Goal: Task Accomplishment & Management: Use online tool/utility

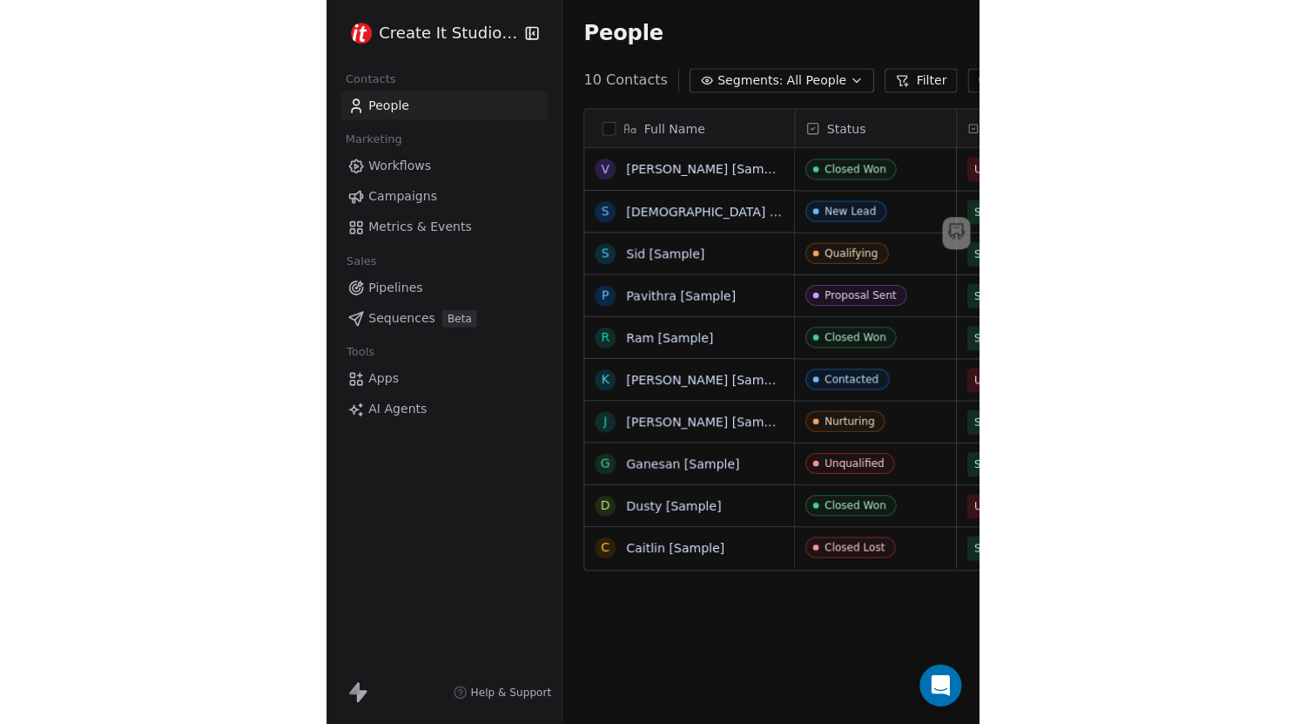
scroll to position [623, 1042]
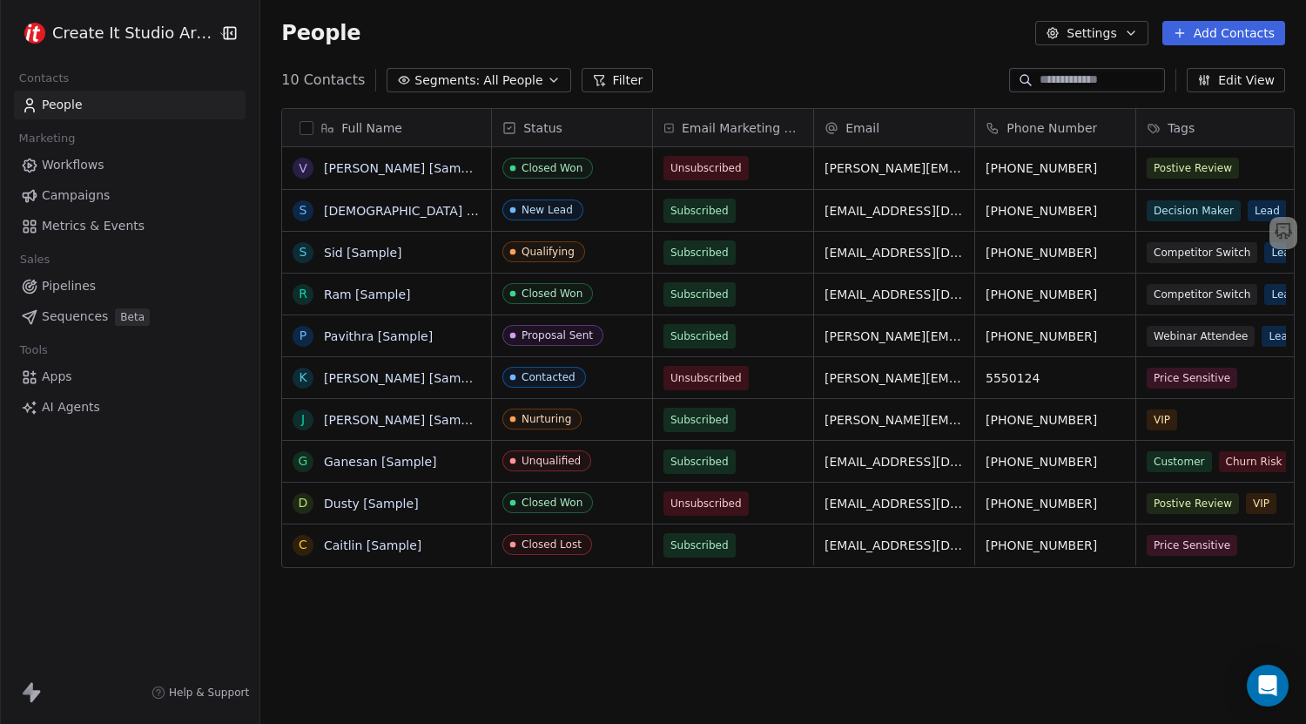
click at [78, 285] on span "Pipelines" at bounding box center [69, 286] width 54 height 18
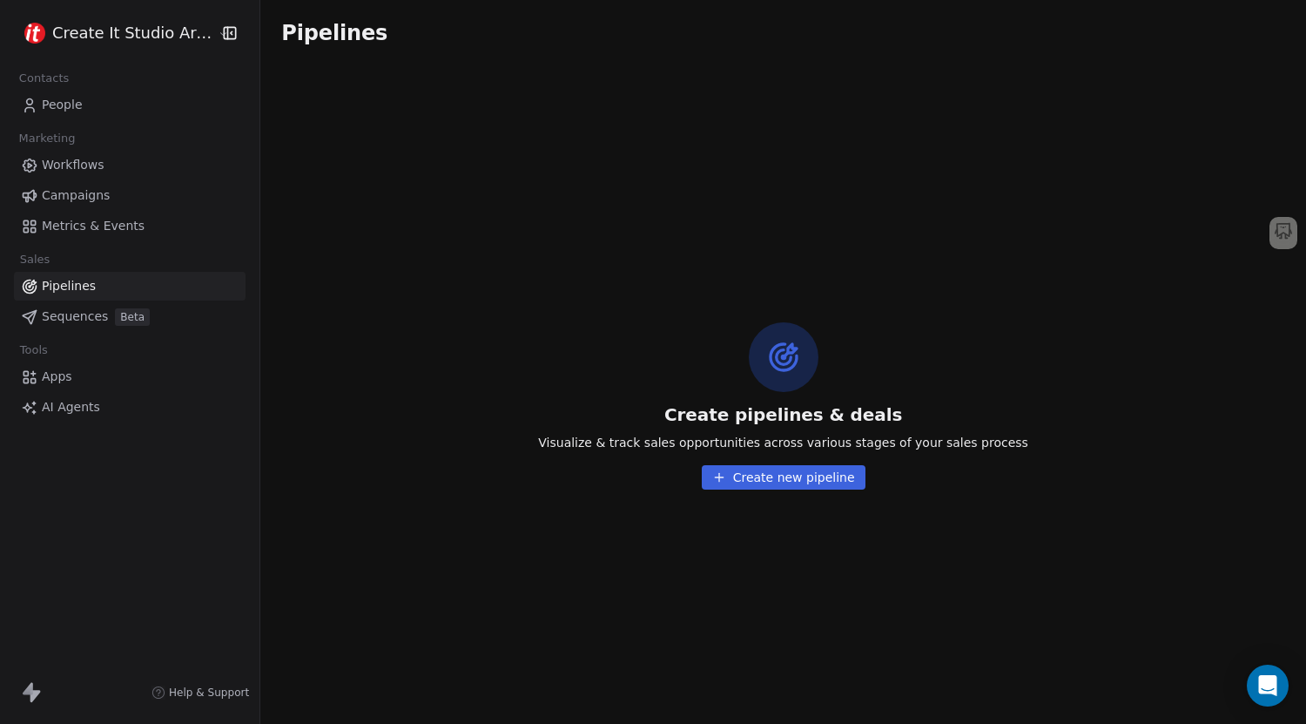
click at [738, 472] on button "Create new pipeline" at bounding box center [784, 477] width 164 height 24
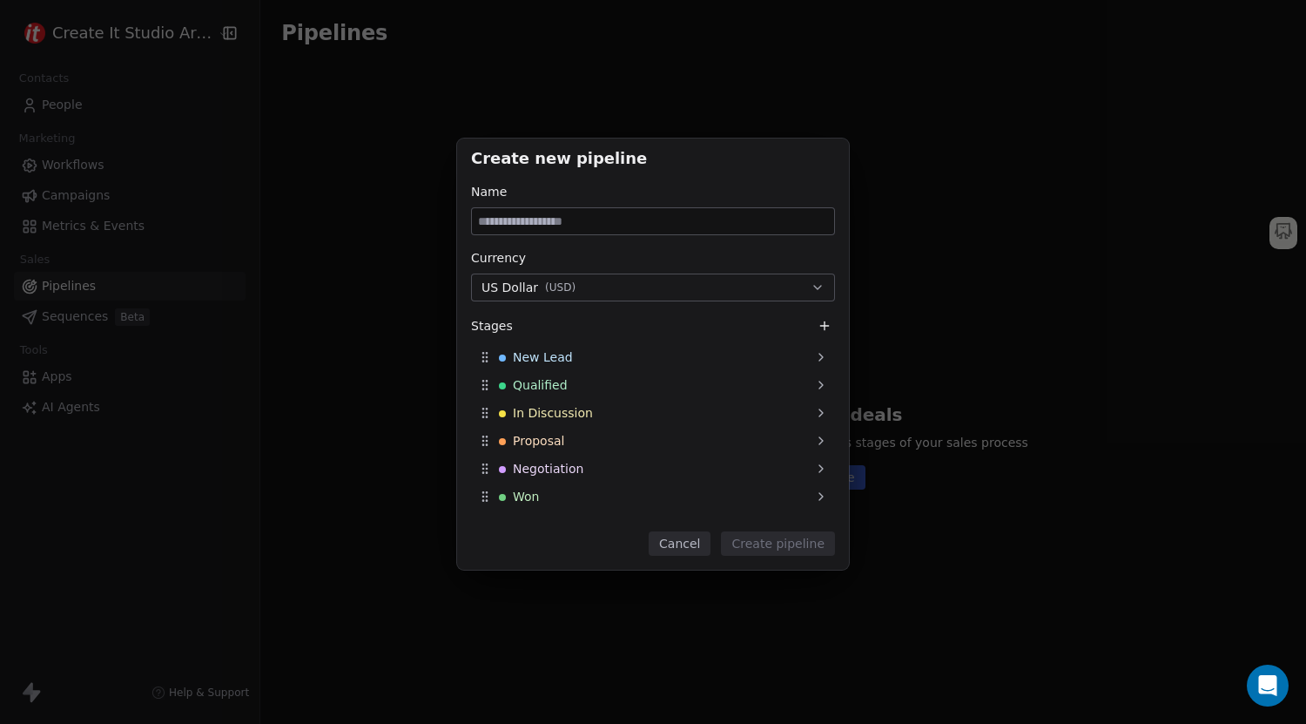
click at [604, 298] on button "US Dollar ( USD )" at bounding box center [653, 287] width 364 height 28
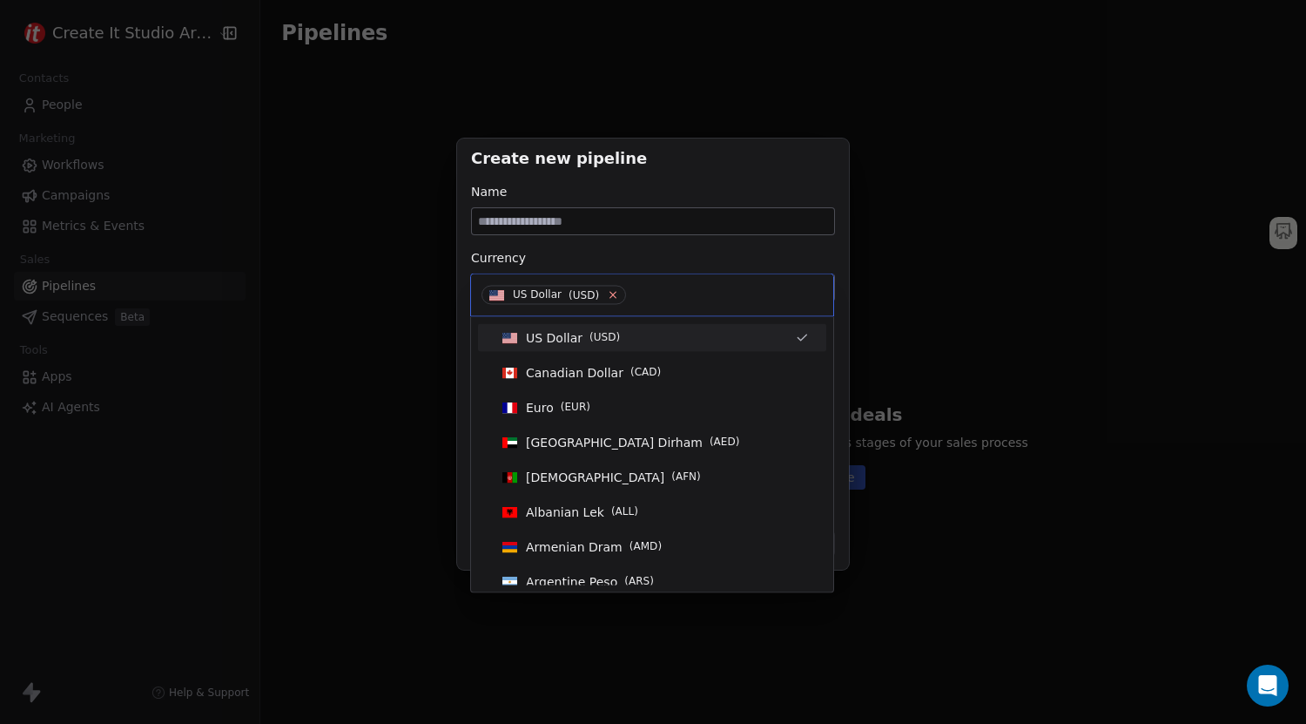
click at [612, 296] on icon at bounding box center [613, 294] width 11 height 11
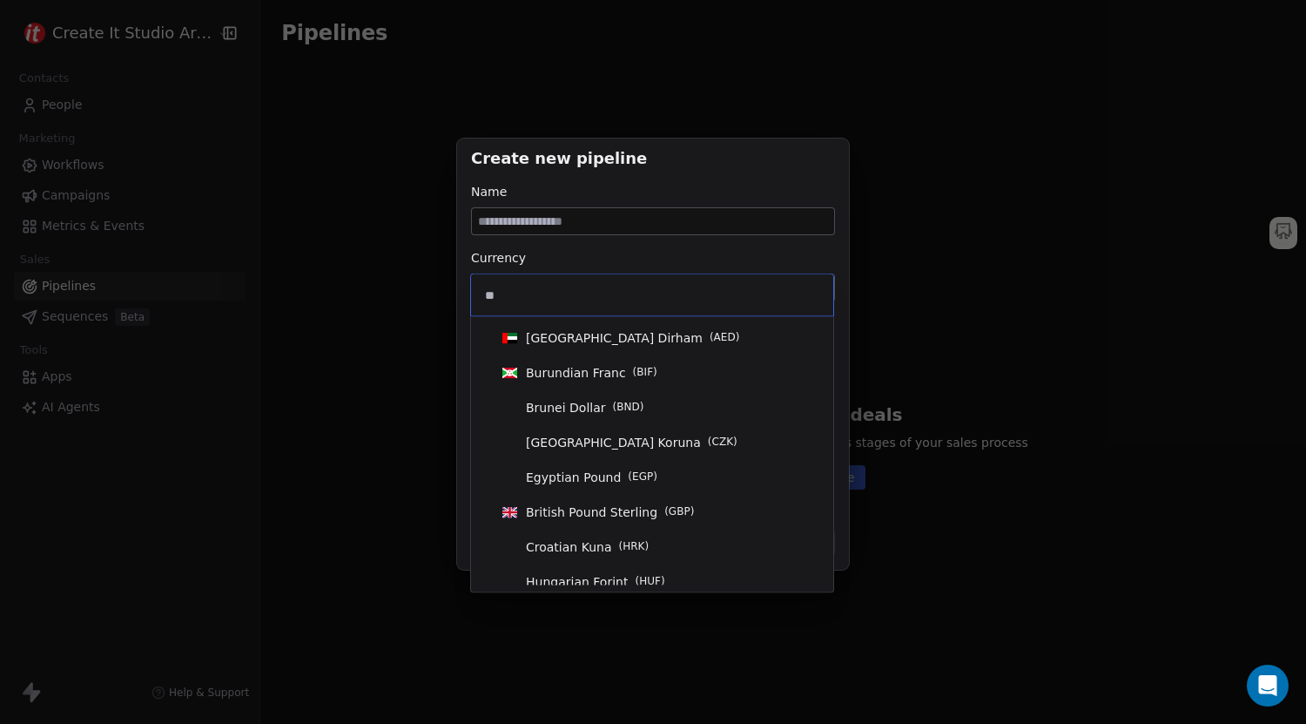
type input "*"
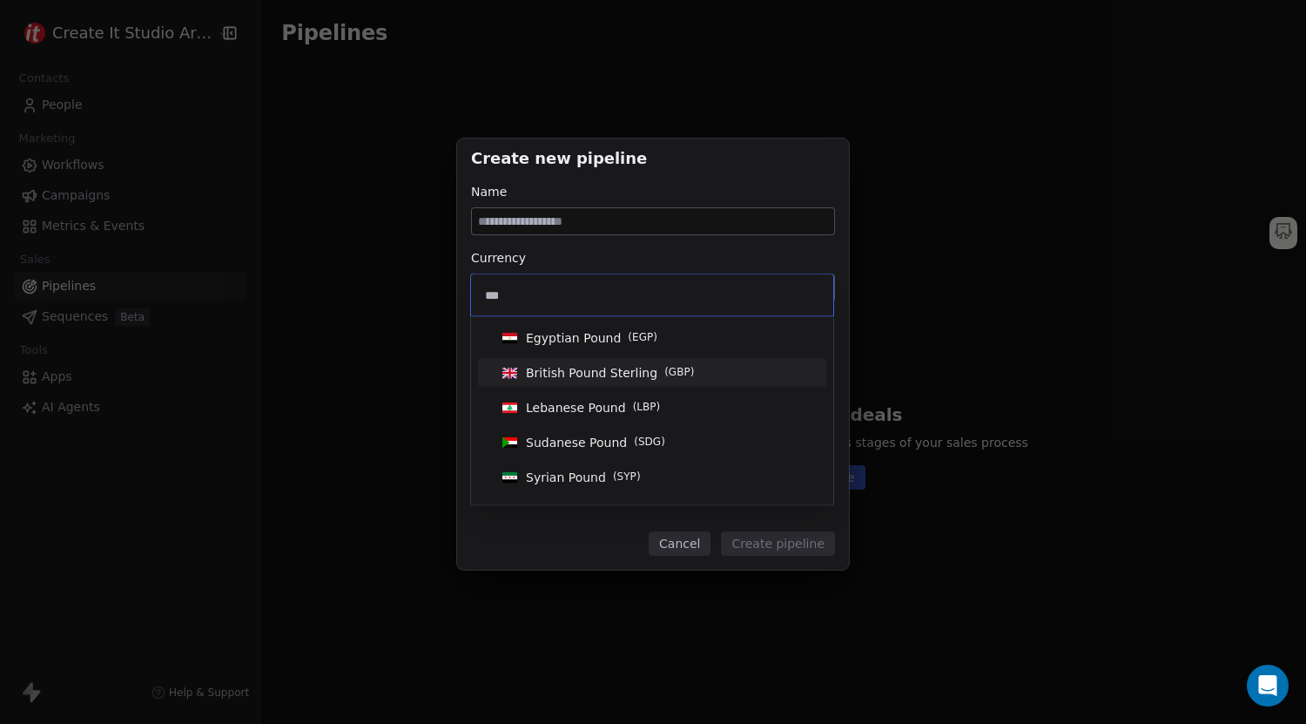
type input "***"
click at [591, 370] on span "British Pound Sterling" at bounding box center [591, 372] width 131 height 17
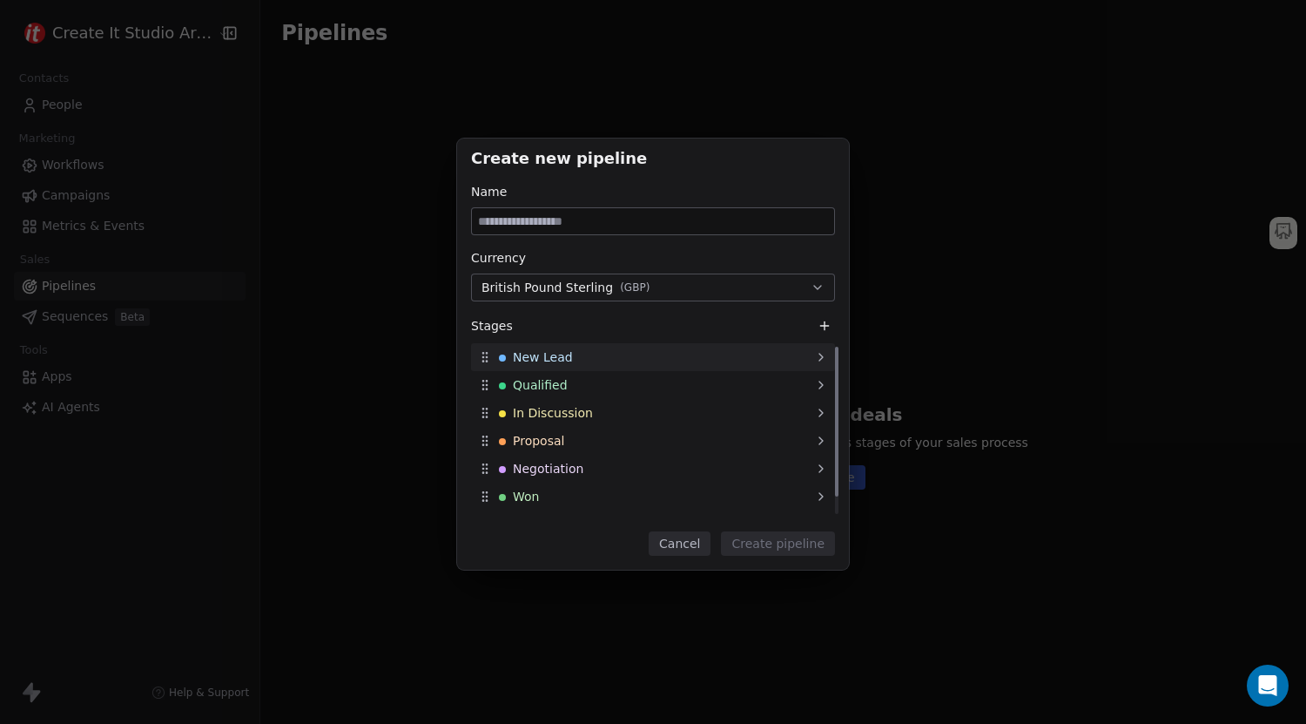
click at [608, 369] on div "New Lead" at bounding box center [653, 357] width 364 height 28
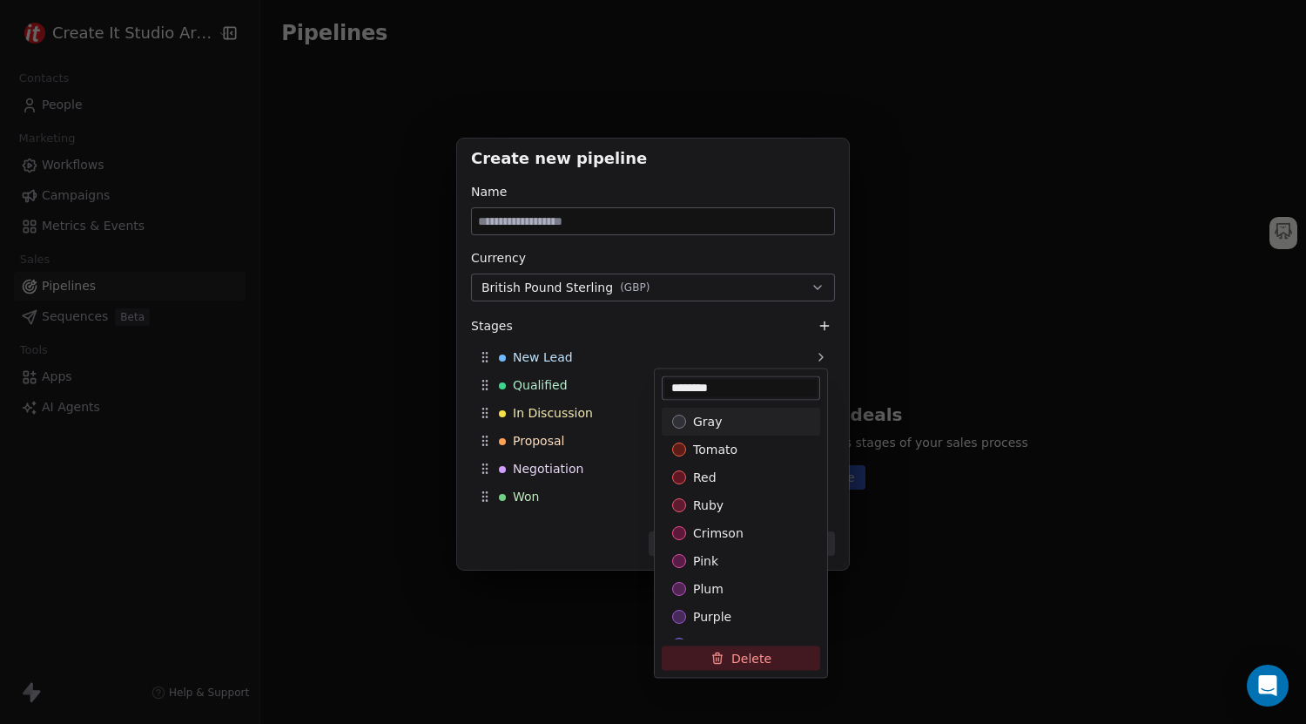
click at [594, 327] on div "Create new pipeline Name Currency British Pound Sterling ( GBP ) Stages New Lea…" at bounding box center [653, 362] width 1306 height 502
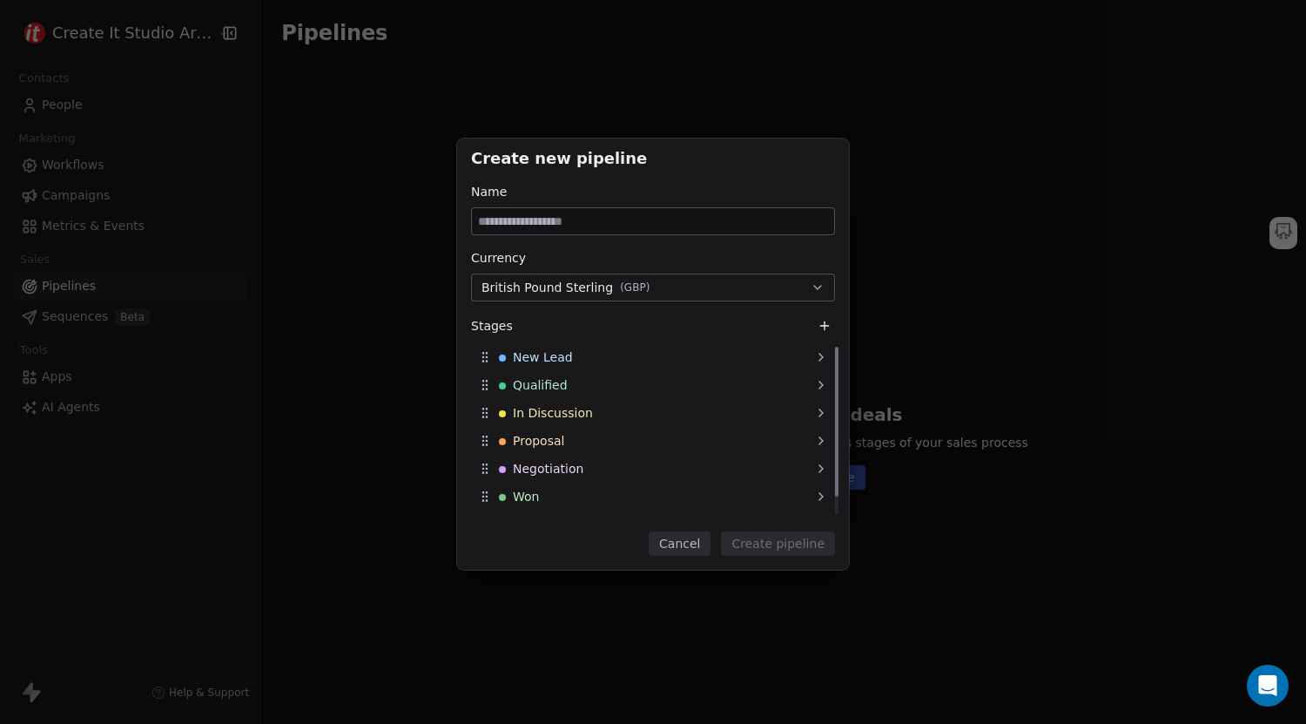
click at [585, 354] on div "New Lead" at bounding box center [653, 357] width 364 height 28
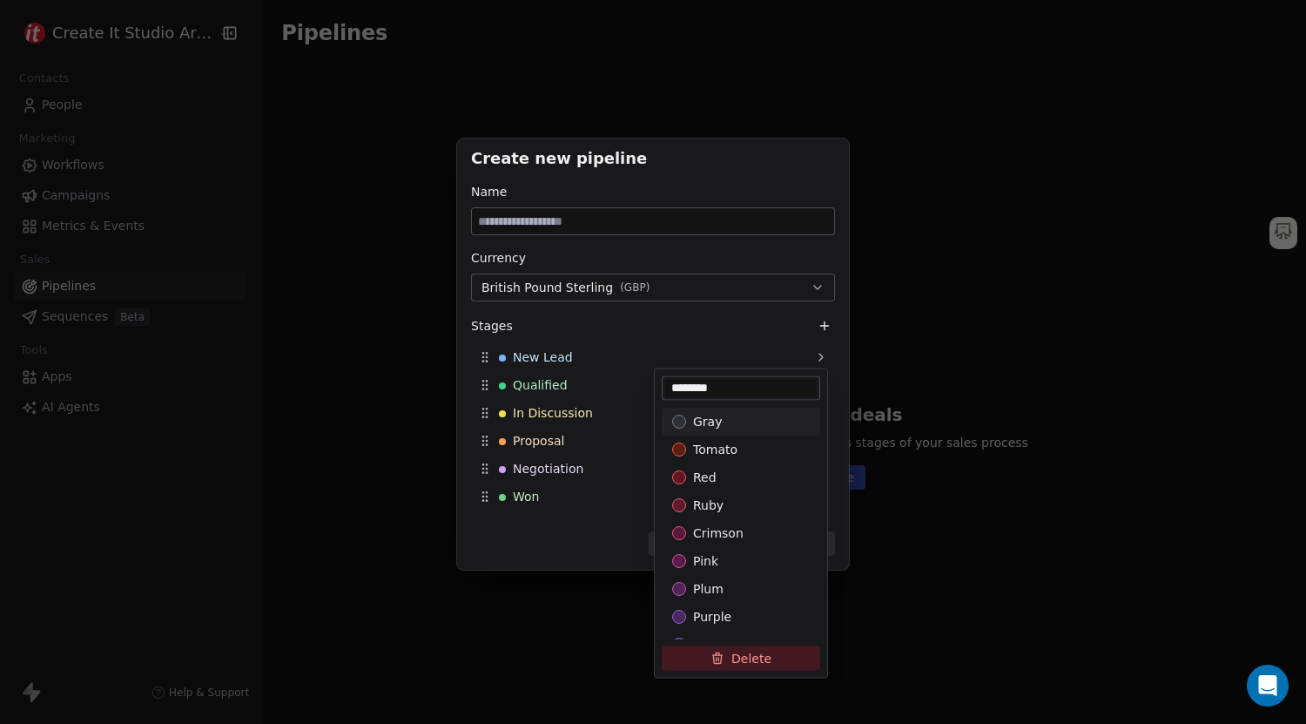
click at [616, 326] on div "Create new pipeline Name Currency British Pound Sterling ( GBP ) Stages New Lea…" at bounding box center [653, 362] width 1306 height 502
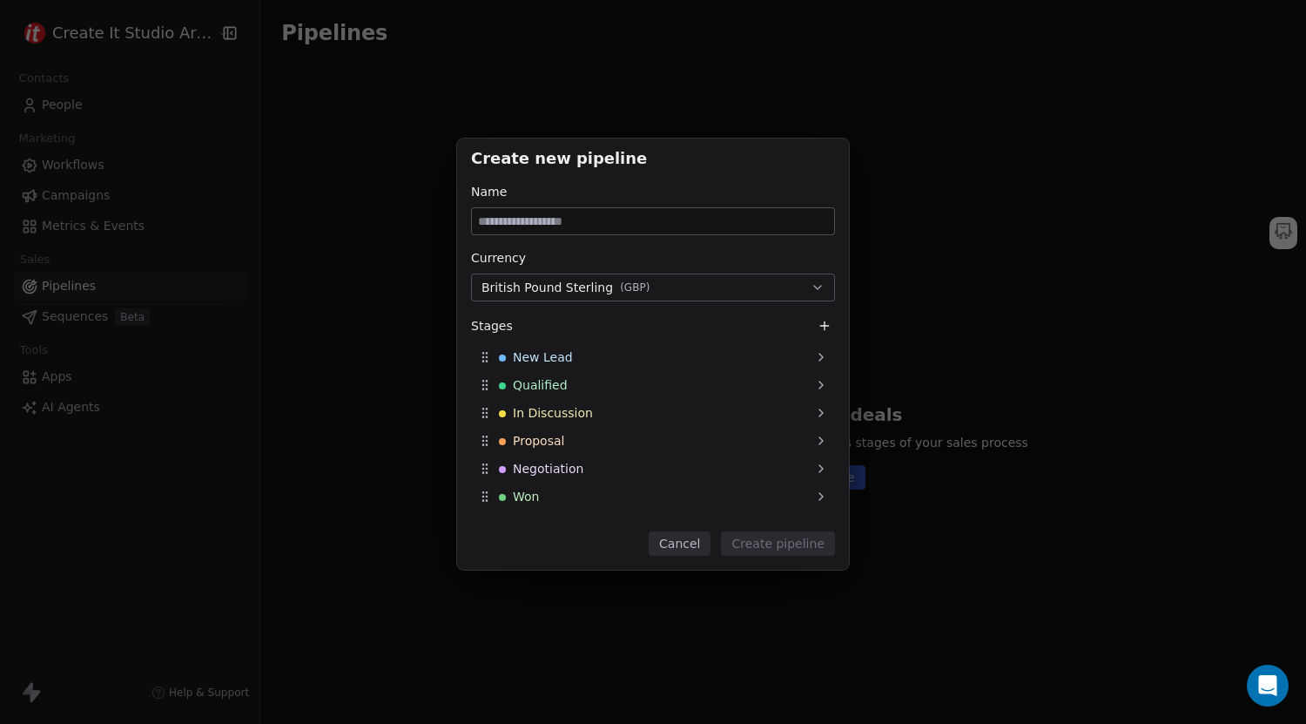
click at [825, 322] on icon at bounding box center [825, 326] width 0 height 8
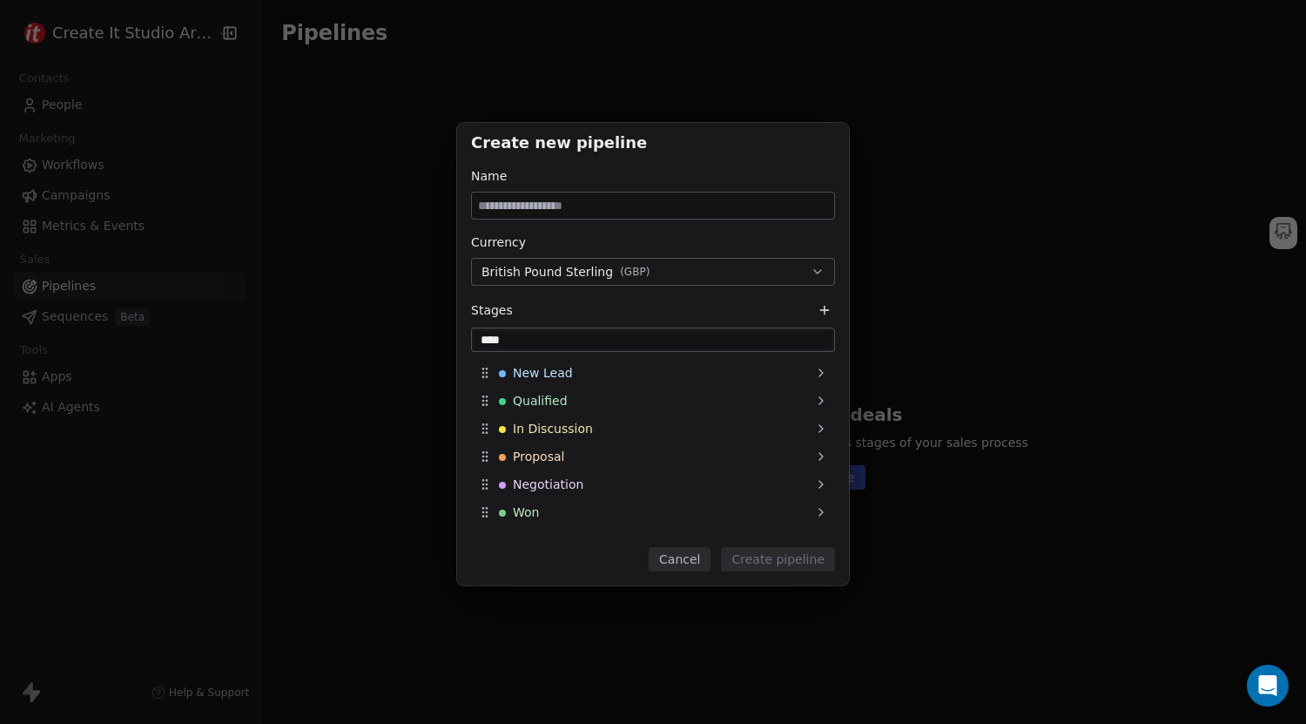
click at [721, 308] on div "Stages" at bounding box center [653, 310] width 364 height 21
drag, startPoint x: 549, startPoint y: 334, endPoint x: 479, endPoint y: 335, distance: 70.5
click at [479, 335] on input "****" at bounding box center [653, 339] width 357 height 17
drag, startPoint x: 566, startPoint y: 338, endPoint x: 475, endPoint y: 334, distance: 90.6
click at [475, 334] on input "****" at bounding box center [653, 339] width 357 height 17
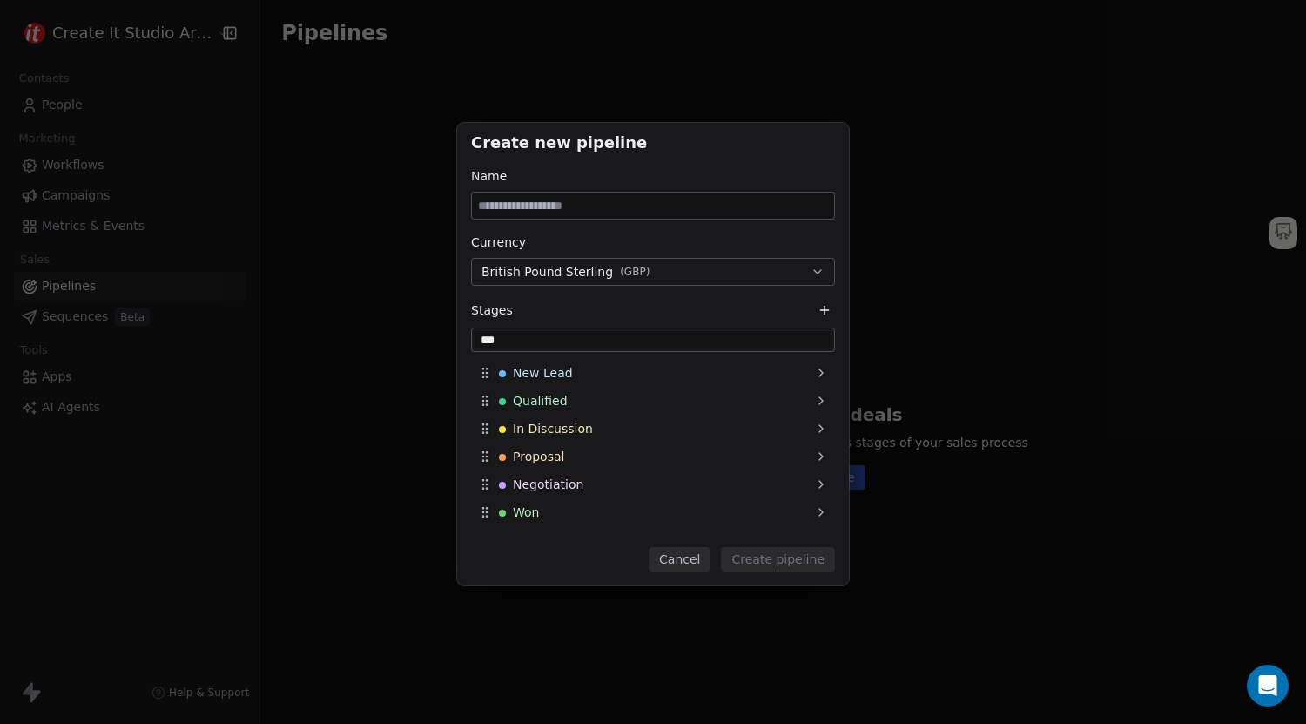
type input "****"
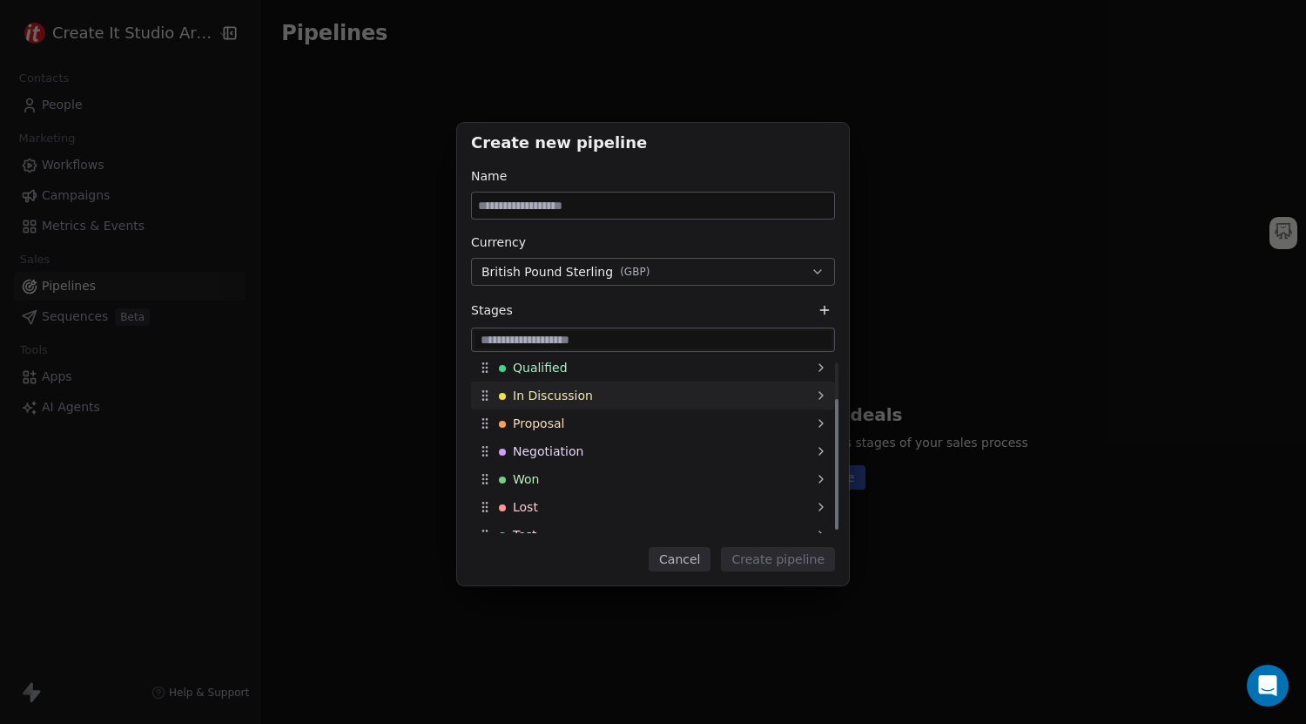
scroll to position [49, 0]
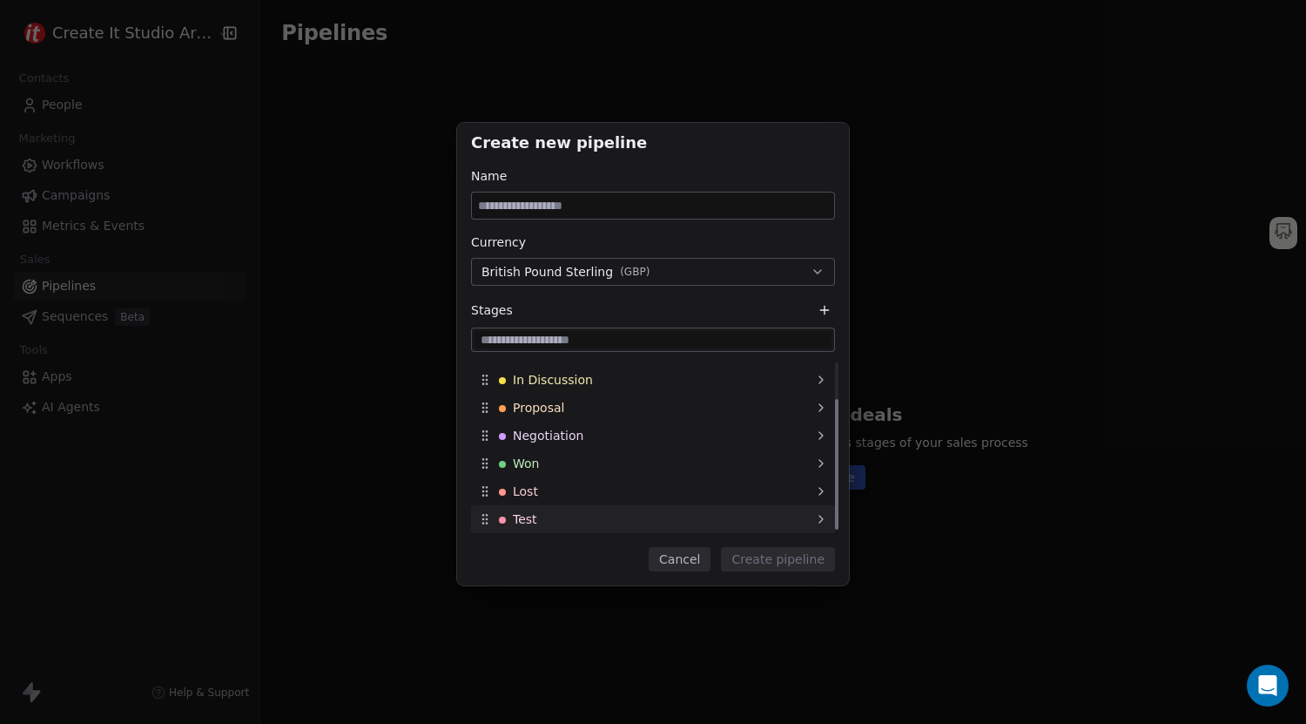
click at [561, 510] on div "Test" at bounding box center [653, 519] width 364 height 28
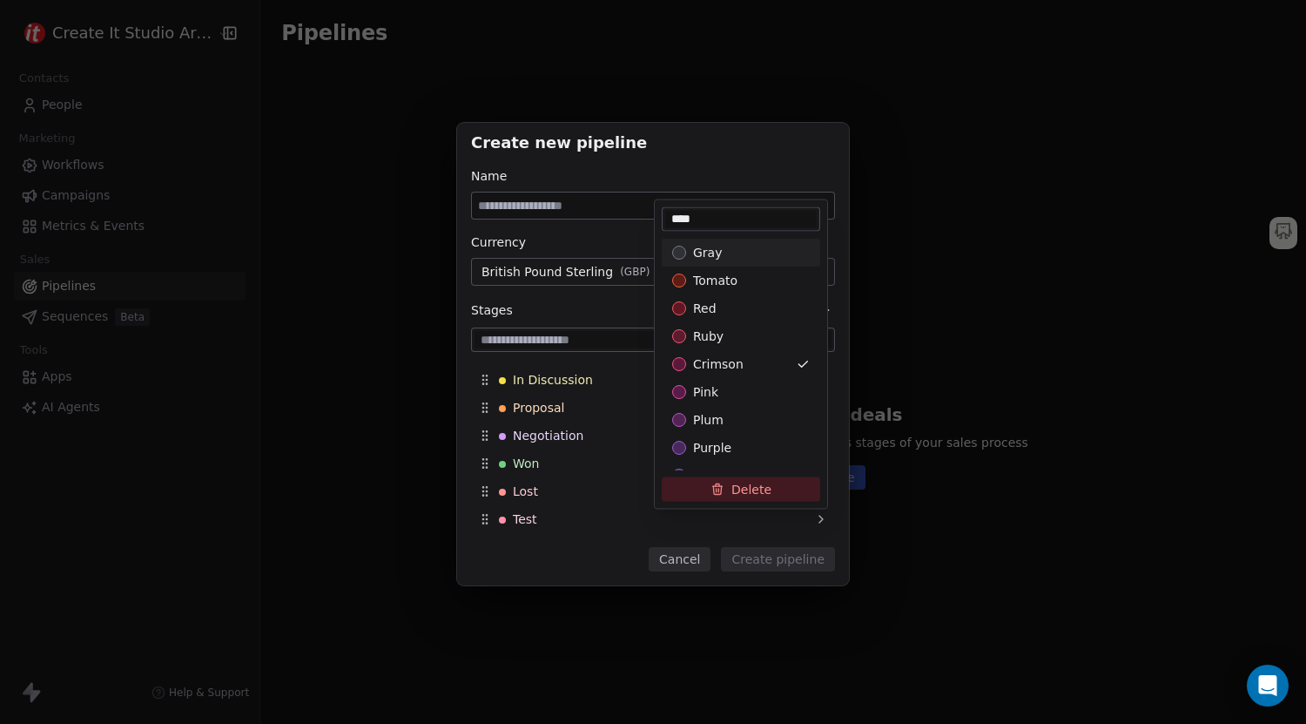
click at [726, 497] on button "Delete" at bounding box center [741, 488] width 158 height 24
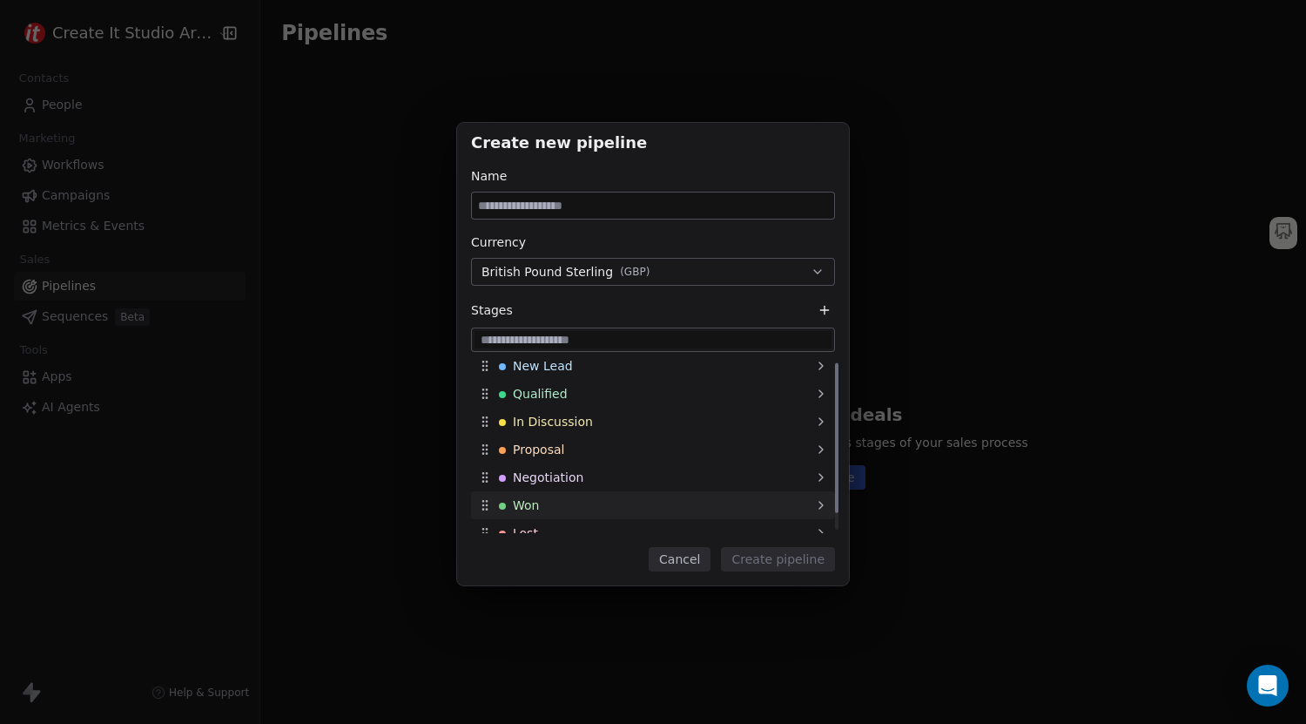
scroll to position [0, 0]
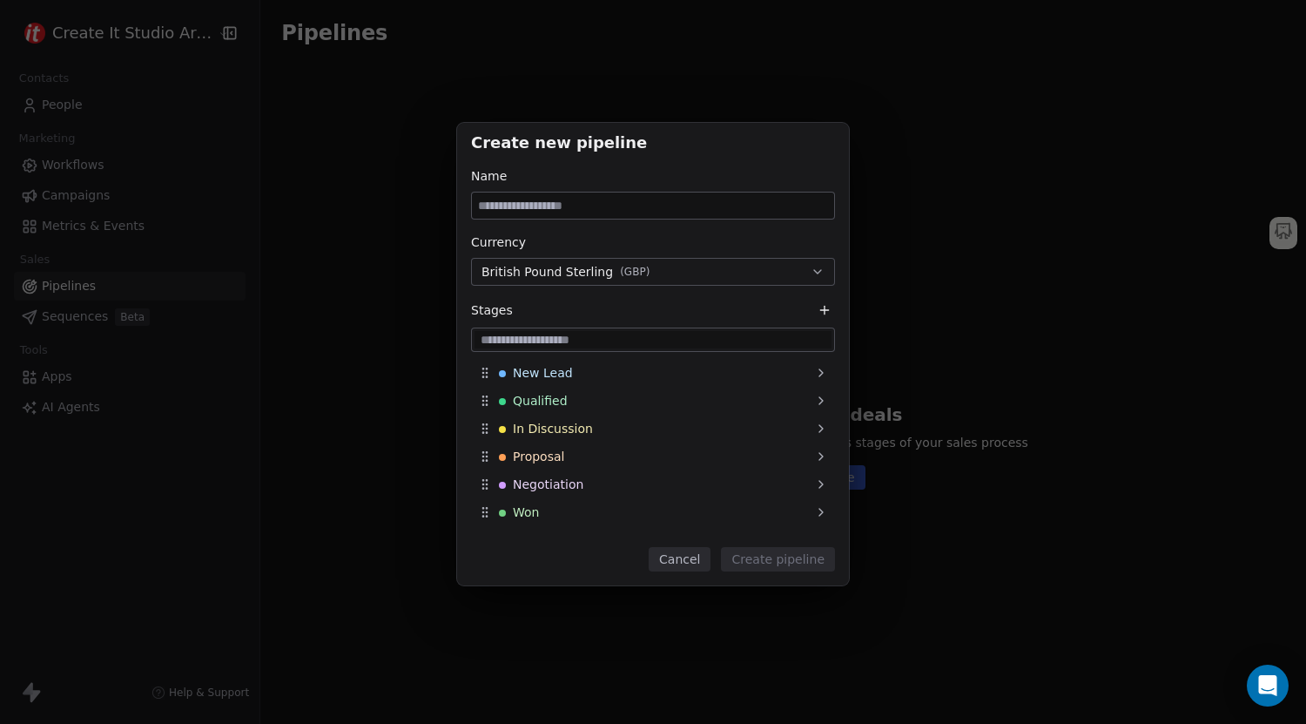
click at [669, 213] on input at bounding box center [653, 205] width 362 height 26
type input "**********"
click at [767, 565] on button "Create pipeline" at bounding box center [778, 559] width 114 height 24
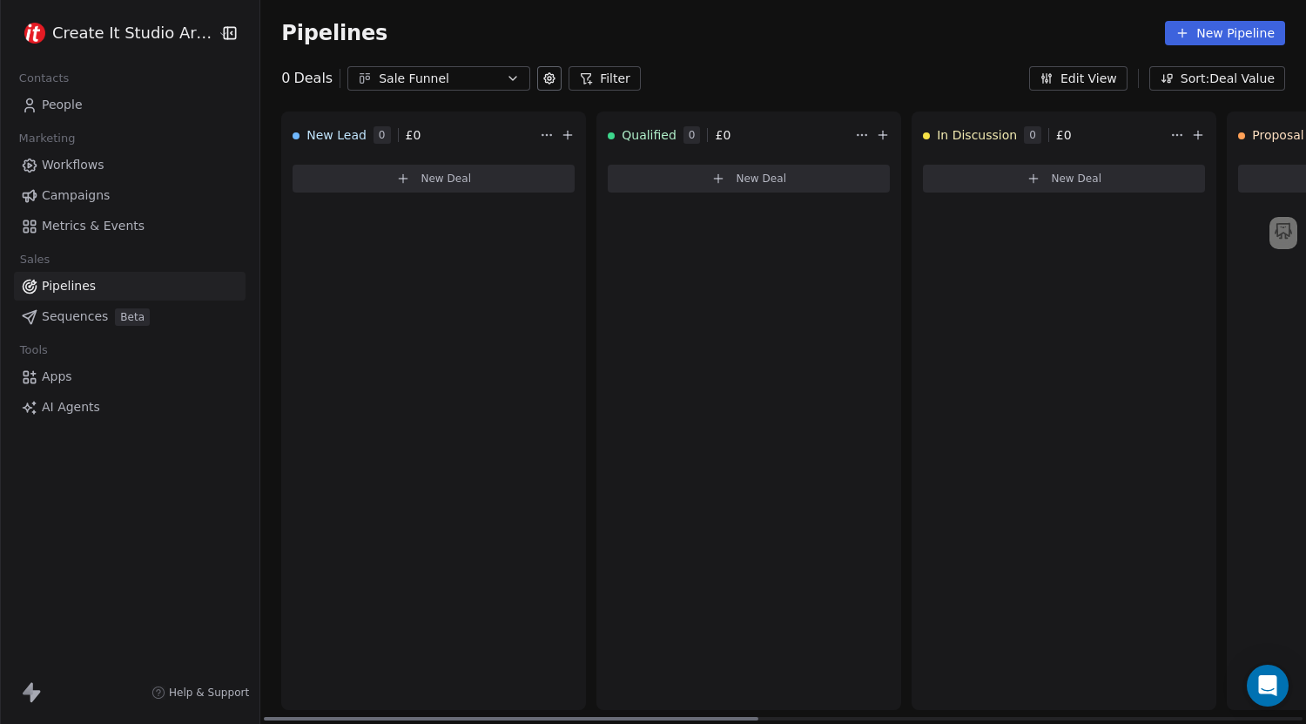
drag, startPoint x: 535, startPoint y: 429, endPoint x: 497, endPoint y: 430, distance: 37.5
click at [497, 430] on div "New Lead 0 £ 0 New Deal" at bounding box center [433, 410] width 305 height 598
drag, startPoint x: 503, startPoint y: 718, endPoint x: 465, endPoint y: 673, distance: 59.3
click at [465, 717] on div at bounding box center [511, 718] width 495 height 3
click at [467, 84] on div "Sale Funnel" at bounding box center [439, 79] width 120 height 18
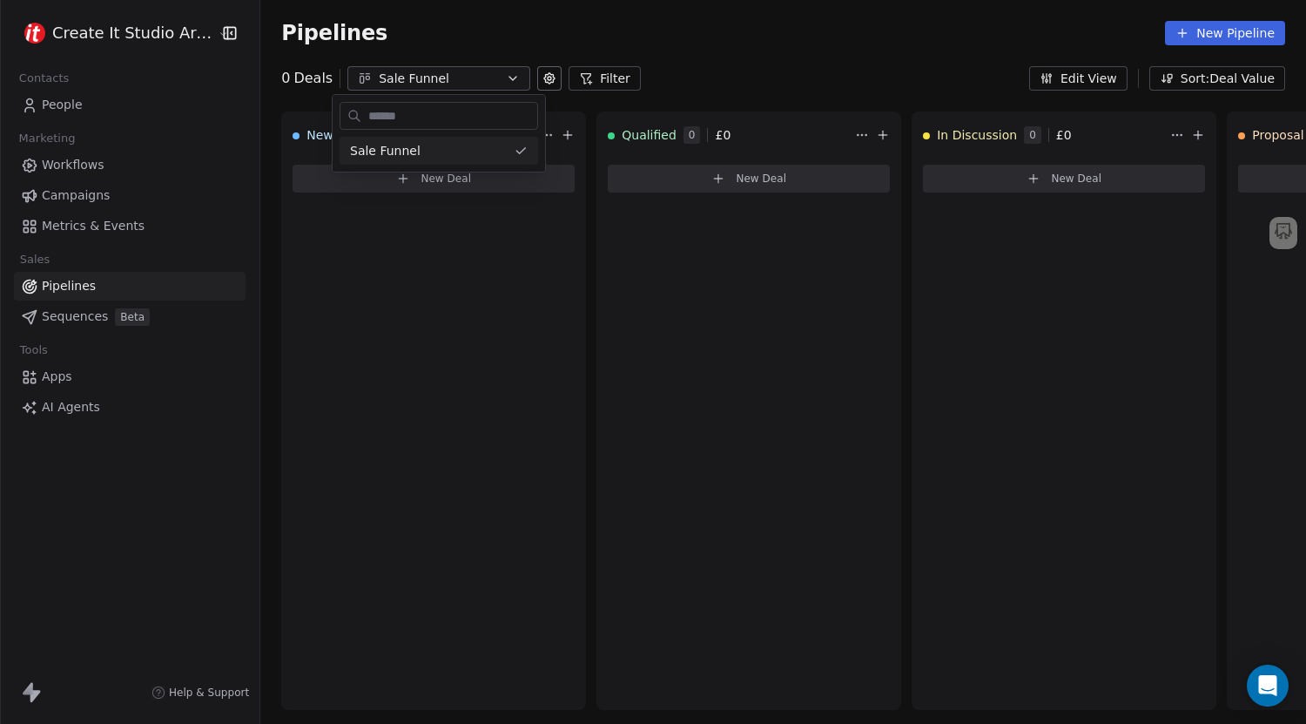
click at [528, 79] on html "Create It Studio Architects Contacts People Marketing Workflows Campaigns Metri…" at bounding box center [653, 362] width 1306 height 724
click at [1108, 79] on button "Edit View" at bounding box center [1078, 78] width 98 height 24
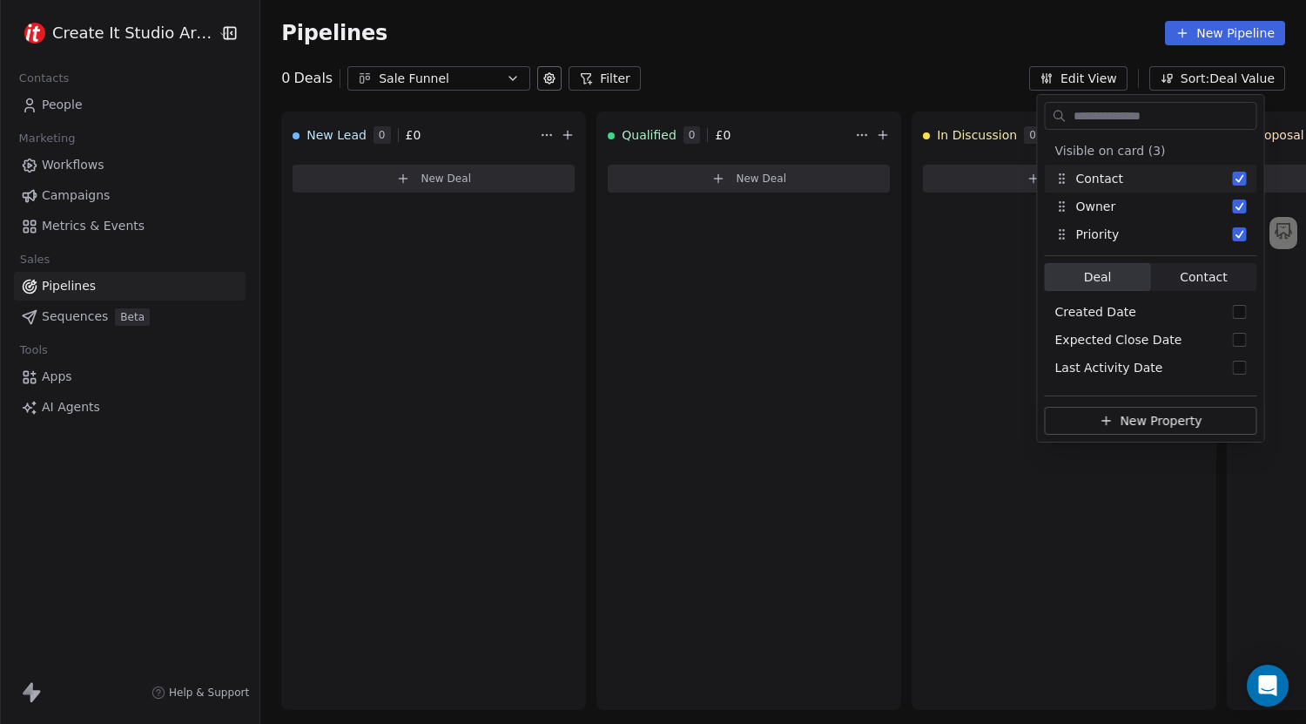
click at [957, 84] on div "0 Deals Sale Funnel Filter Edit View Sort: Deal Value" at bounding box center [783, 78] width 1046 height 24
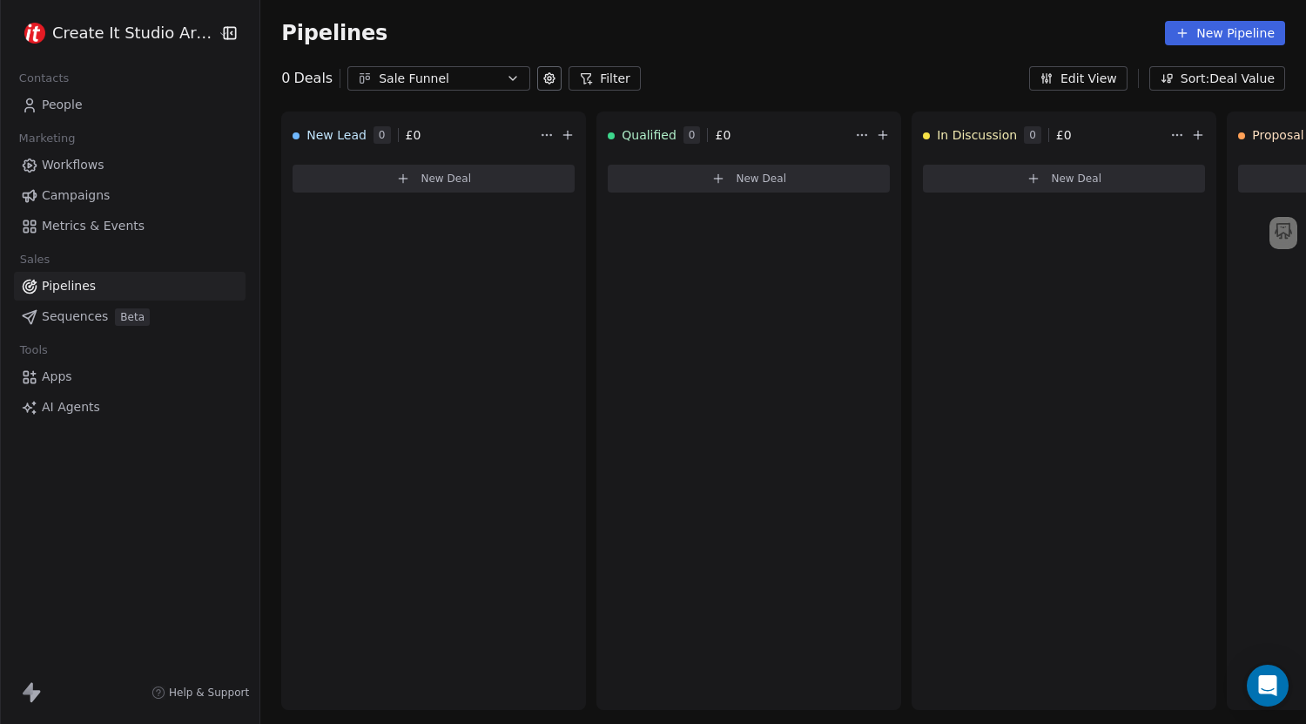
click at [548, 78] on icon at bounding box center [549, 78] width 3 height 3
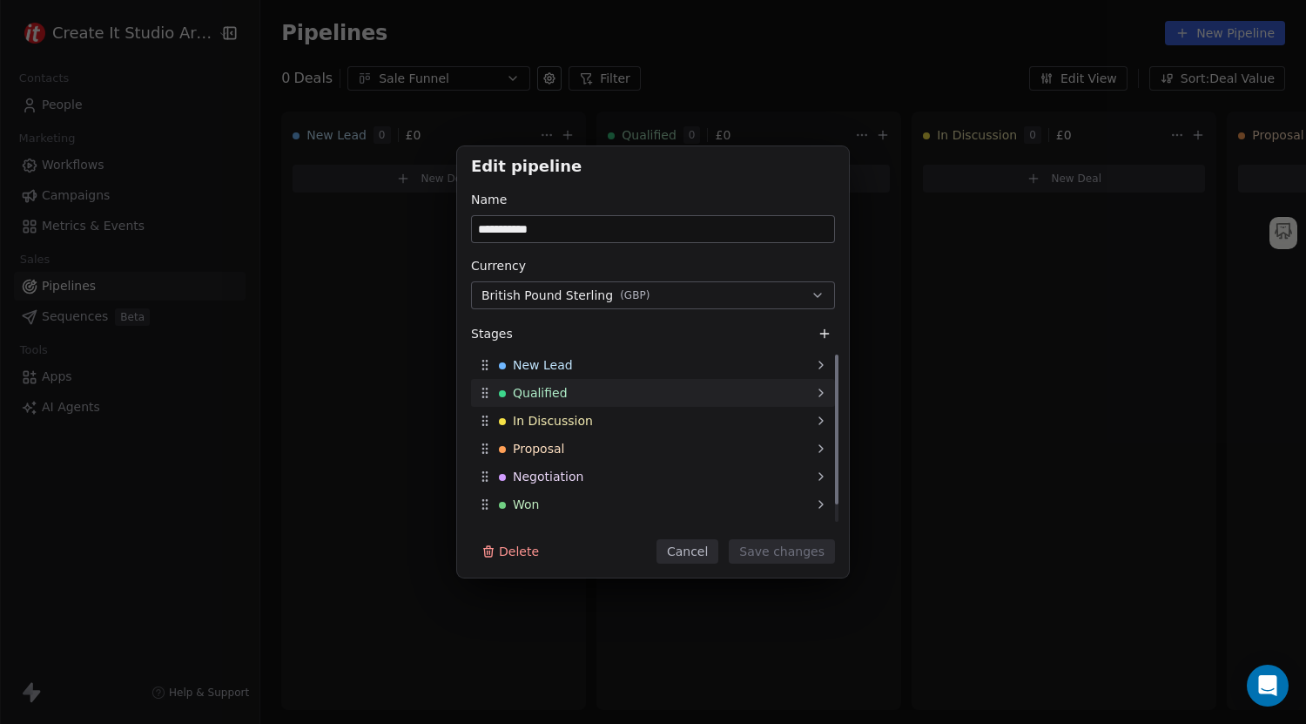
click at [549, 391] on span "Qualified" at bounding box center [540, 392] width 55 height 17
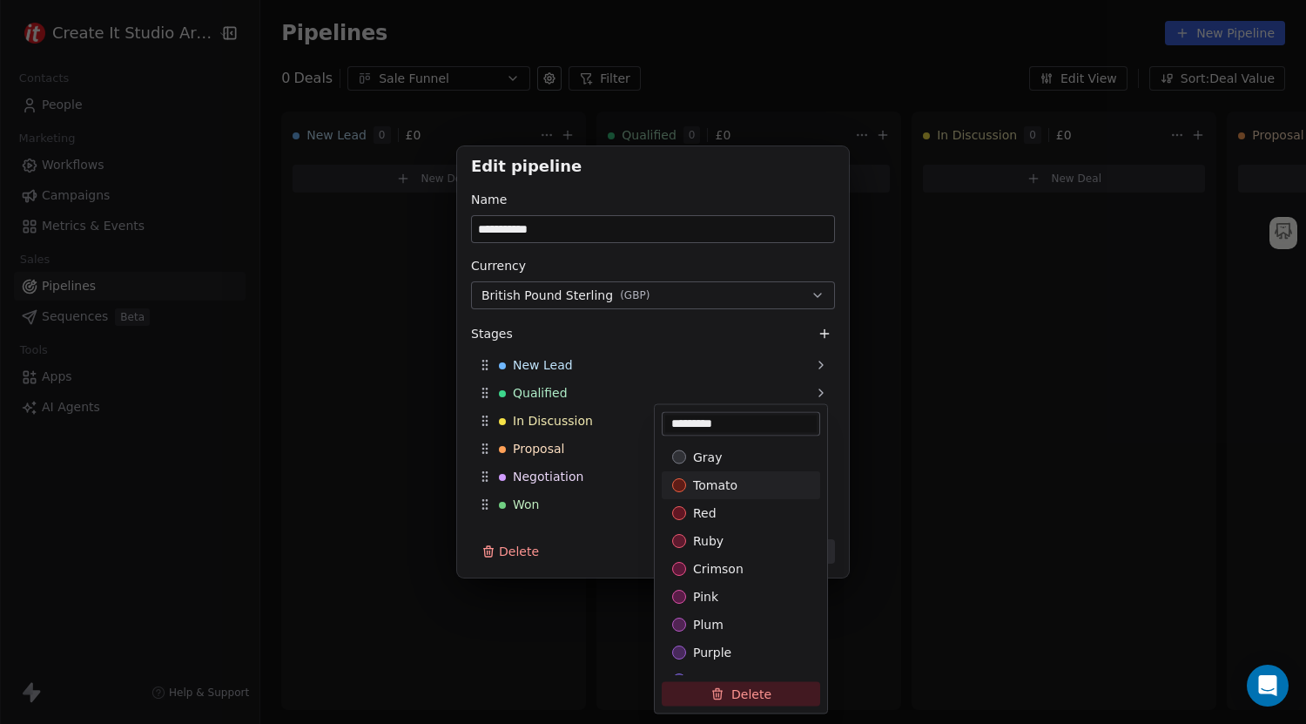
click at [573, 253] on div "**********" at bounding box center [653, 362] width 1306 height 432
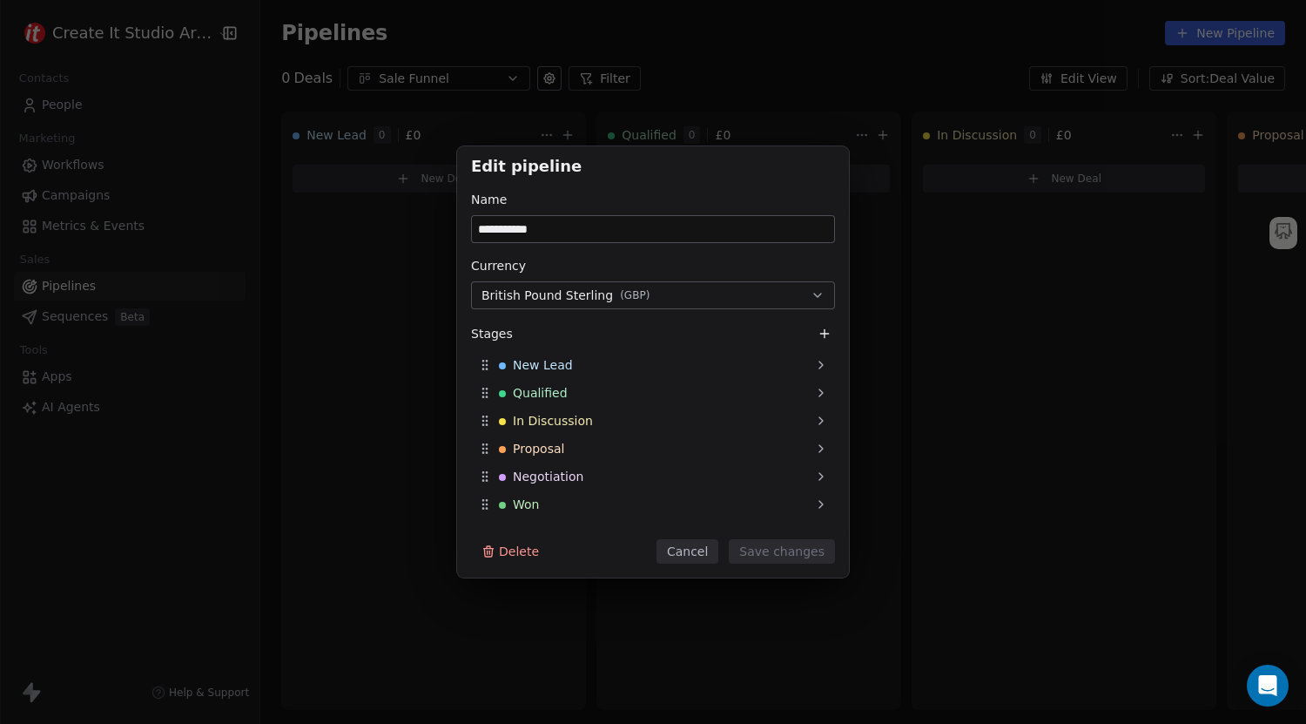
click at [821, 334] on icon at bounding box center [824, 334] width 8 height 0
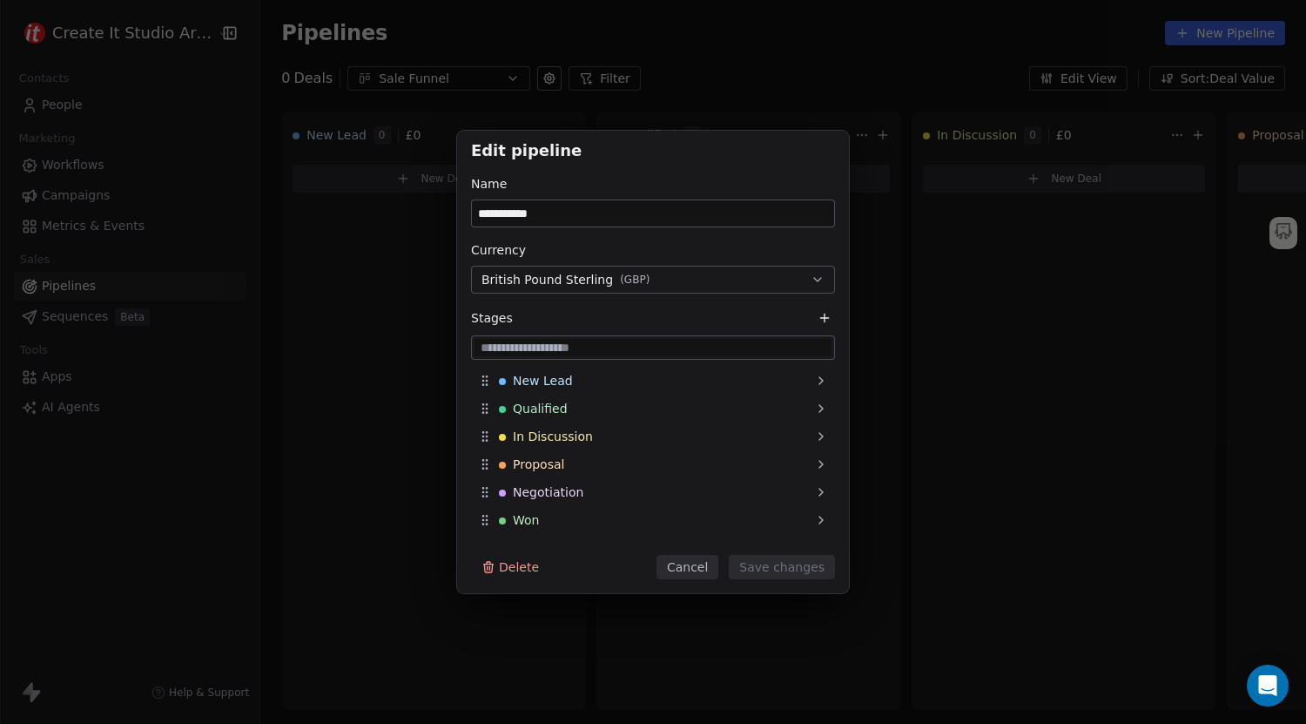
click at [577, 351] on input at bounding box center [653, 347] width 357 height 17
paste input "**********"
type input "**********"
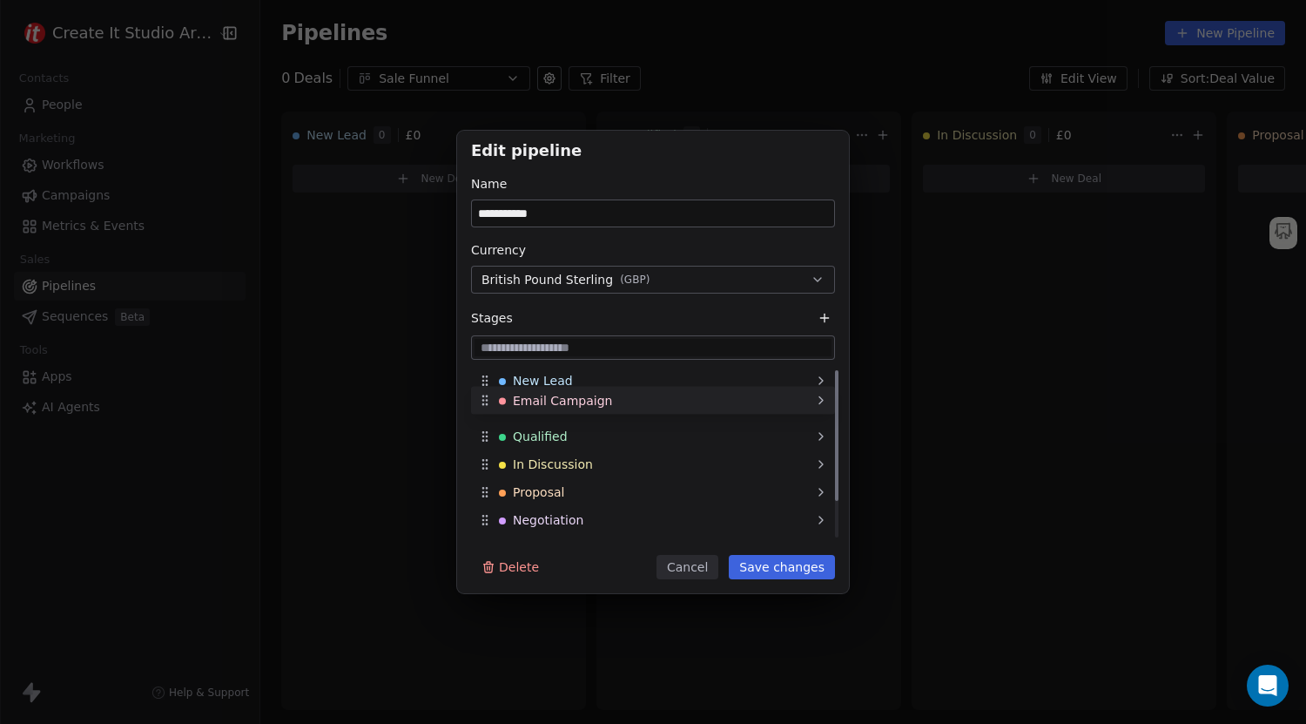
drag, startPoint x: 489, startPoint y: 529, endPoint x: 494, endPoint y: 401, distance: 127.2
click at [494, 401] on div "Email Campaign" at bounding box center [653, 401] width 364 height 28
click at [763, 404] on div "Email Campaign" at bounding box center [653, 408] width 364 height 28
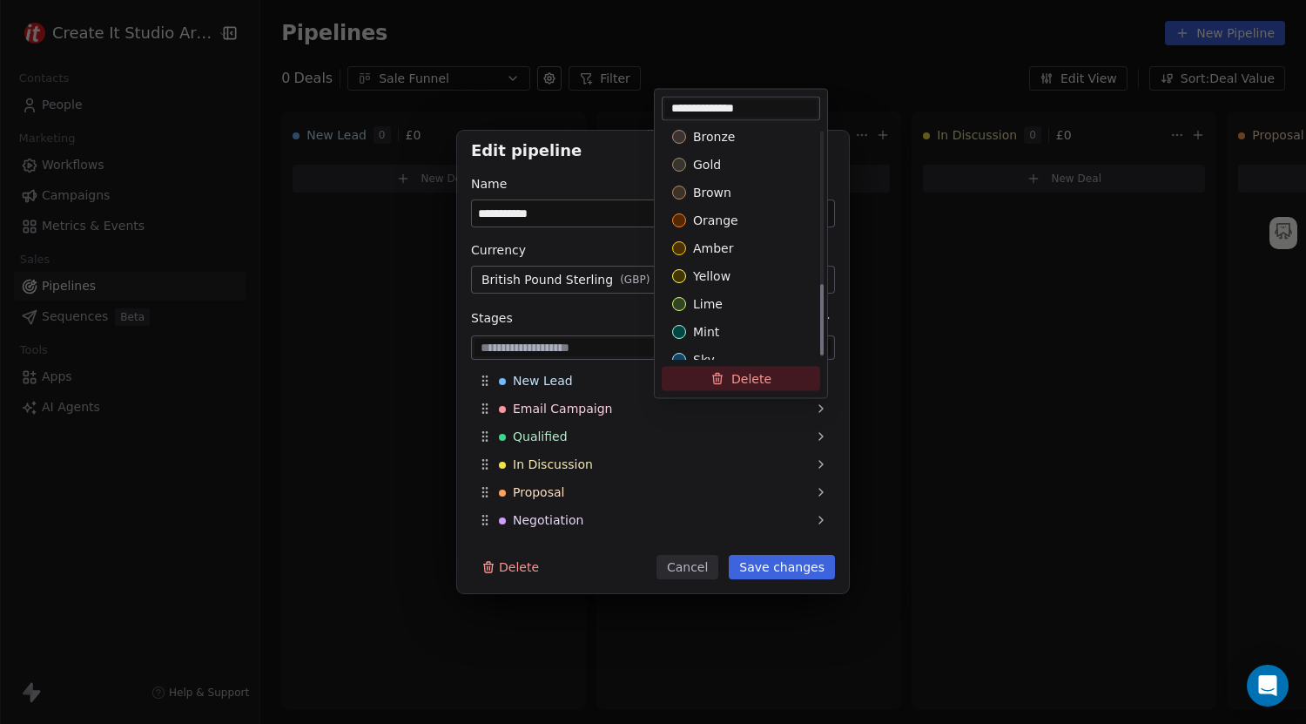
scroll to position [493, 0]
click at [735, 340] on div "sky" at bounding box center [741, 345] width 138 height 17
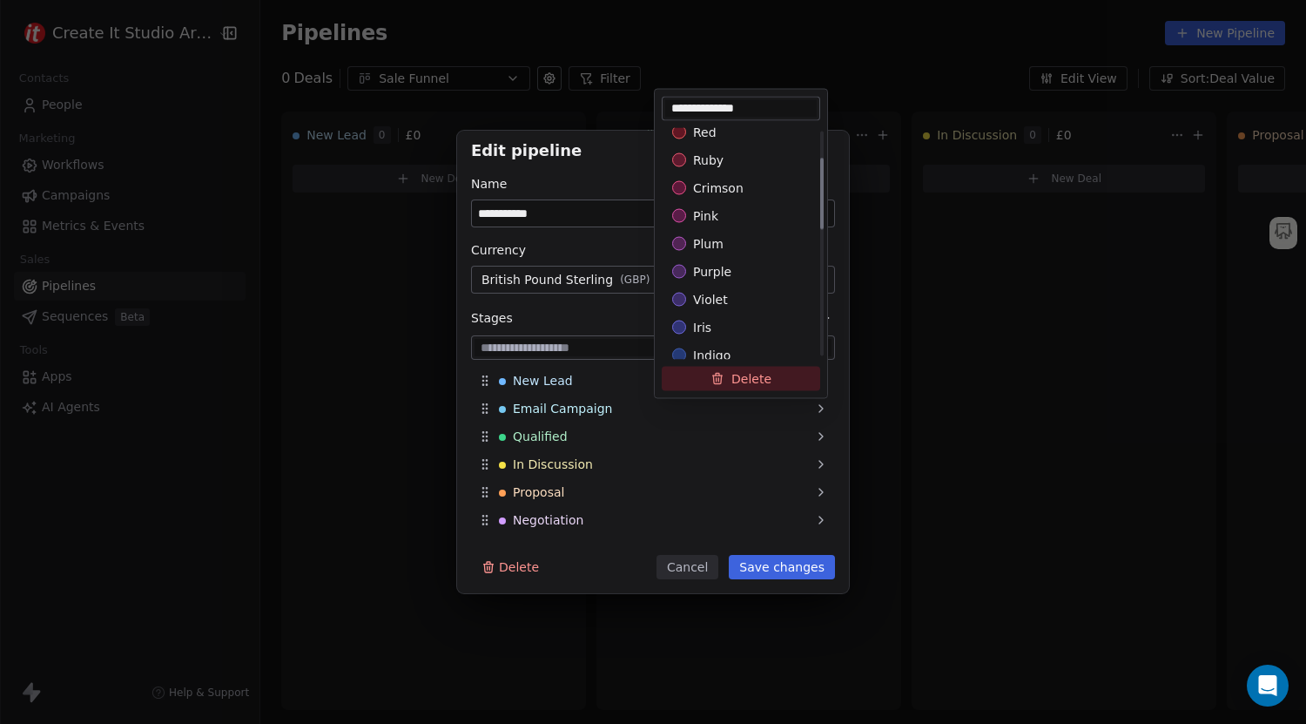
scroll to position [87, 0]
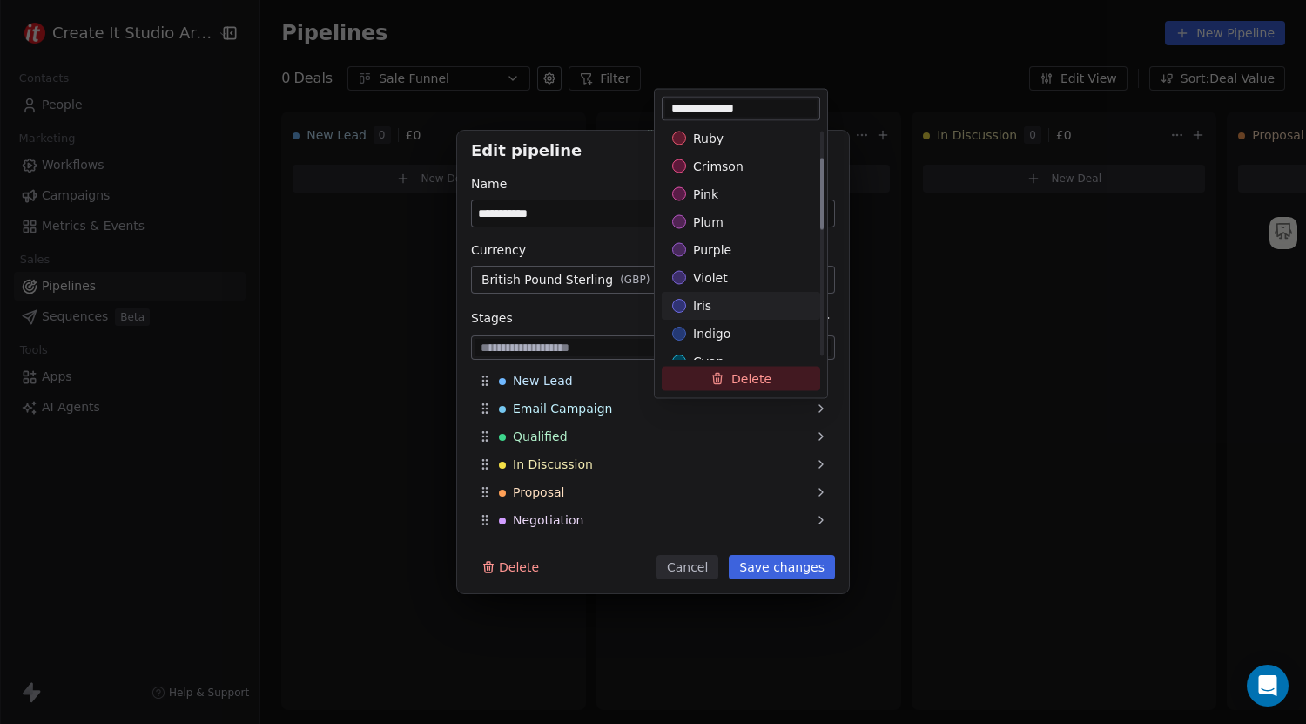
click at [730, 307] on div "iris" at bounding box center [741, 305] width 138 height 17
click at [734, 284] on div "violet" at bounding box center [741, 277] width 138 height 17
click at [736, 253] on div "purple" at bounding box center [741, 249] width 138 height 17
click at [748, 202] on div "pink" at bounding box center [741, 194] width 158 height 28
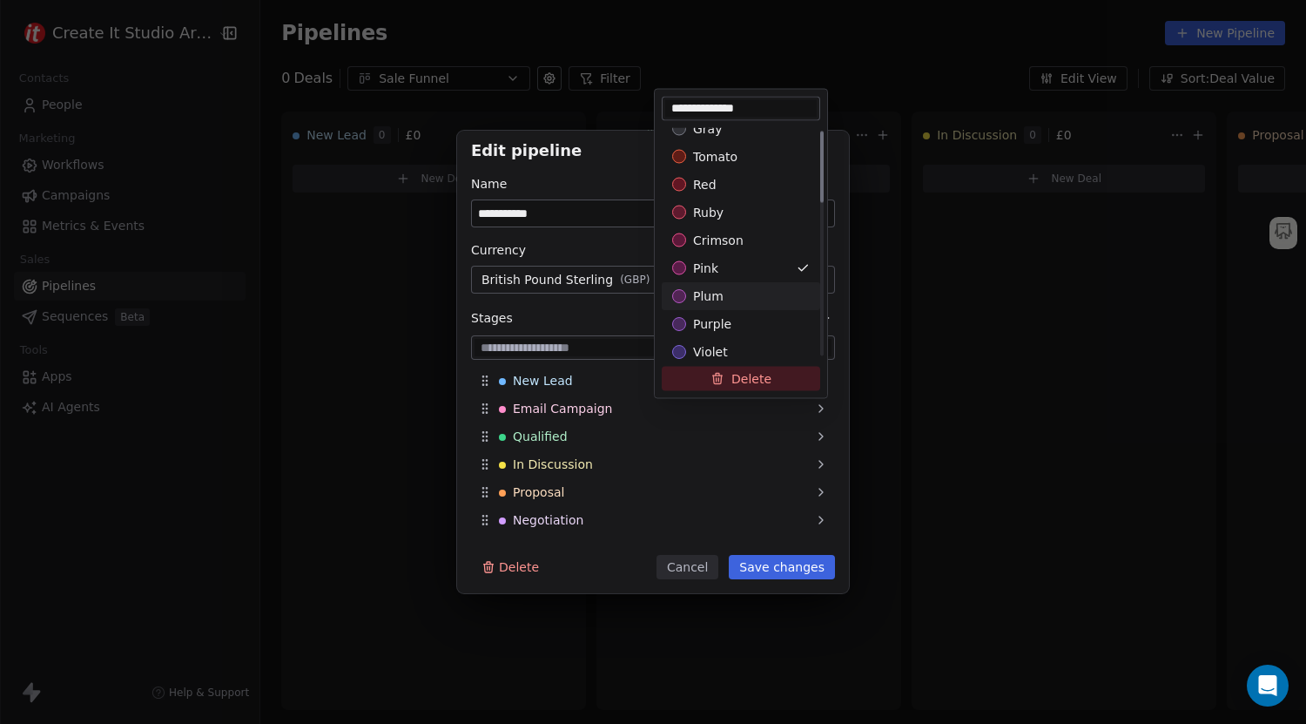
scroll to position [0, 0]
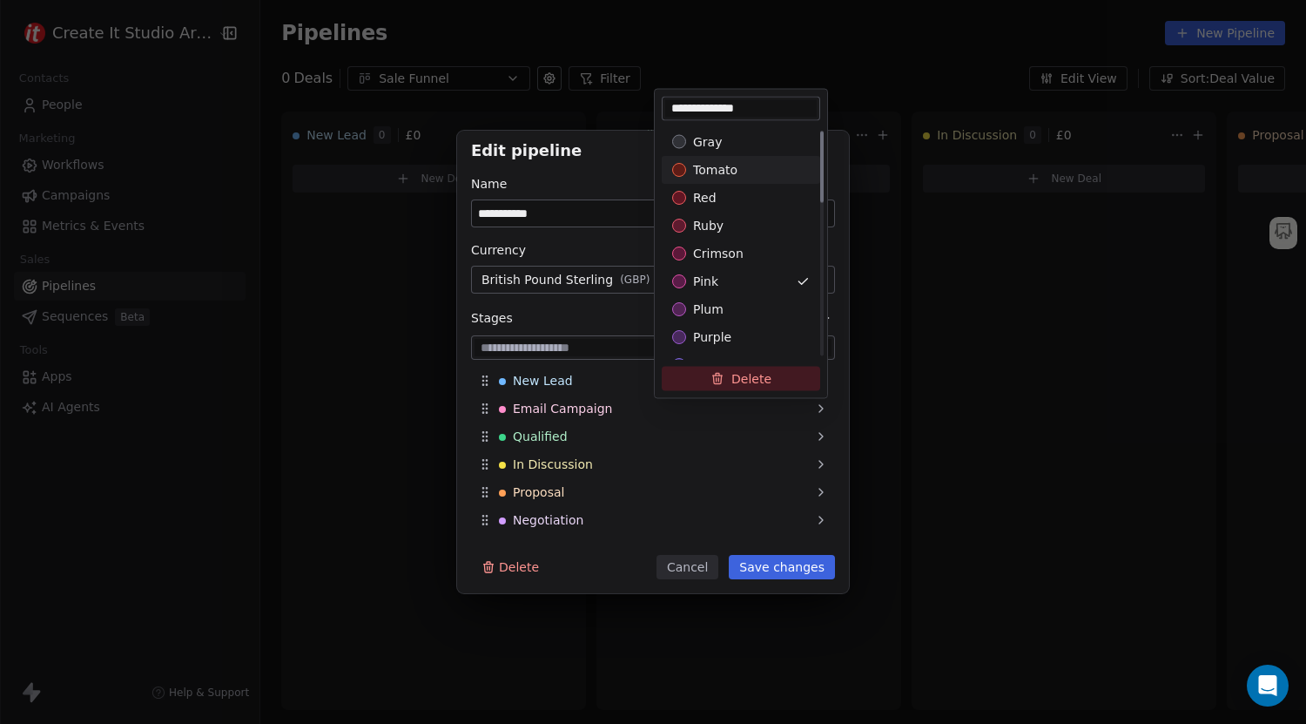
click at [754, 176] on div "tomato" at bounding box center [741, 169] width 138 height 17
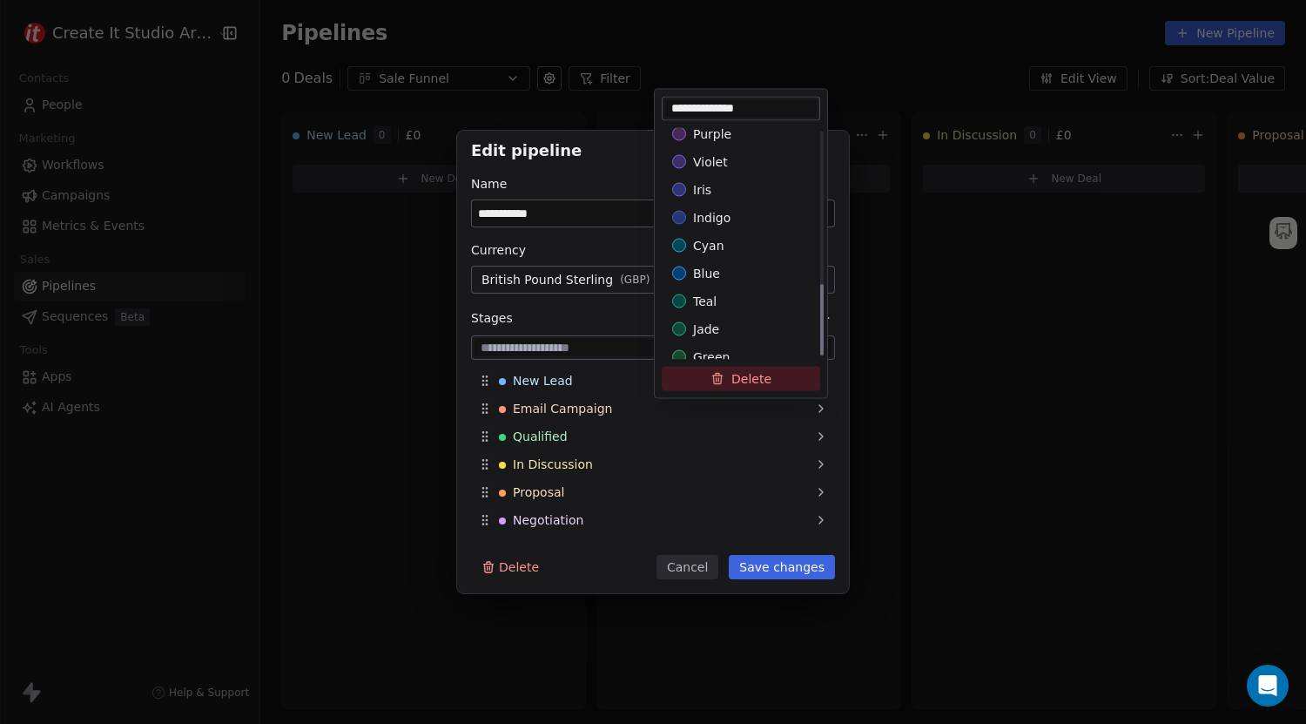
scroll to position [493, 0]
click at [720, 290] on div "lime" at bounding box center [741, 289] width 138 height 17
click at [612, 576] on div "**********" at bounding box center [653, 362] width 1306 height 463
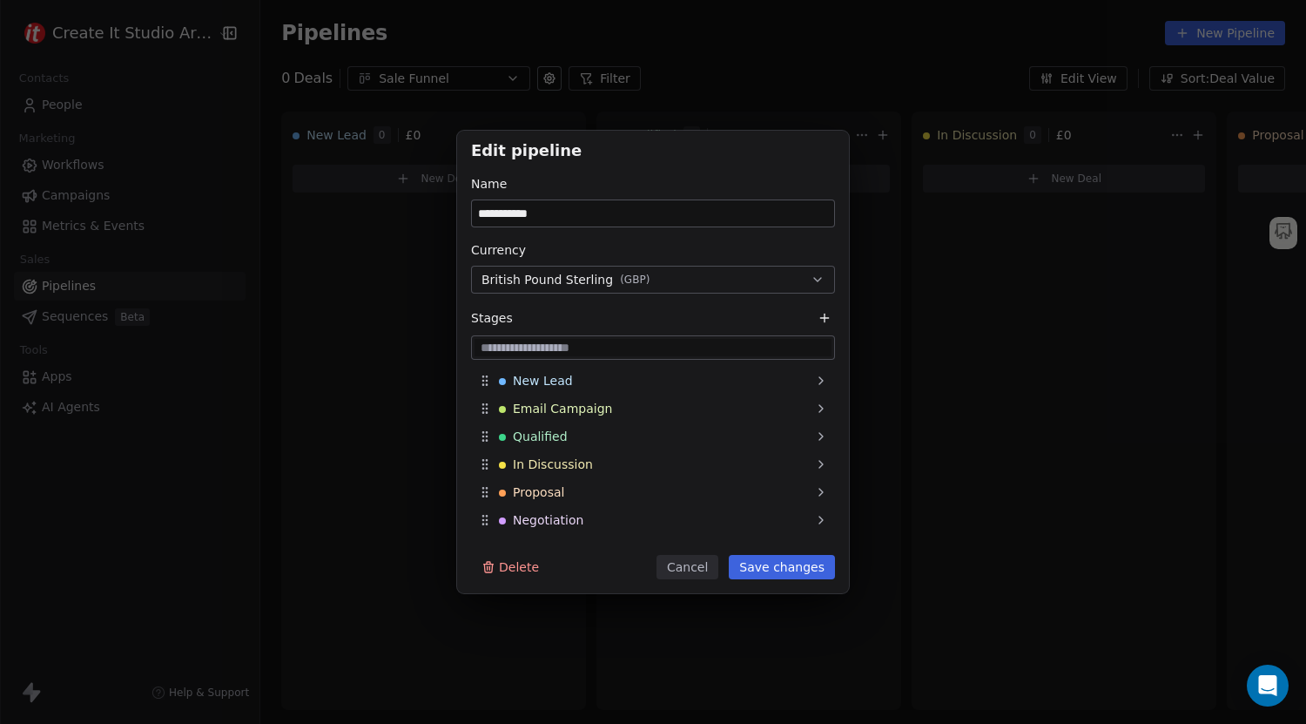
click at [760, 569] on button "Save changes" at bounding box center [782, 567] width 106 height 24
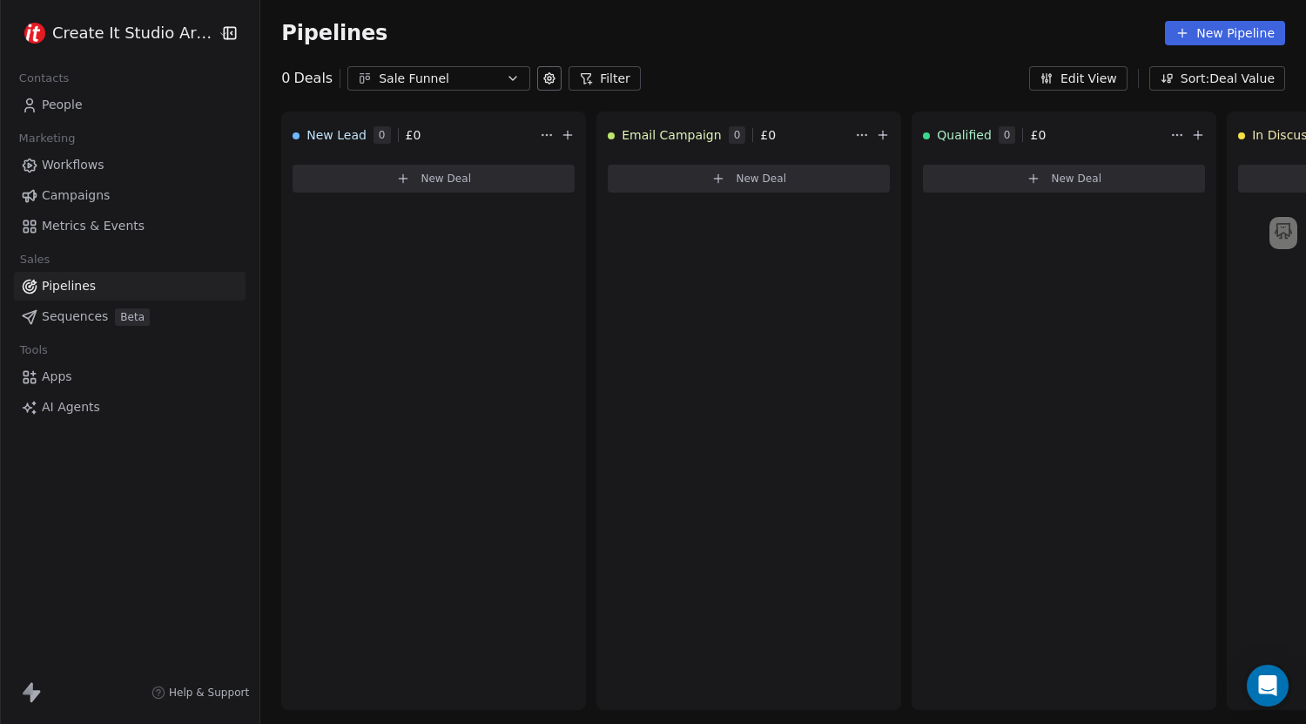
click at [542, 77] on icon at bounding box center [549, 78] width 14 height 14
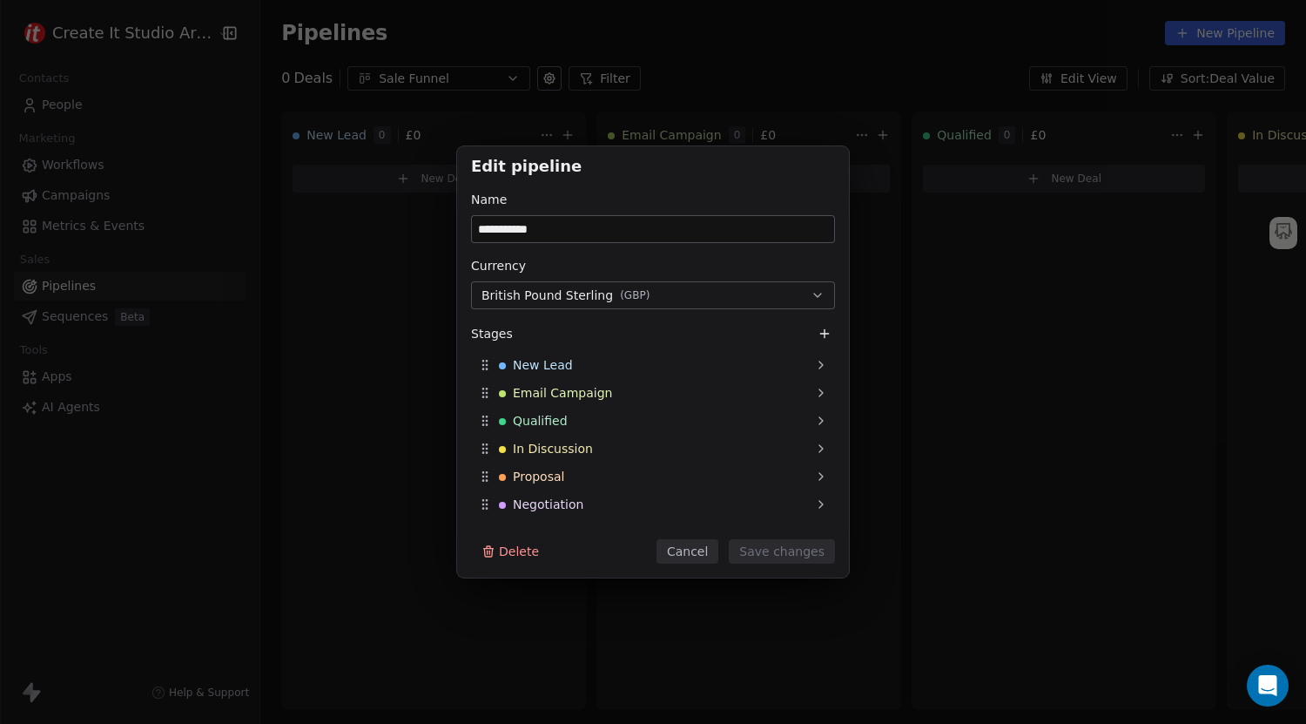
click at [683, 71] on div "**********" at bounding box center [653, 362] width 1306 height 724
click at [708, 543] on button "Cancel" at bounding box center [688, 551] width 62 height 24
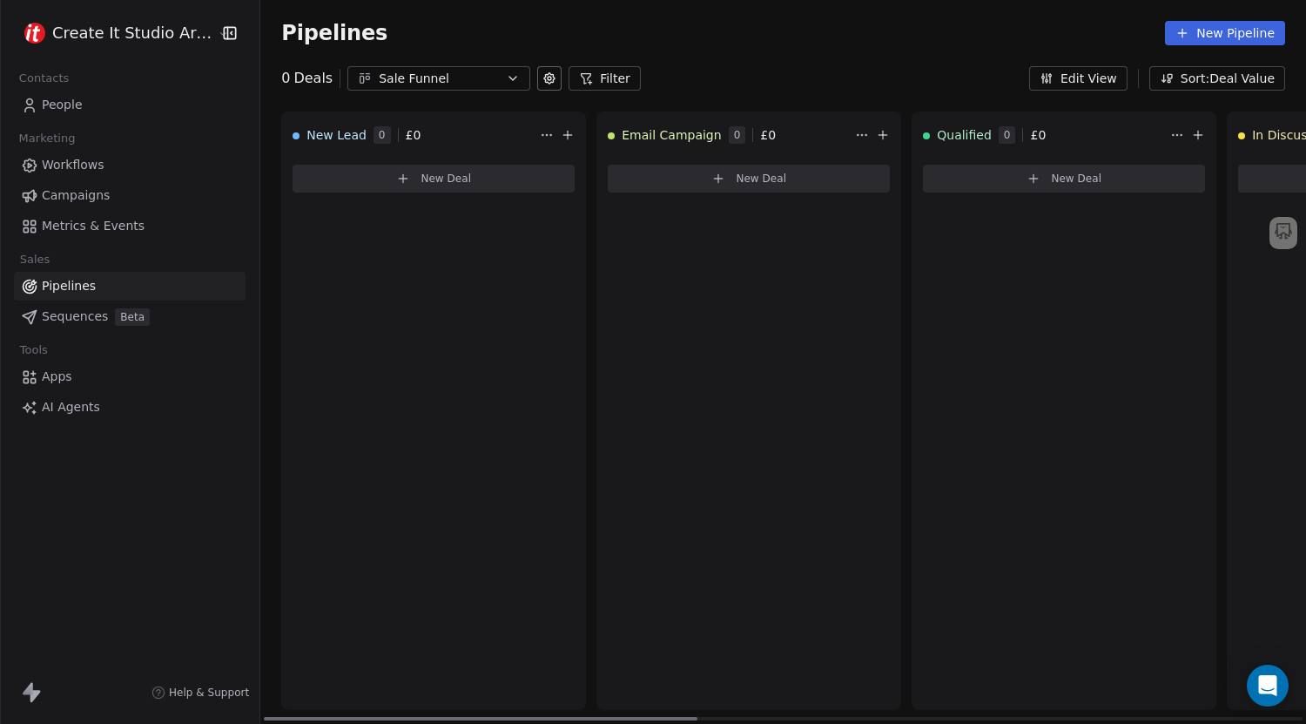
click at [396, 184] on icon at bounding box center [403, 179] width 14 height 14
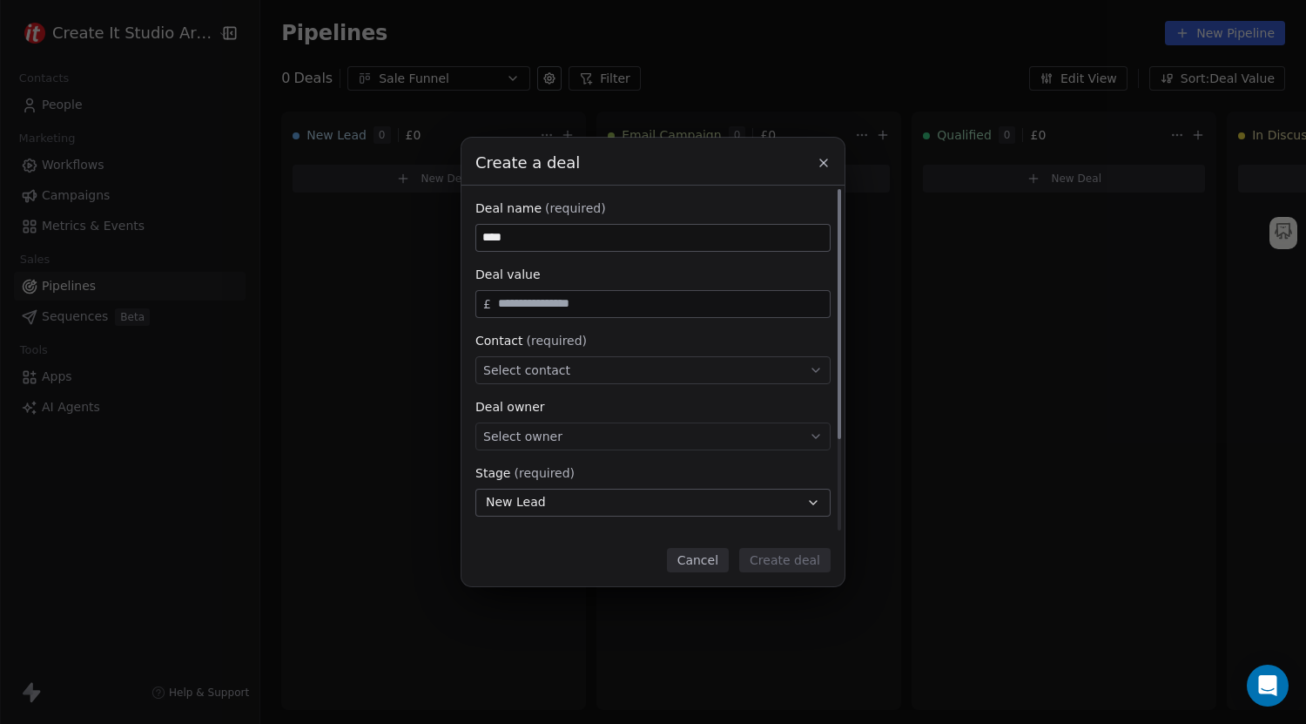
type input "****"
click at [508, 301] on input "text" at bounding box center [661, 303] width 332 height 13
type input "***"
click at [505, 379] on div "Select contact" at bounding box center [652, 370] width 355 height 28
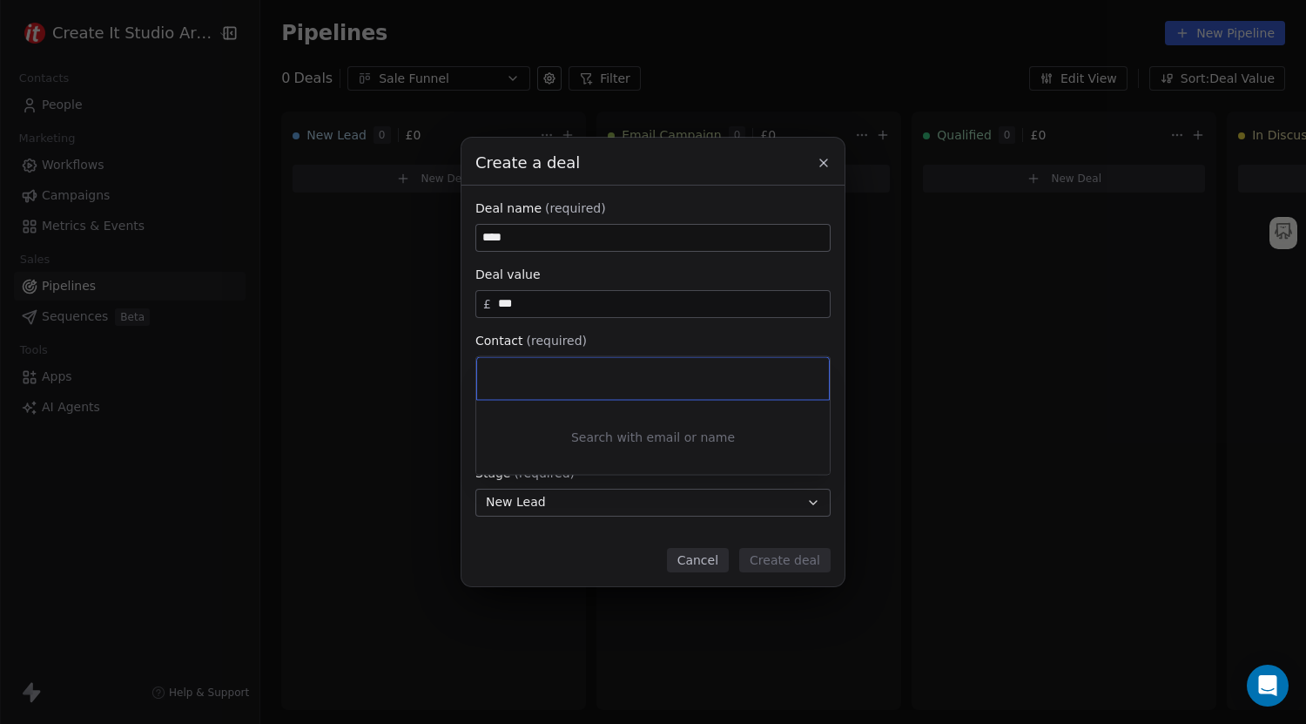
type input "*"
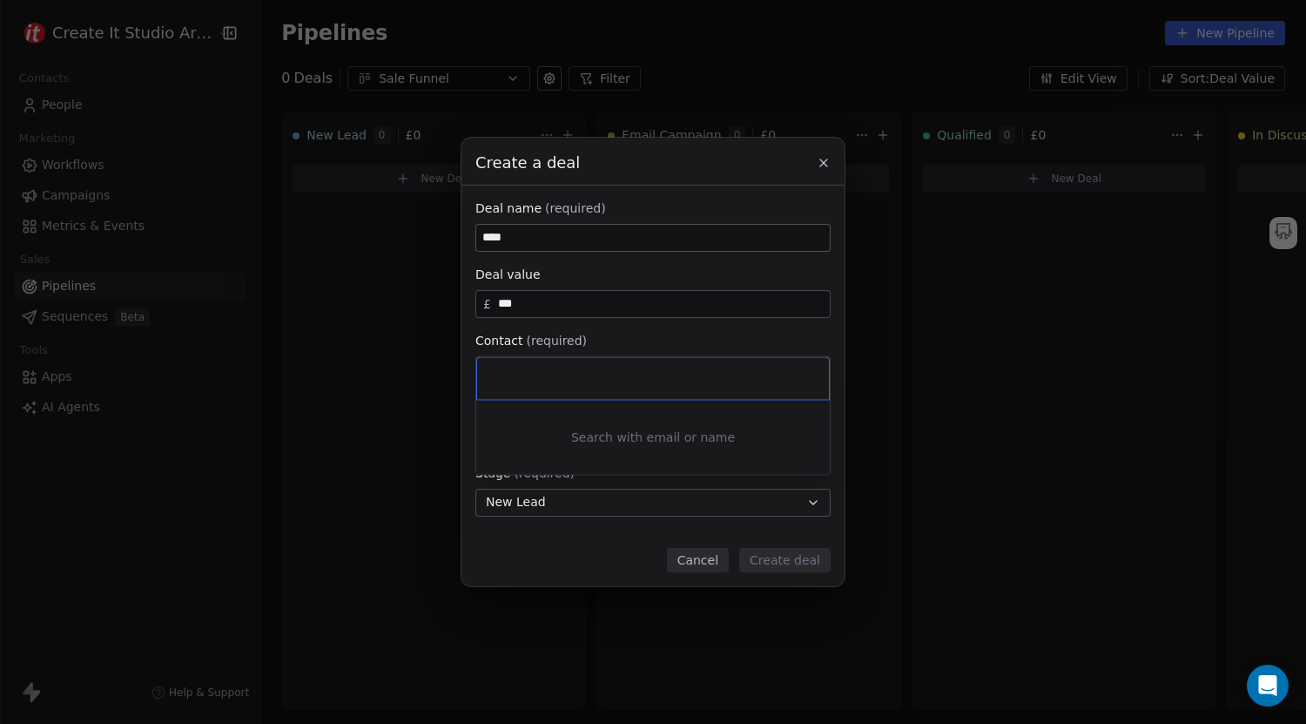
click at [542, 349] on div "Create a deal Deal name (required) **** Deal value £ *** Contact (required) Sel…" at bounding box center [653, 362] width 1306 height 448
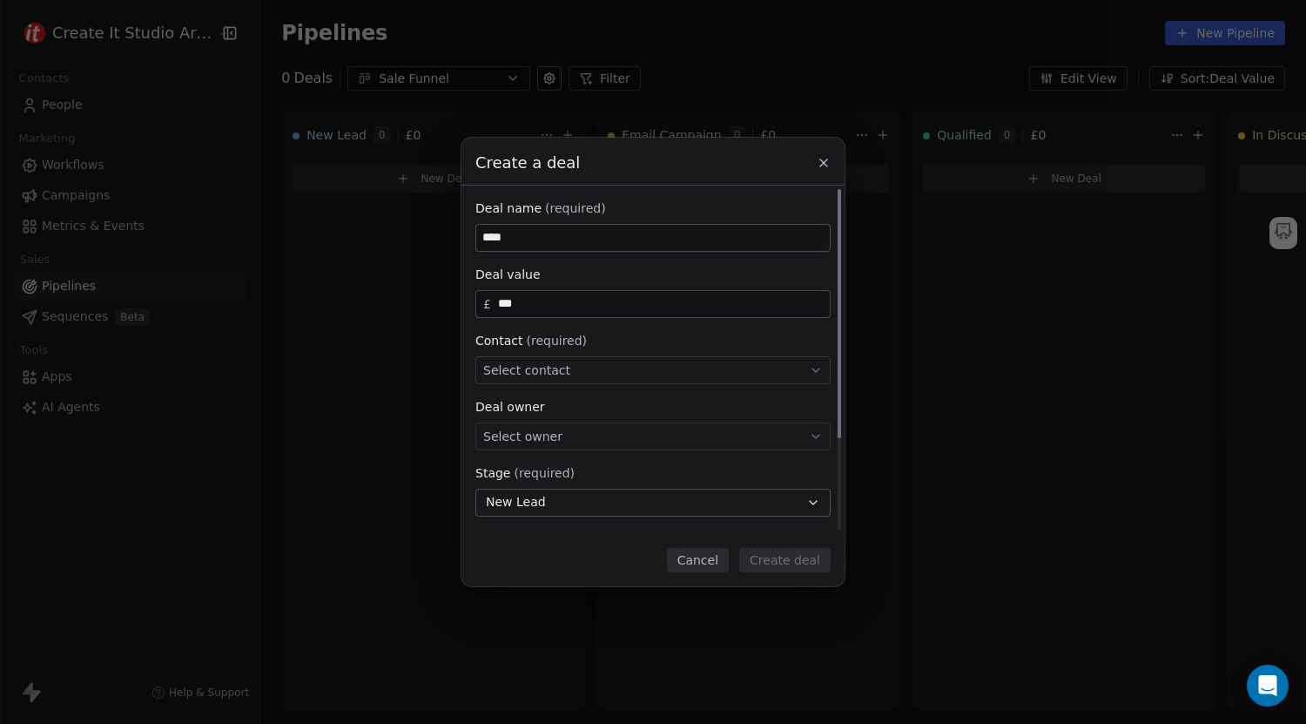
click at [535, 440] on span "Select owner" at bounding box center [522, 436] width 79 height 17
click at [527, 486] on div "[PERSON_NAME]" at bounding box center [565, 489] width 87 height 12
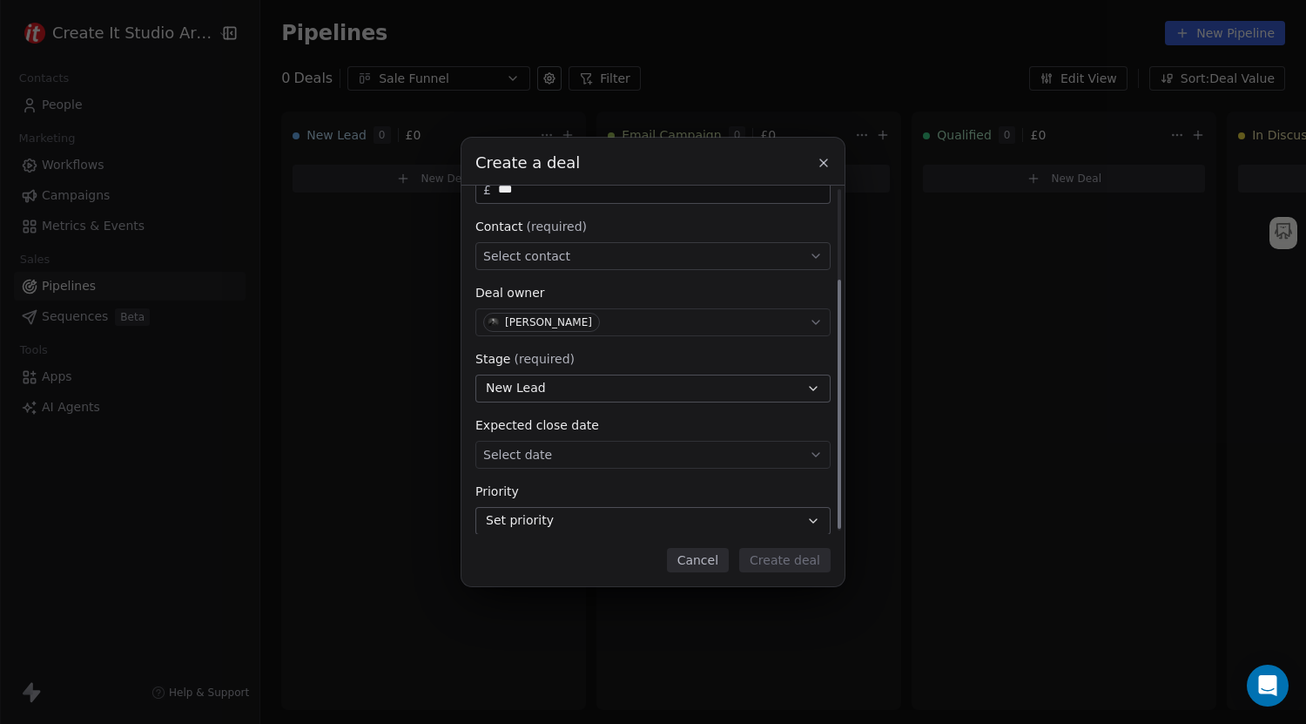
scroll to position [129, 0]
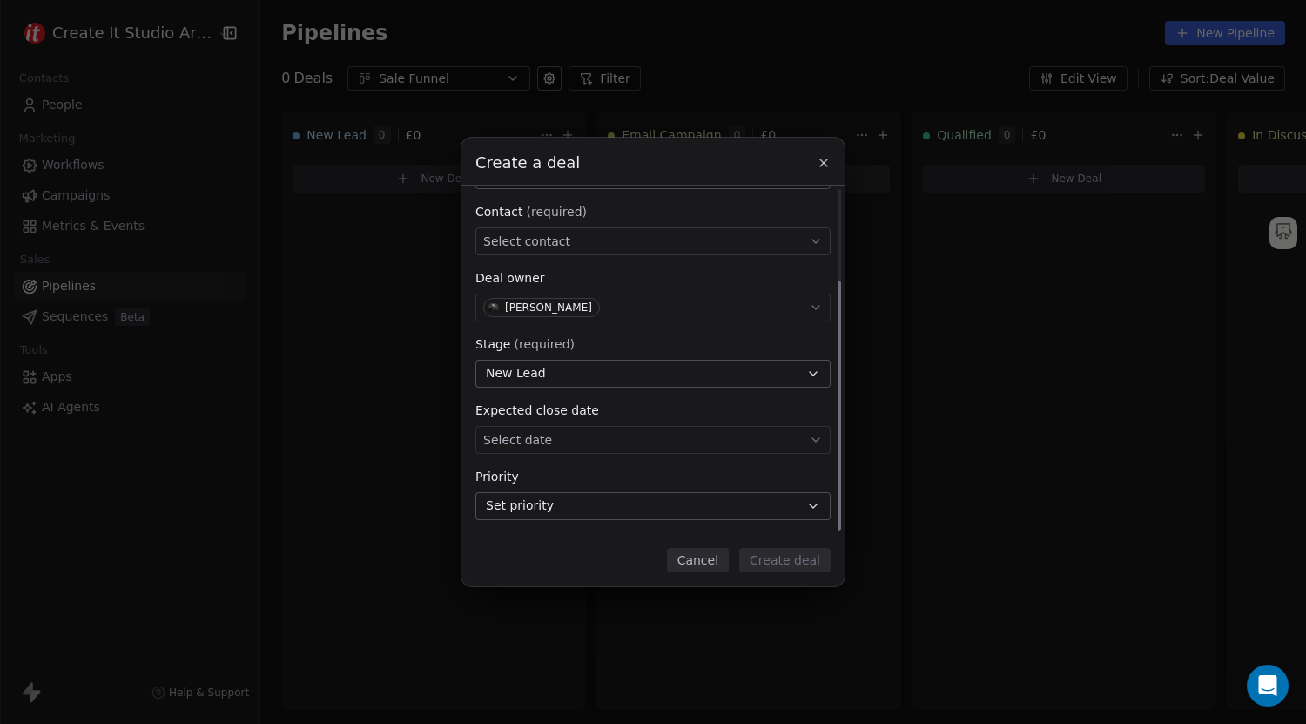
click at [575, 368] on button "New Lead" at bounding box center [652, 374] width 355 height 28
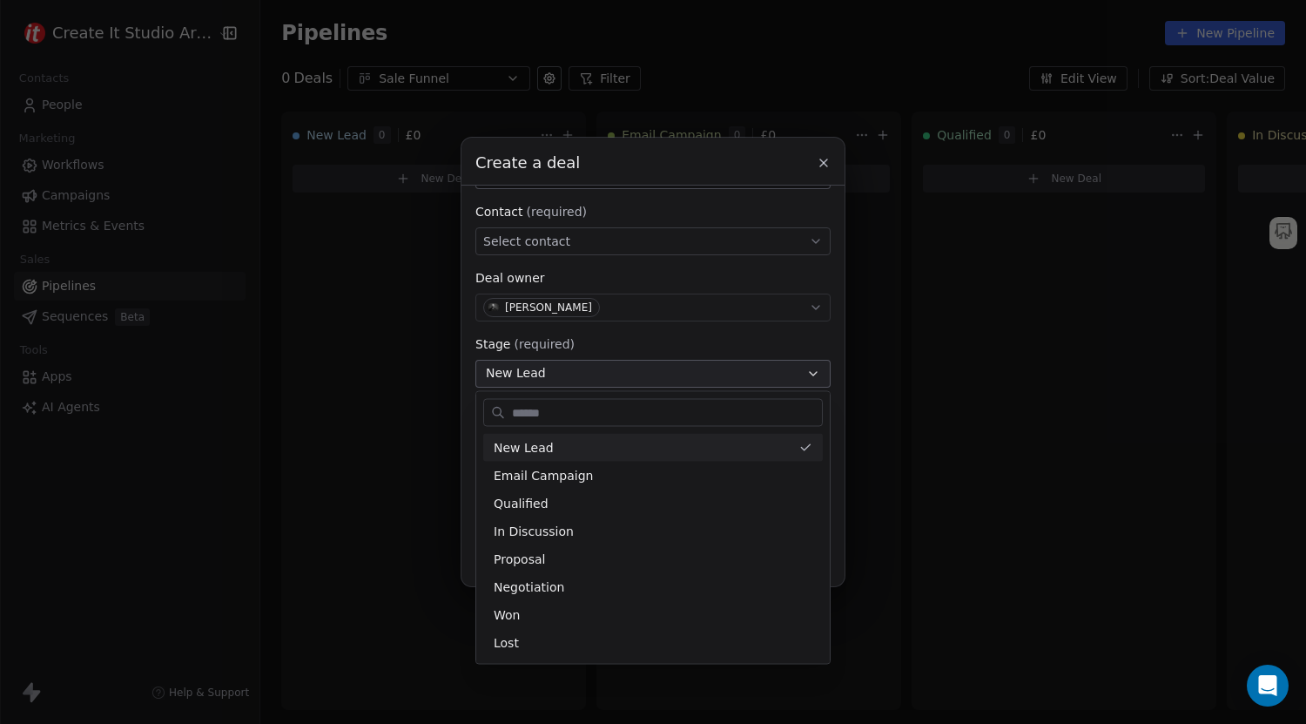
click at [575, 368] on div "Create a deal Deal name (required) **** Deal value £ *** Contact (required) Sel…" at bounding box center [653, 362] width 1306 height 448
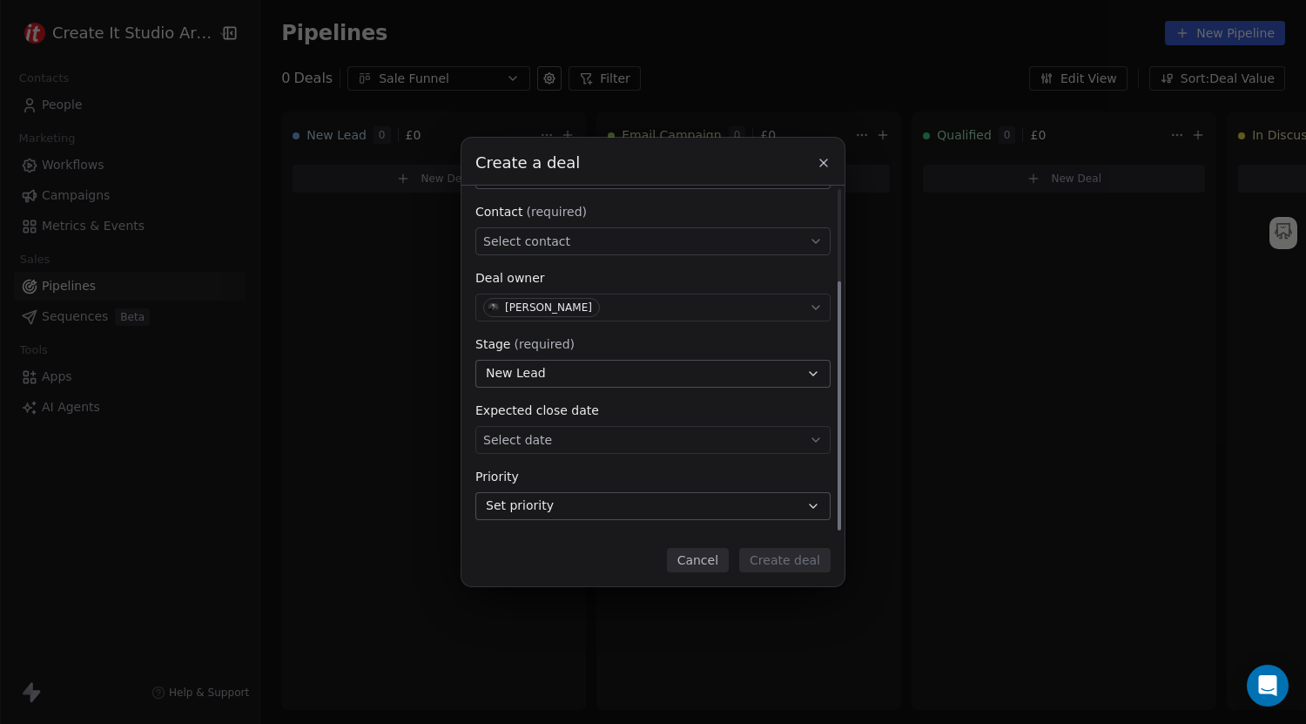
click at [553, 442] on body "Create It Studio Architects Contacts People Marketing Workflows Campaigns Metri…" at bounding box center [653, 362] width 1306 height 724
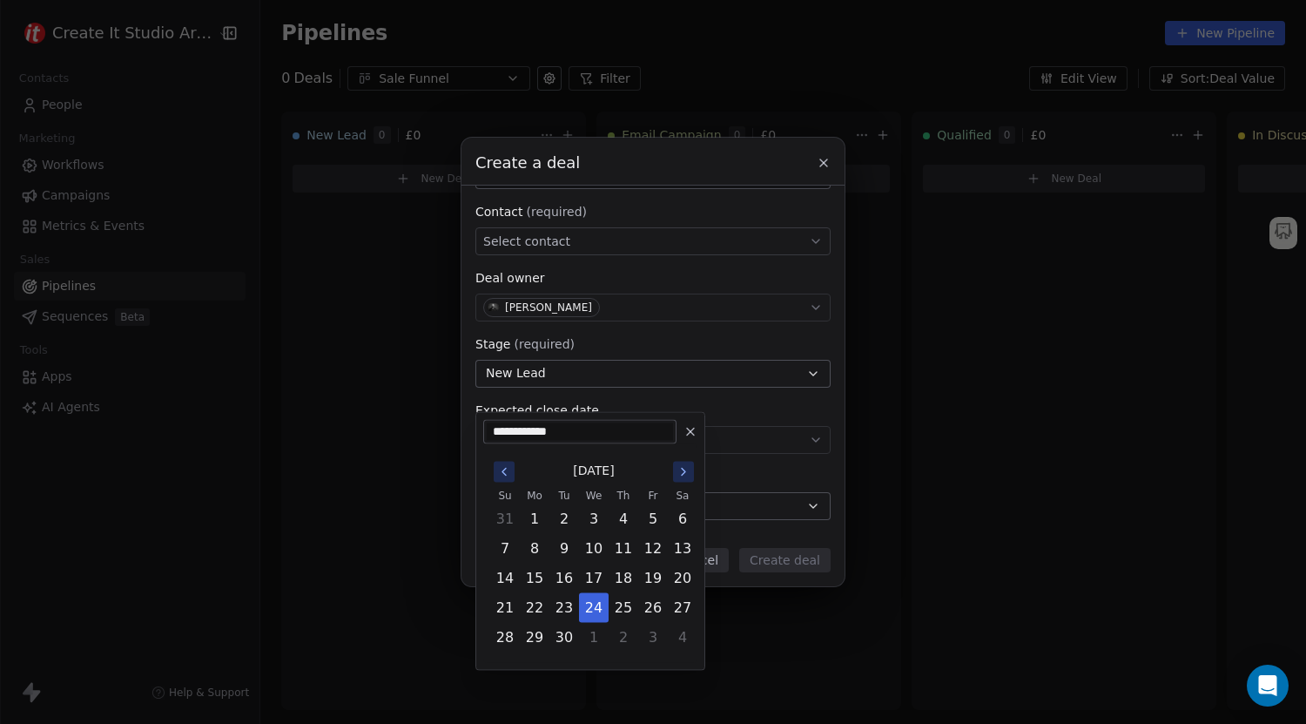
click at [656, 401] on div "Create a deal Deal name (required) **** Deal value £ *** Contact (required) Sel…" at bounding box center [653, 362] width 1306 height 448
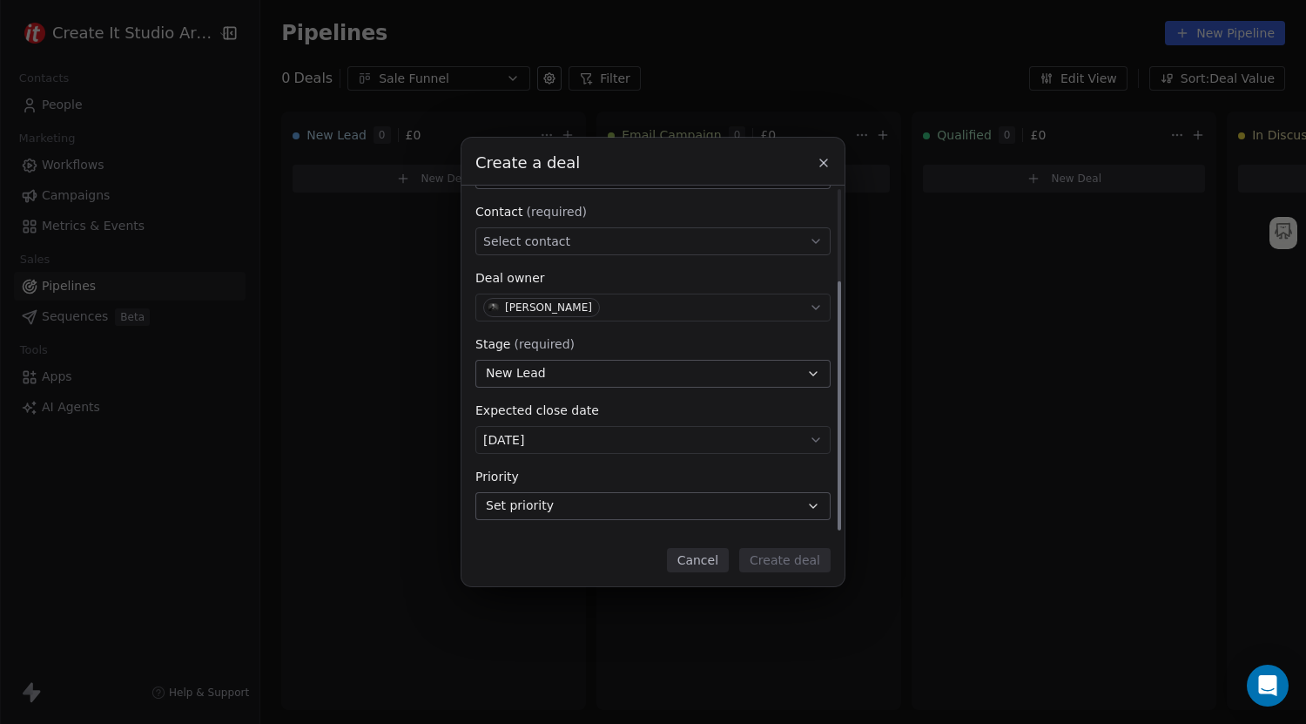
click at [575, 502] on button "Set priority" at bounding box center [652, 506] width 355 height 28
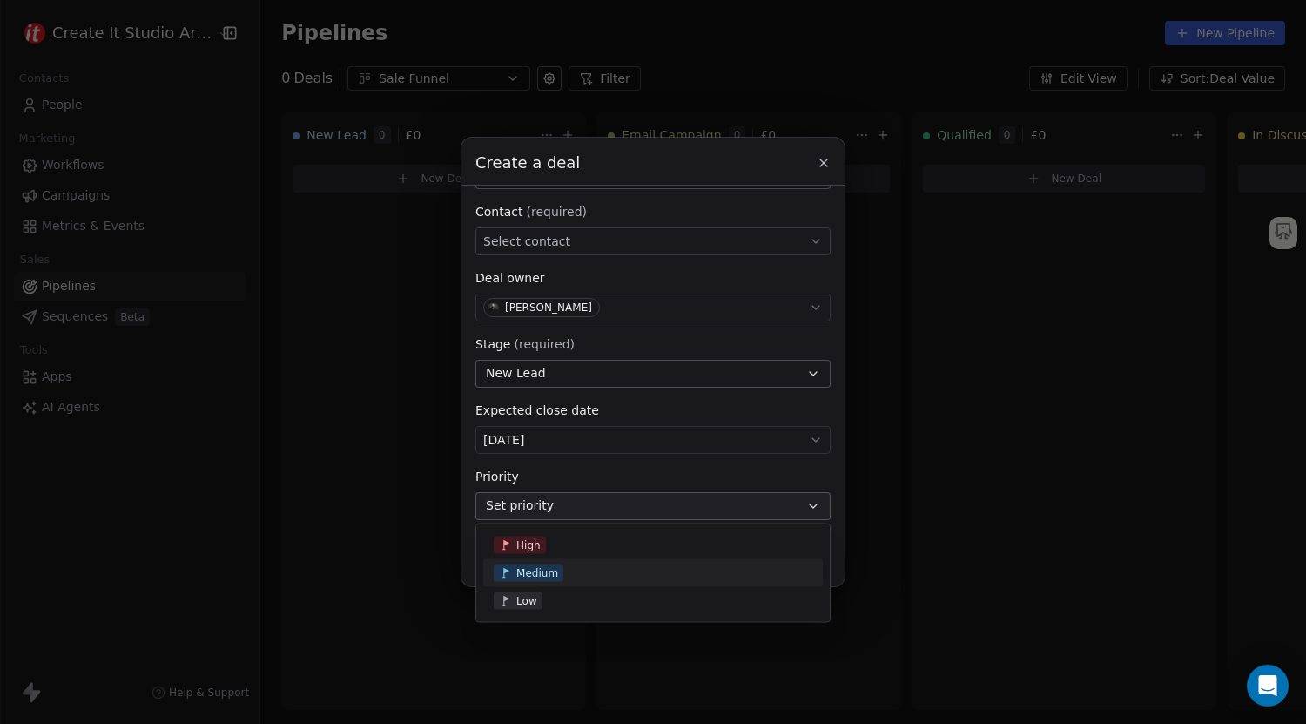
click at [562, 569] on span "Medium" at bounding box center [529, 572] width 70 height 17
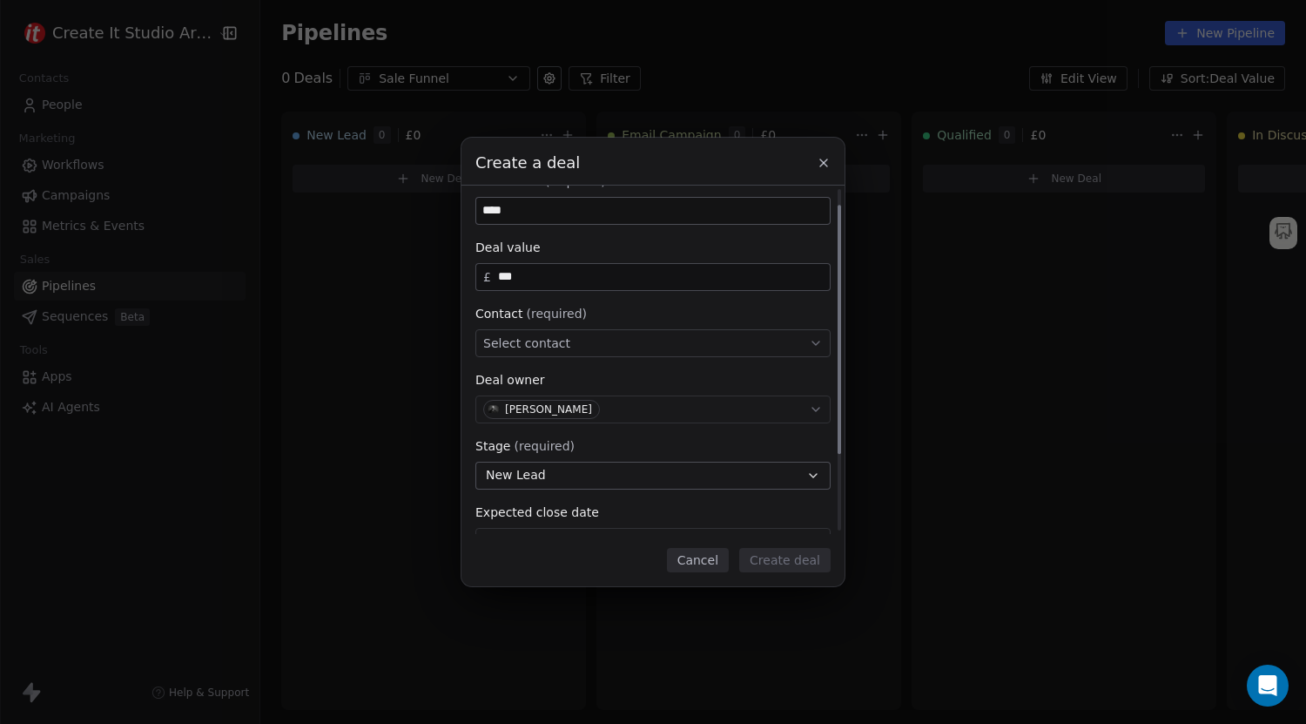
scroll to position [0, 0]
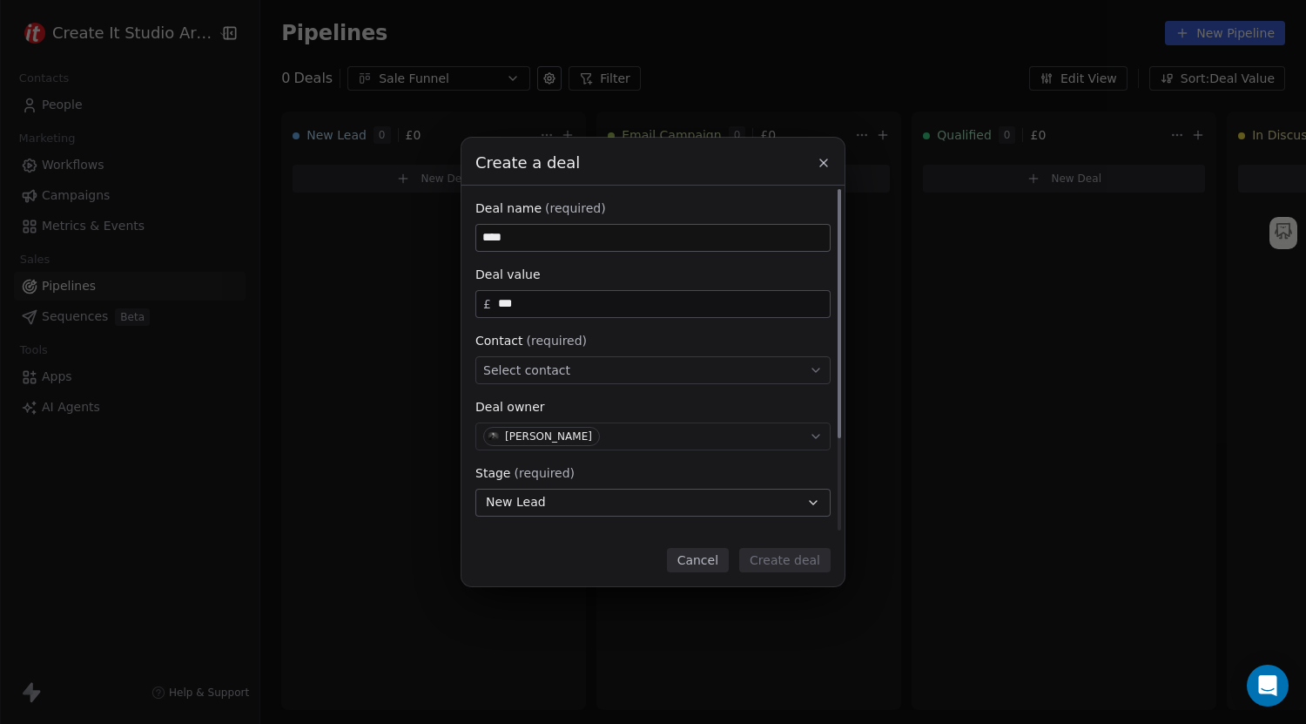
click at [611, 371] on div "Select contact" at bounding box center [652, 370] width 355 height 28
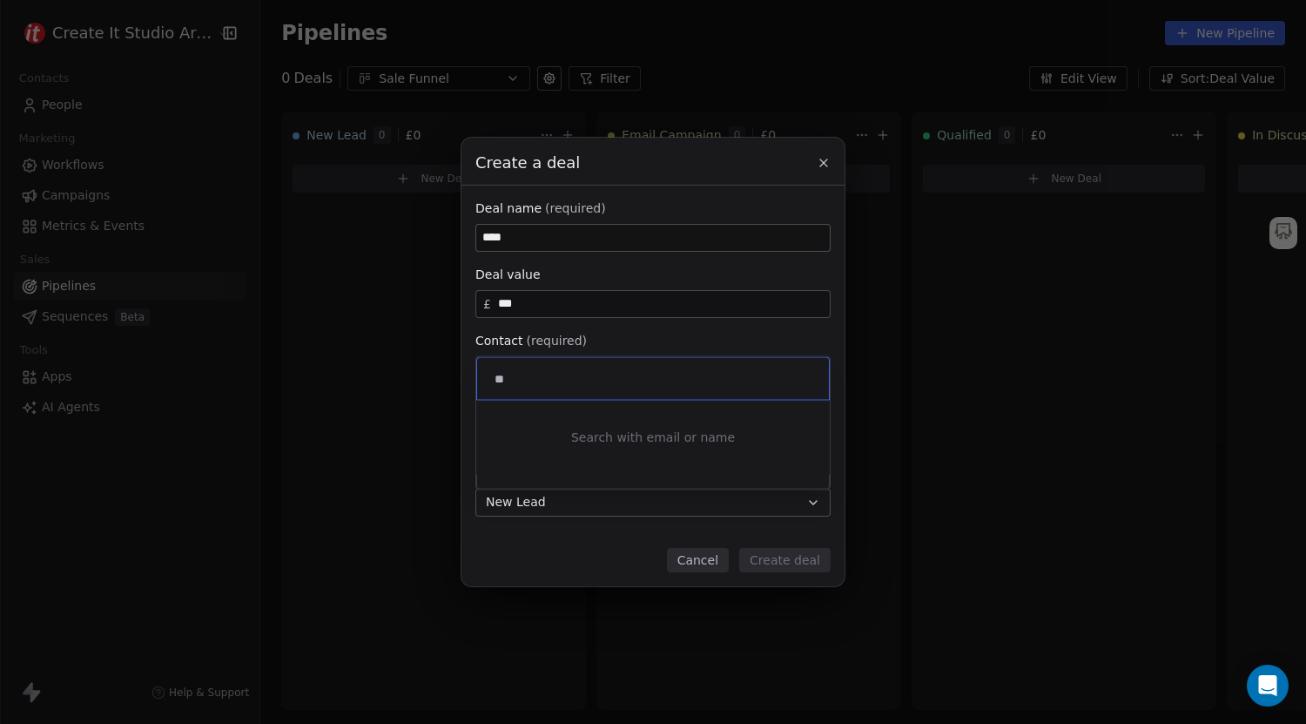
type input "*"
type input "**********"
click at [555, 473] on div "Search with email or name" at bounding box center [653, 438] width 354 height 74
click at [536, 549] on div "Create a deal Deal name (required) **** Deal value £ *** Contact (required) Sel…" at bounding box center [653, 362] width 1306 height 448
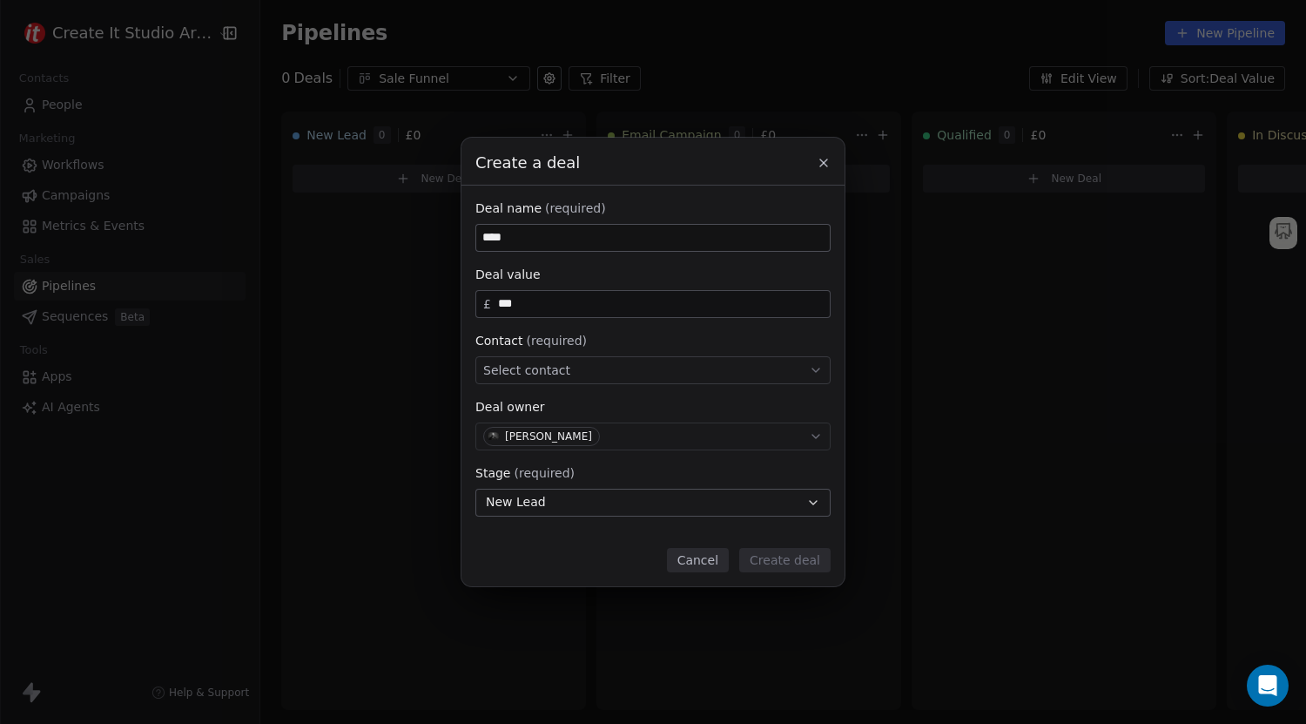
click at [718, 564] on button "Cancel" at bounding box center [698, 560] width 62 height 24
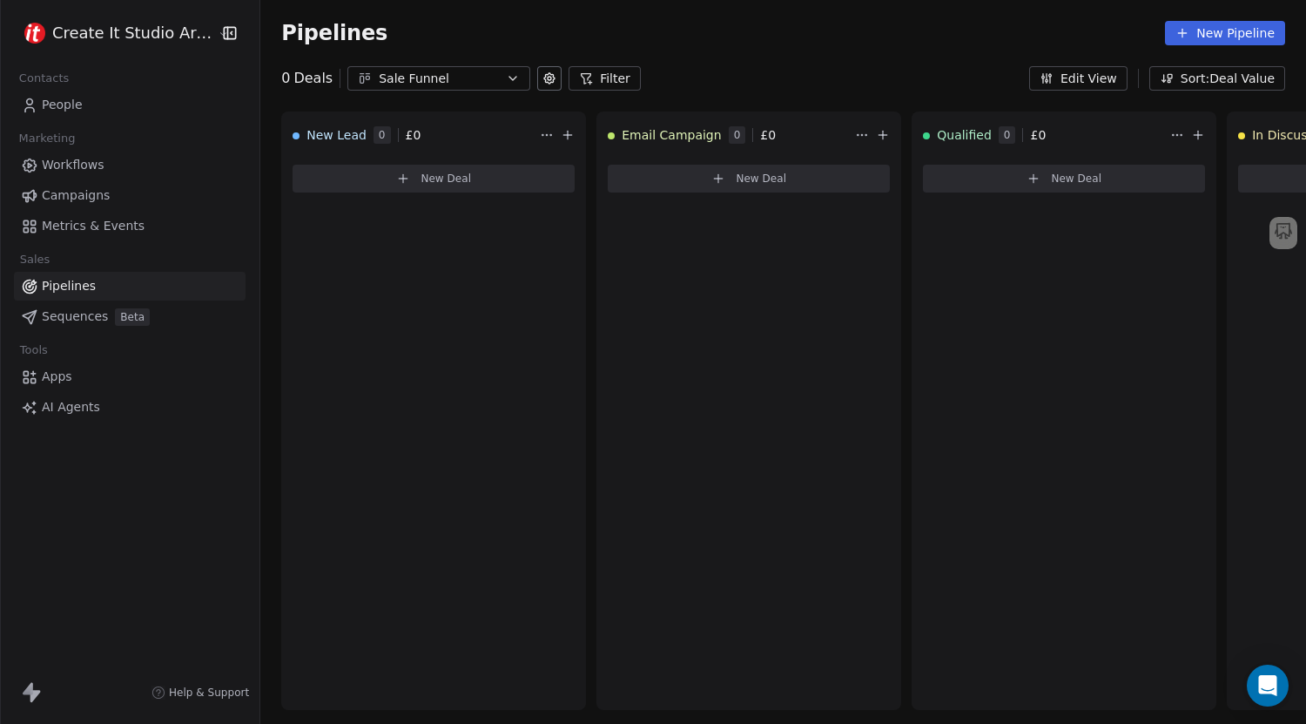
click at [80, 108] on link "People" at bounding box center [130, 105] width 232 height 29
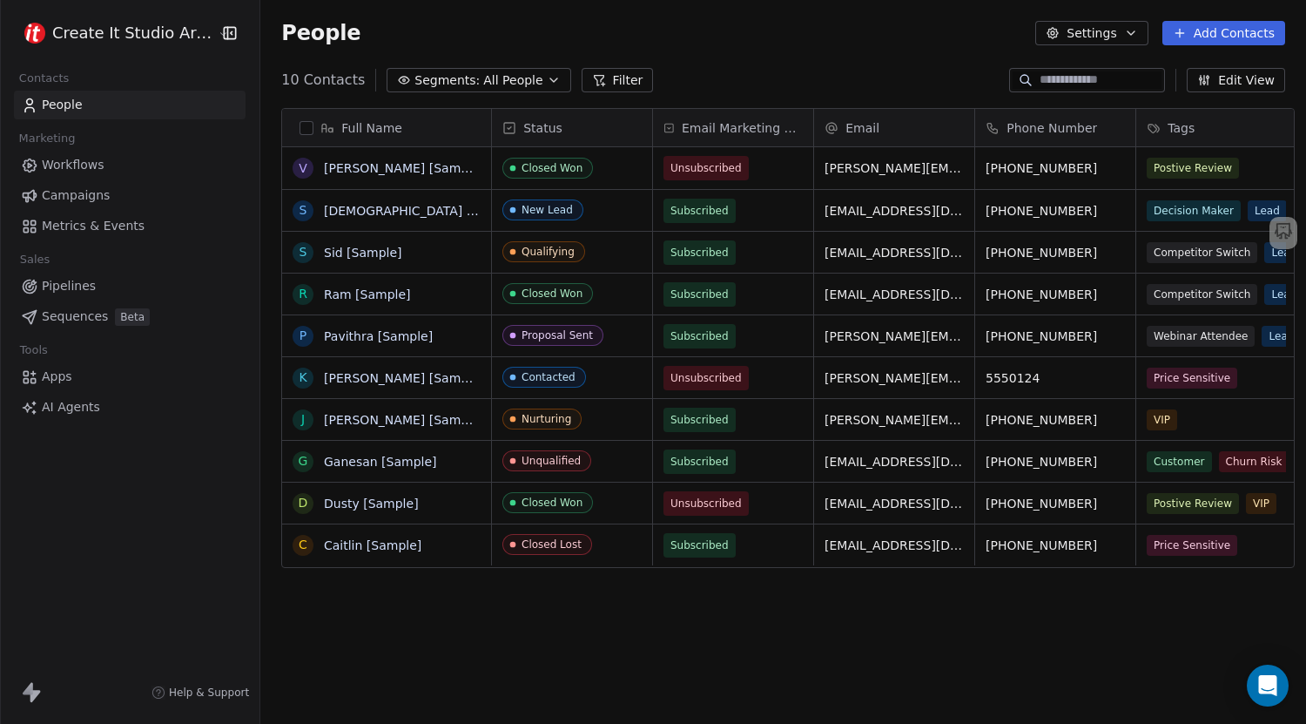
scroll to position [623, 1042]
click at [903, 170] on span "[PERSON_NAME][EMAIL_ADDRESS][DOMAIN_NAME]" at bounding box center [928, 181] width 207 height 52
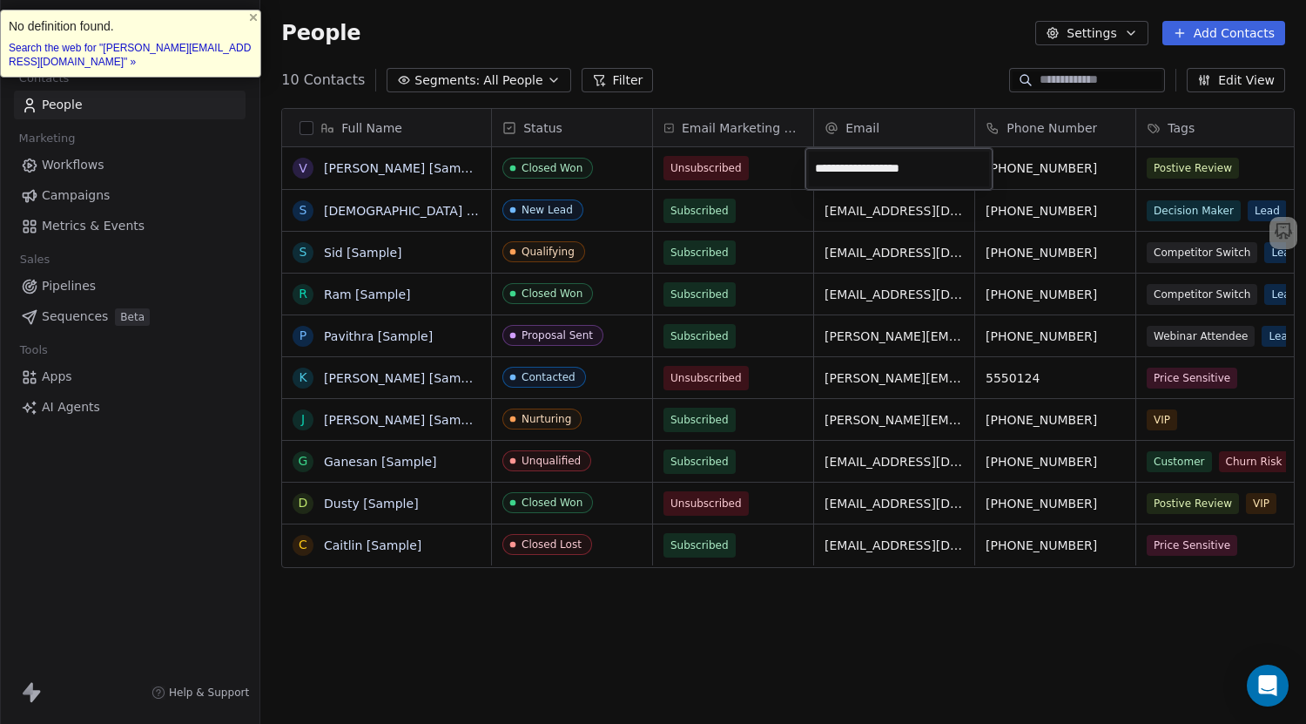
click at [691, 610] on html "Create It Studio Architects Contacts People Marketing Workflows Campaigns Metri…" at bounding box center [653, 378] width 1306 height 757
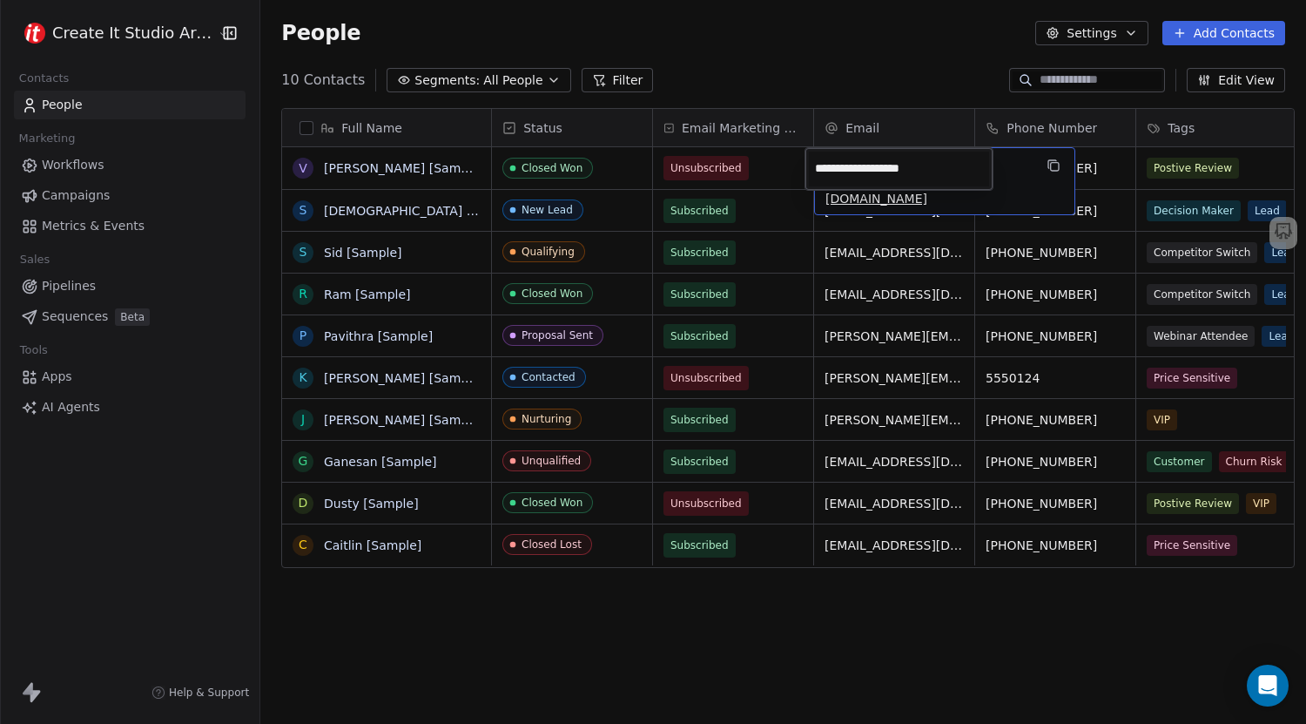
click at [956, 217] on html "Create It Studio Architects Contacts People Marketing Workflows Campaigns Metri…" at bounding box center [653, 362] width 1306 height 724
click at [1047, 168] on icon "grid" at bounding box center [1054, 165] width 14 height 14
click at [63, 291] on span "Pipelines" at bounding box center [69, 286] width 54 height 18
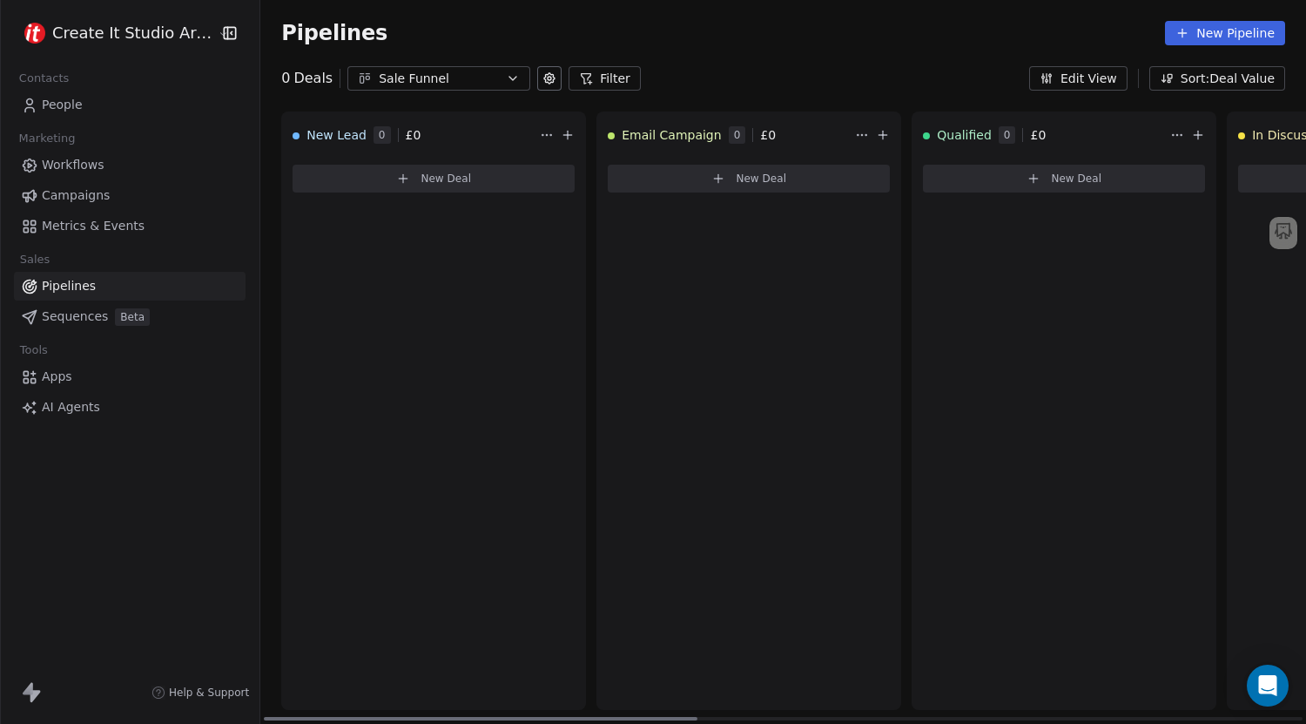
click at [433, 185] on span "New Deal" at bounding box center [446, 179] width 51 height 14
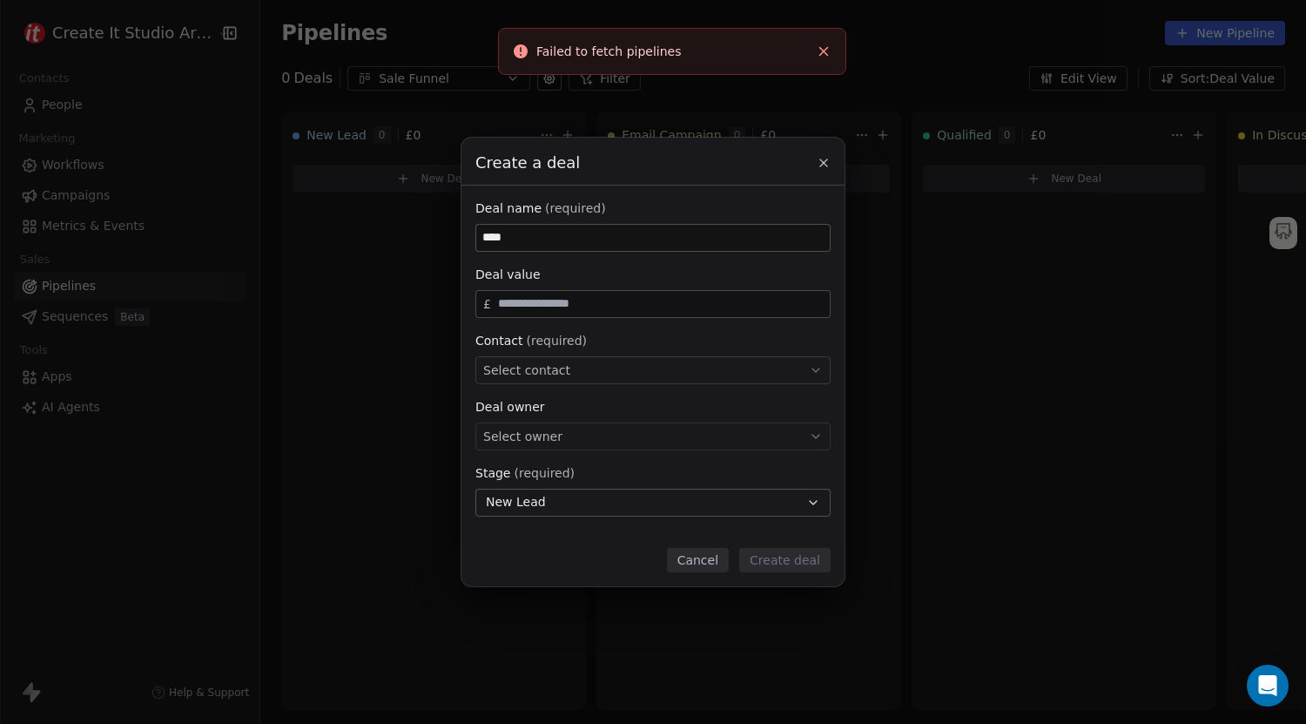
type input "****"
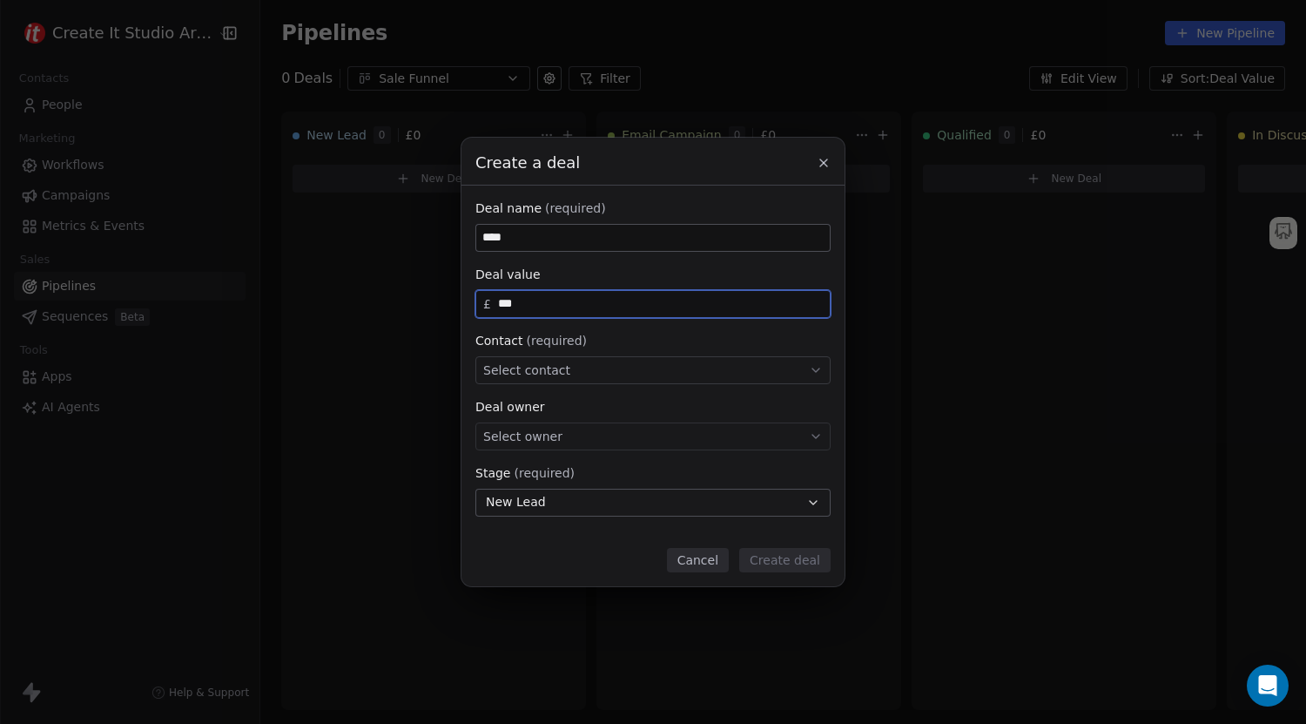
type input "***"
click at [530, 366] on span "Select contact" at bounding box center [526, 369] width 87 height 17
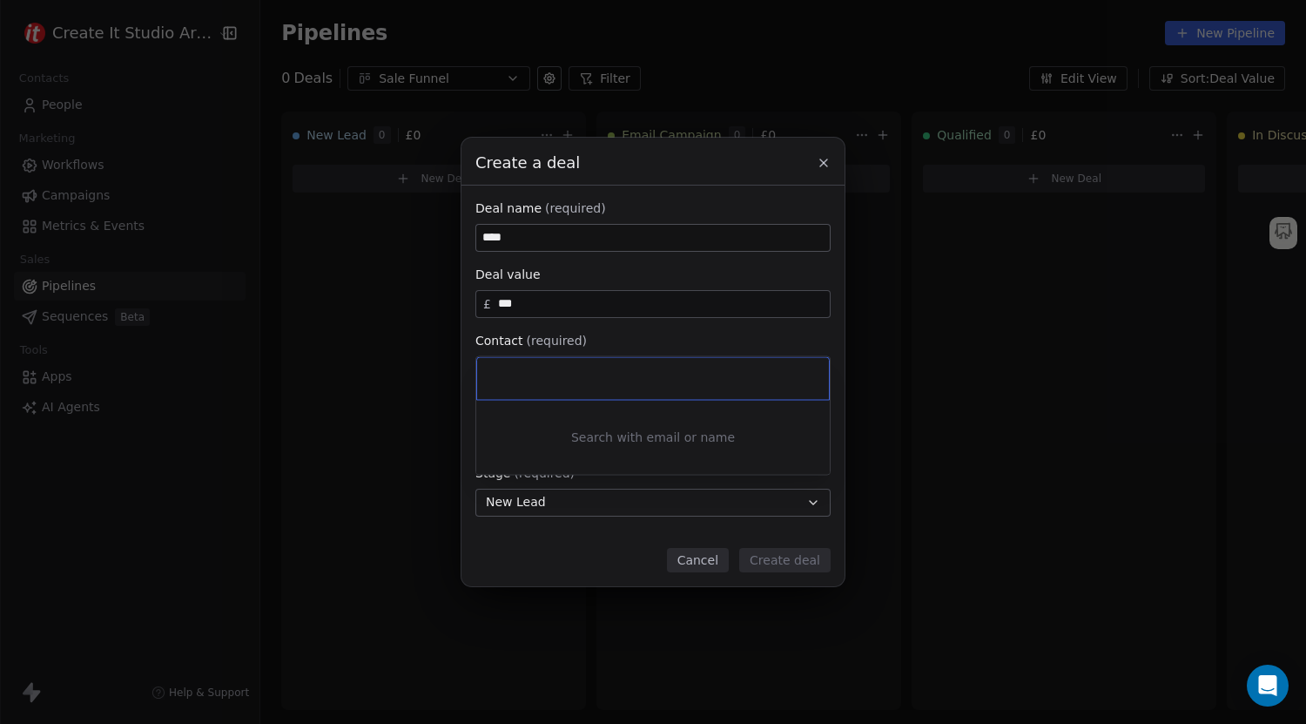
click at [527, 379] on input at bounding box center [654, 378] width 327 height 19
paste input "**********"
type input "**********"
click at [525, 417] on div "[PERSON_NAME] [Sample]" at bounding box center [585, 421] width 138 height 12
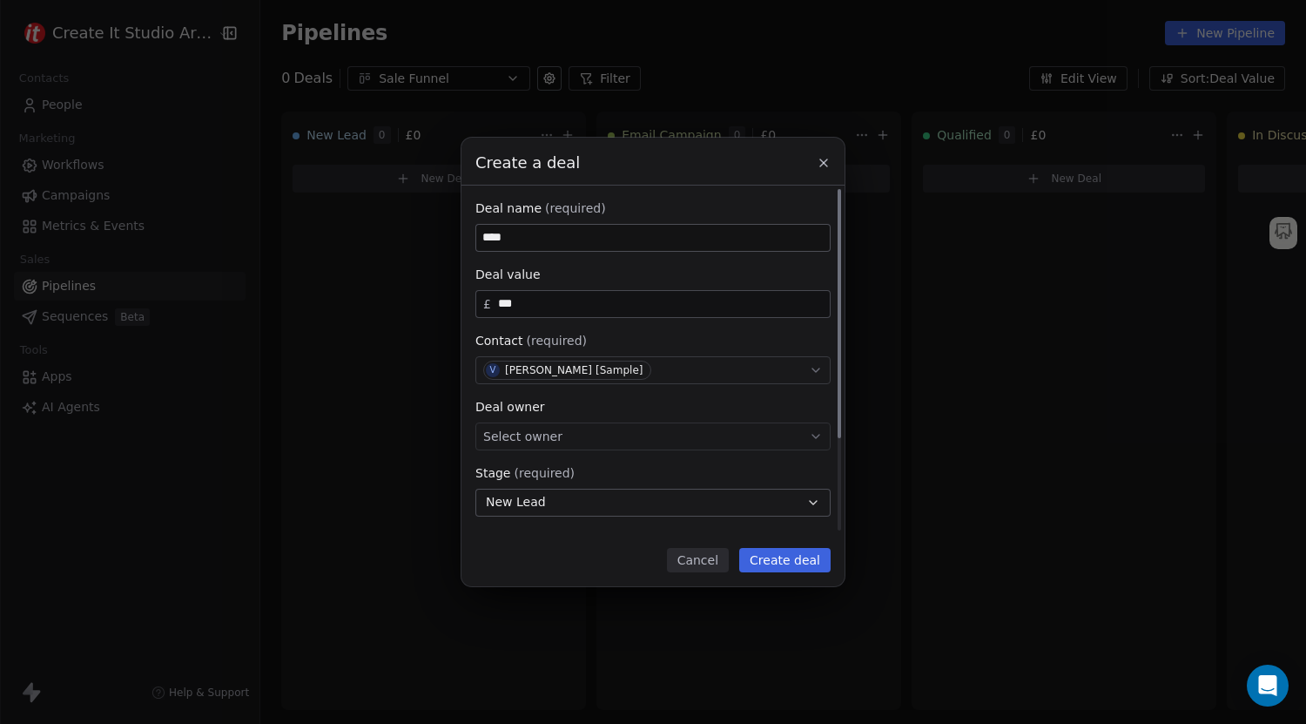
click at [568, 437] on div "Select owner" at bounding box center [652, 436] width 355 height 28
click at [543, 502] on div "[PERSON_NAME]" at bounding box center [652, 489] width 326 height 28
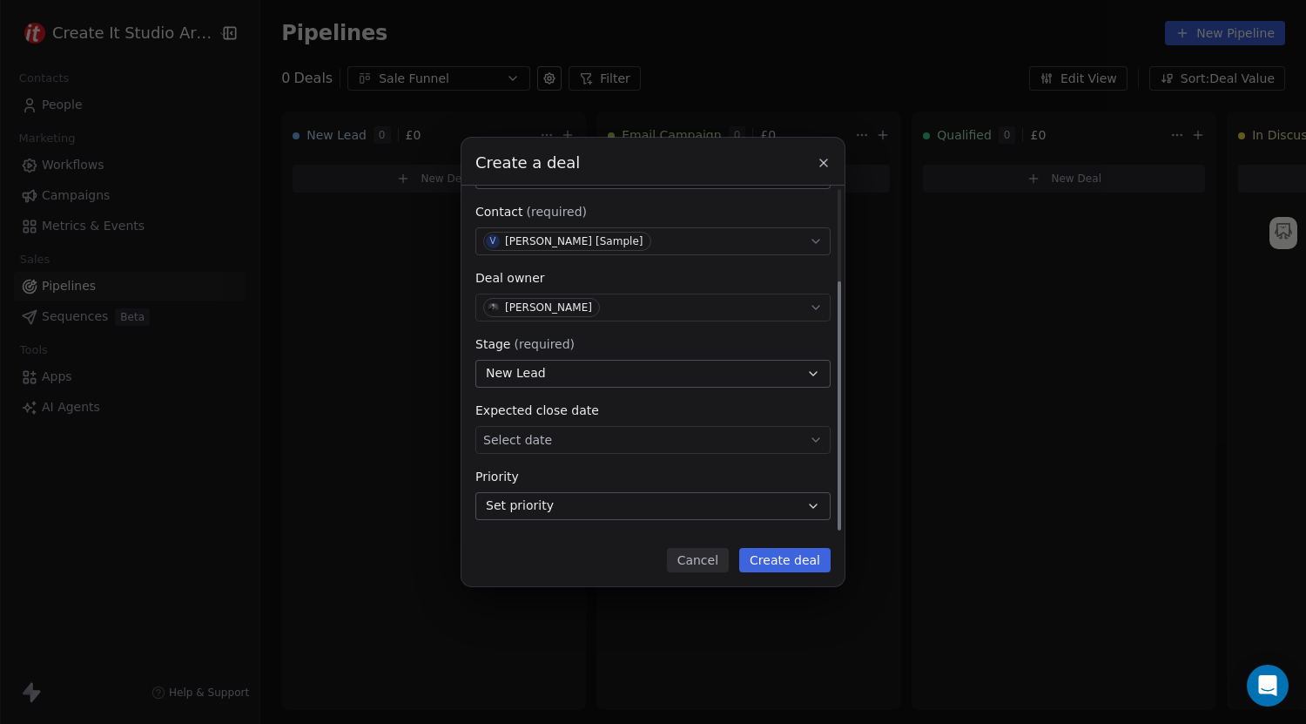
click at [601, 441] on body "Create It Studio Architects Contacts People Marketing Workflows Campaigns Metri…" at bounding box center [653, 362] width 1306 height 724
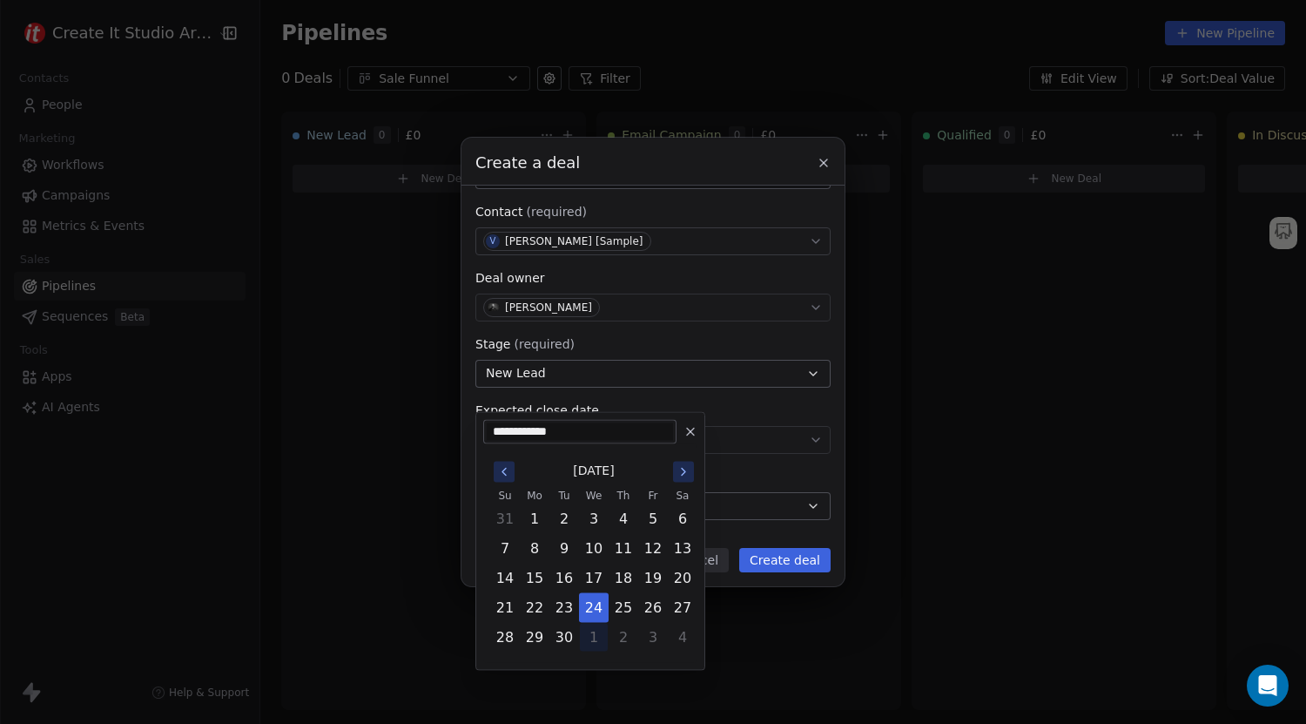
click at [588, 640] on button "1" at bounding box center [594, 637] width 28 height 28
type input "**********"
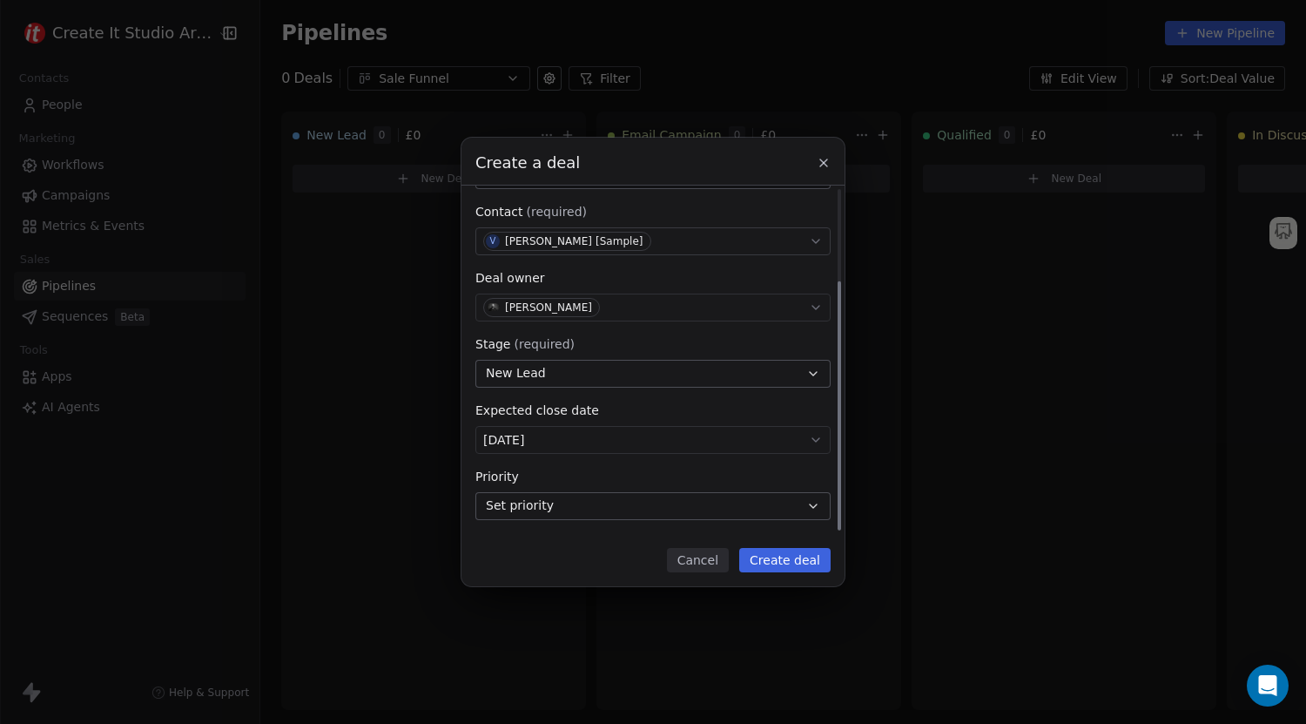
click at [708, 510] on button "Set priority" at bounding box center [652, 506] width 355 height 28
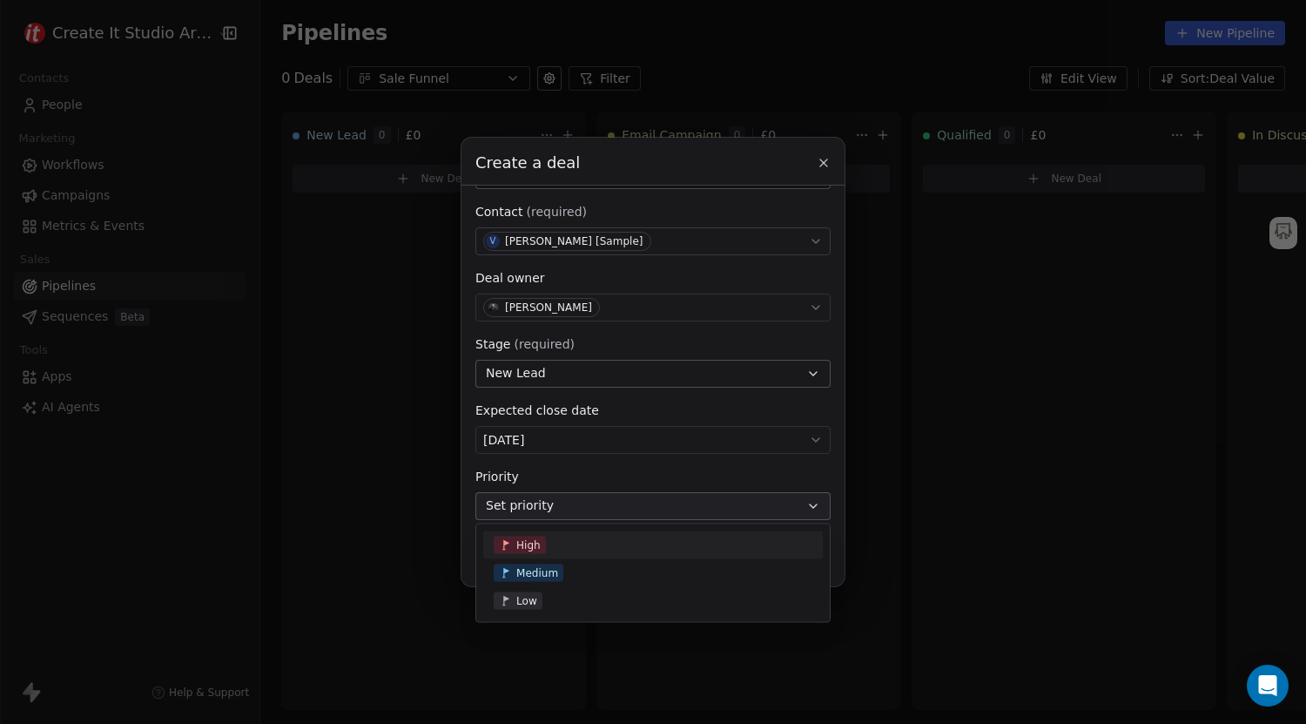
click at [576, 550] on div "High" at bounding box center [653, 544] width 319 height 17
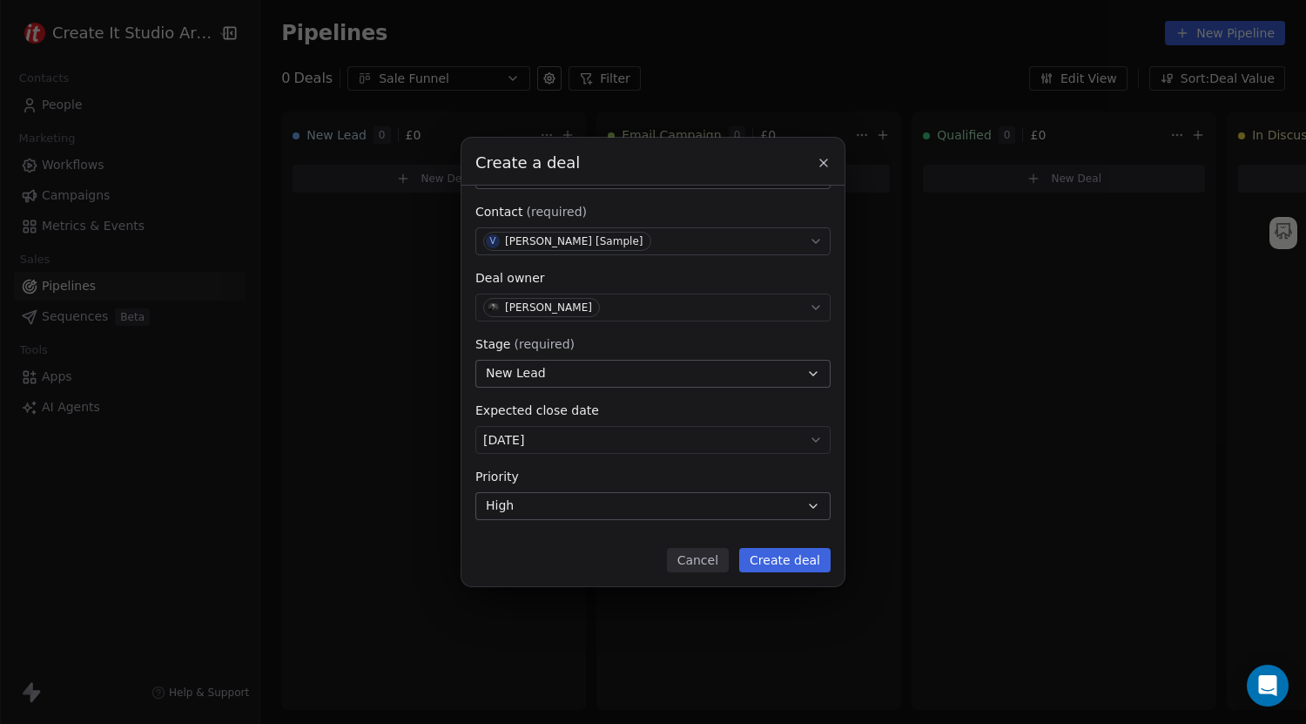
click at [795, 562] on button "Create deal" at bounding box center [784, 560] width 91 height 24
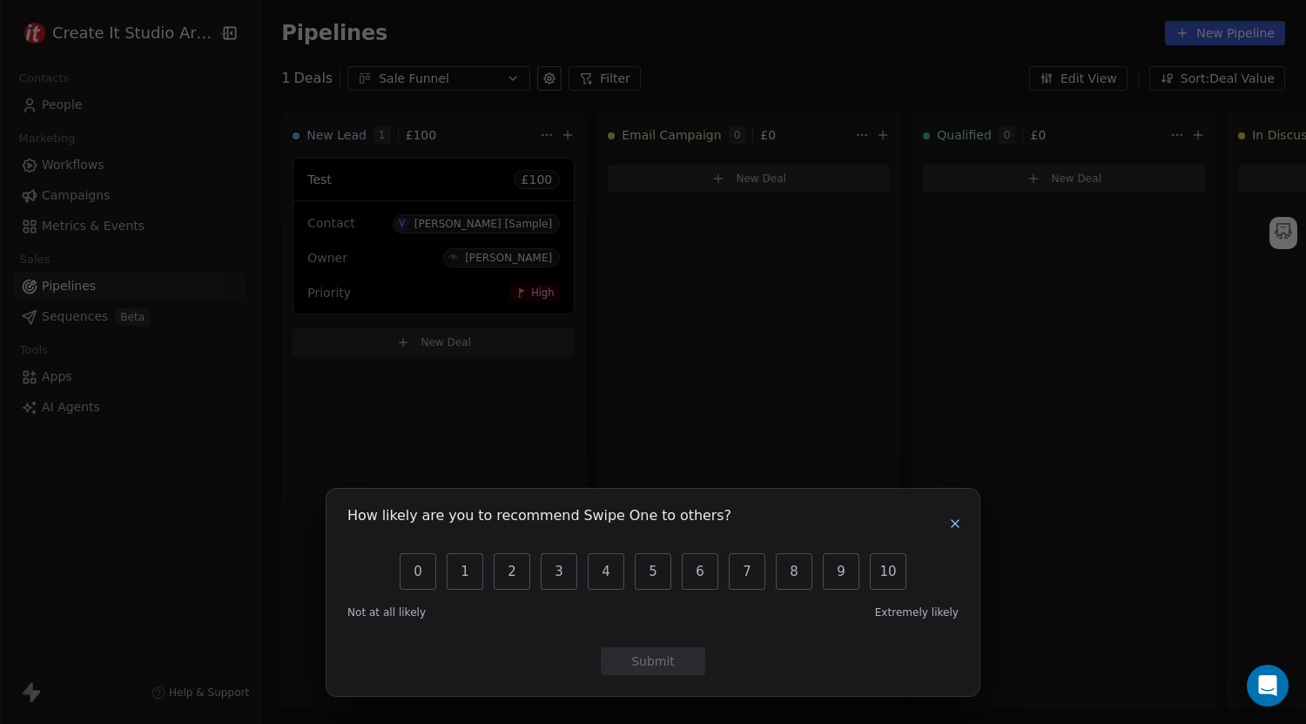
click at [959, 528] on icon "button" at bounding box center [955, 523] width 14 height 14
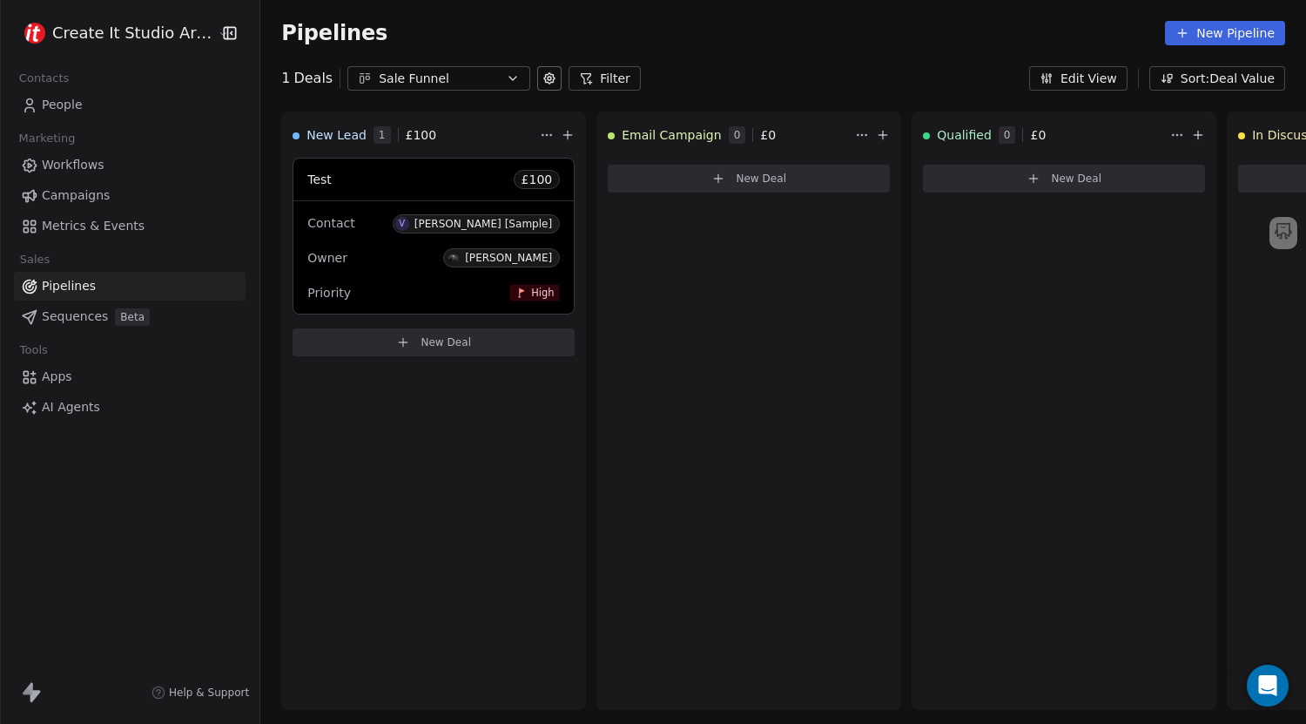
click at [1082, 75] on button "Edit View" at bounding box center [1078, 78] width 98 height 24
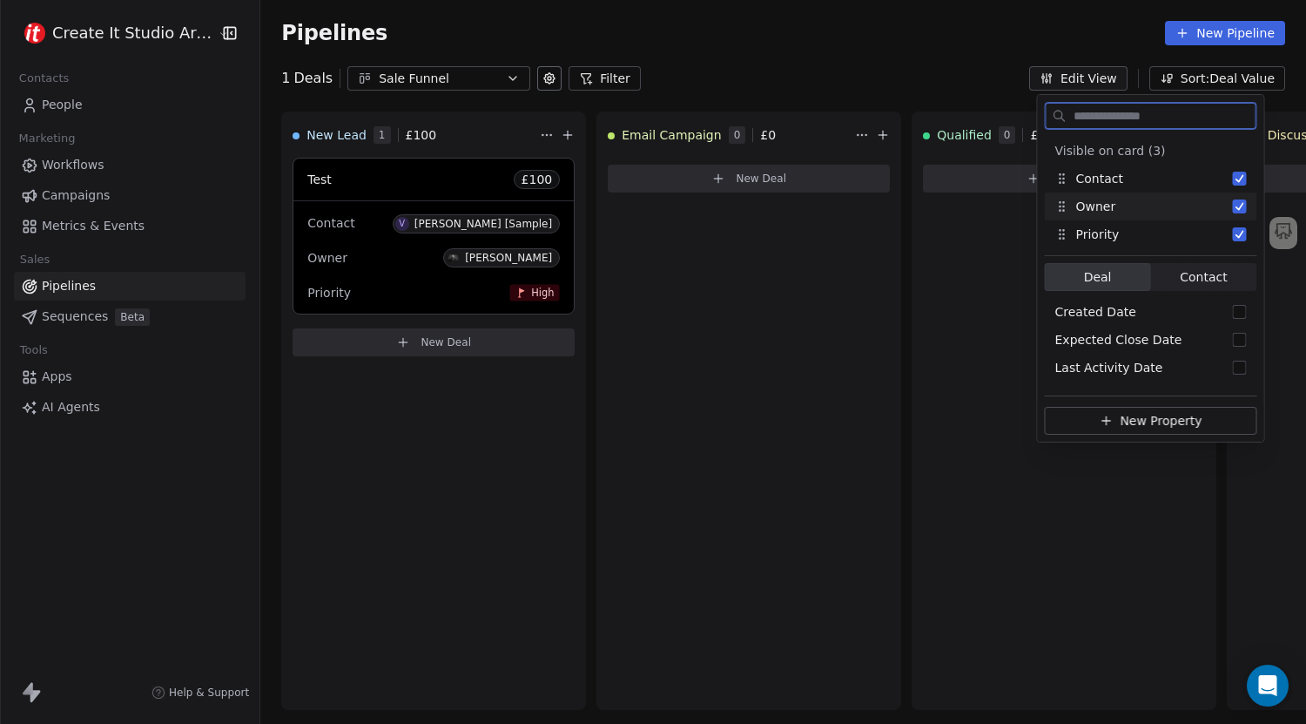
click at [1239, 209] on button "Suggestions" at bounding box center [1240, 206] width 14 height 14
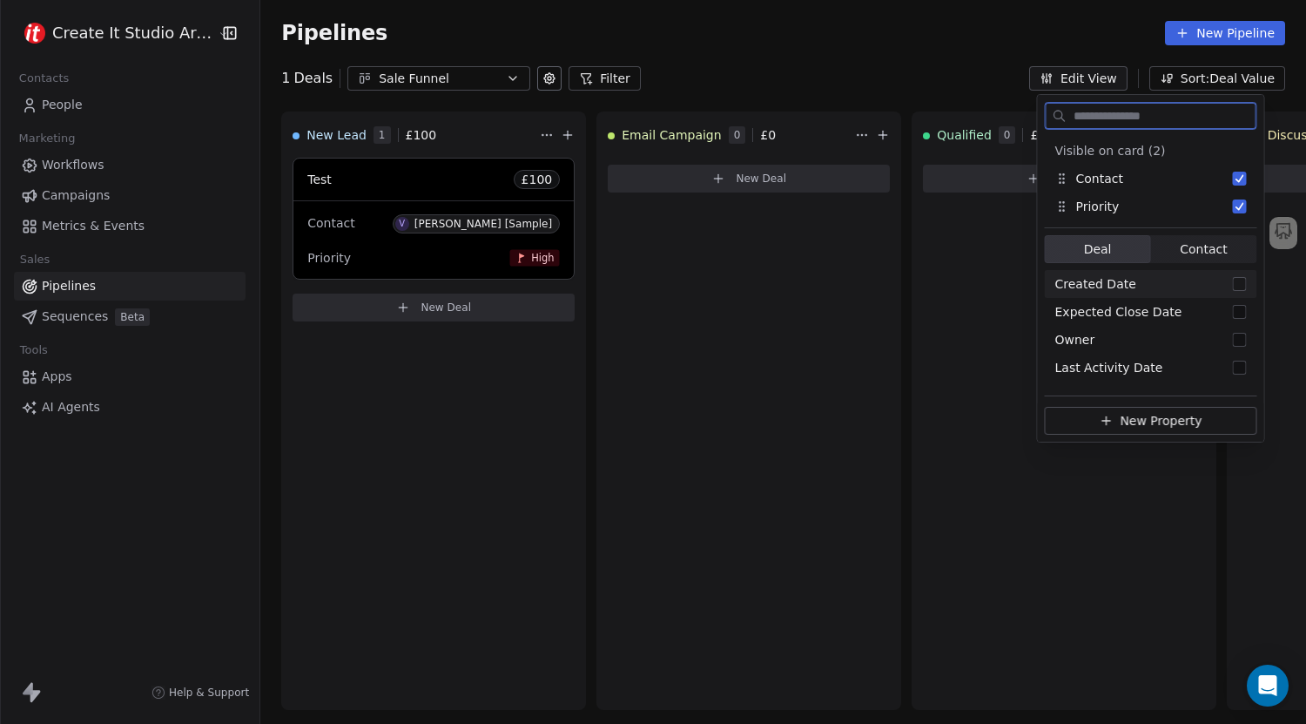
click at [1238, 286] on button "Suggestions" at bounding box center [1240, 284] width 14 height 14
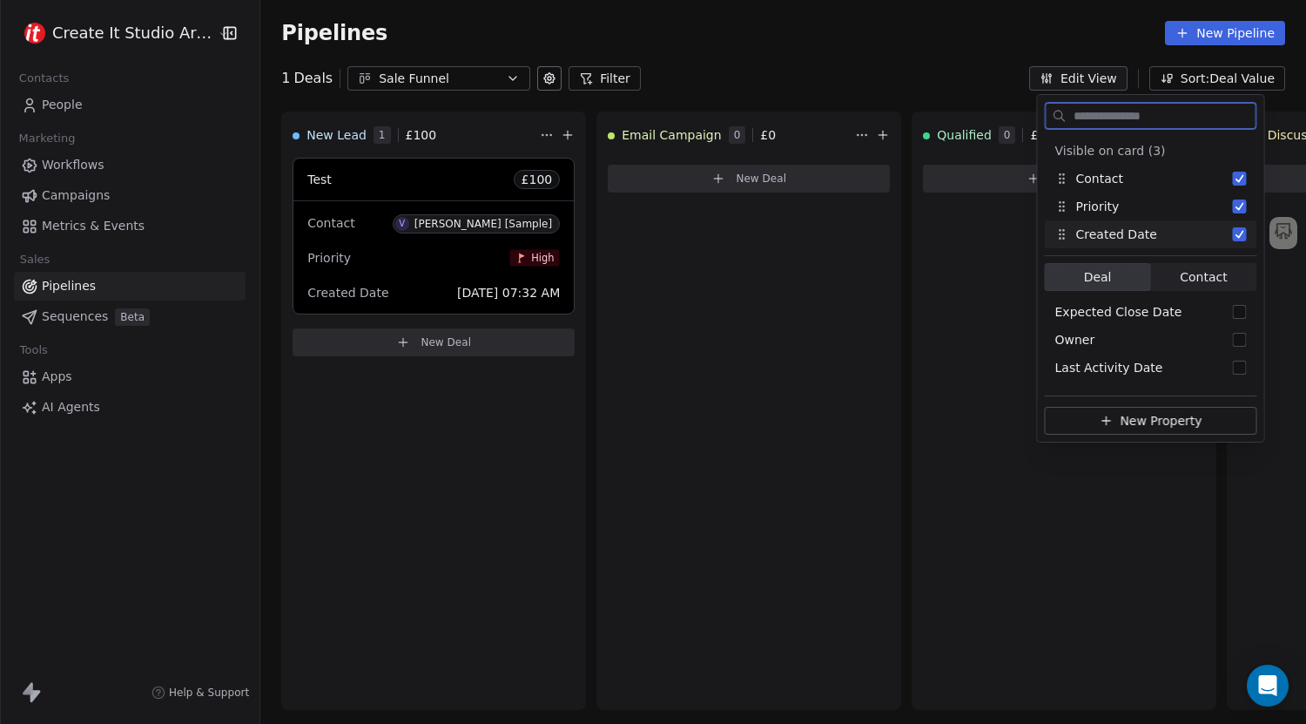
click at [1240, 239] on button "Suggestions" at bounding box center [1240, 234] width 14 height 14
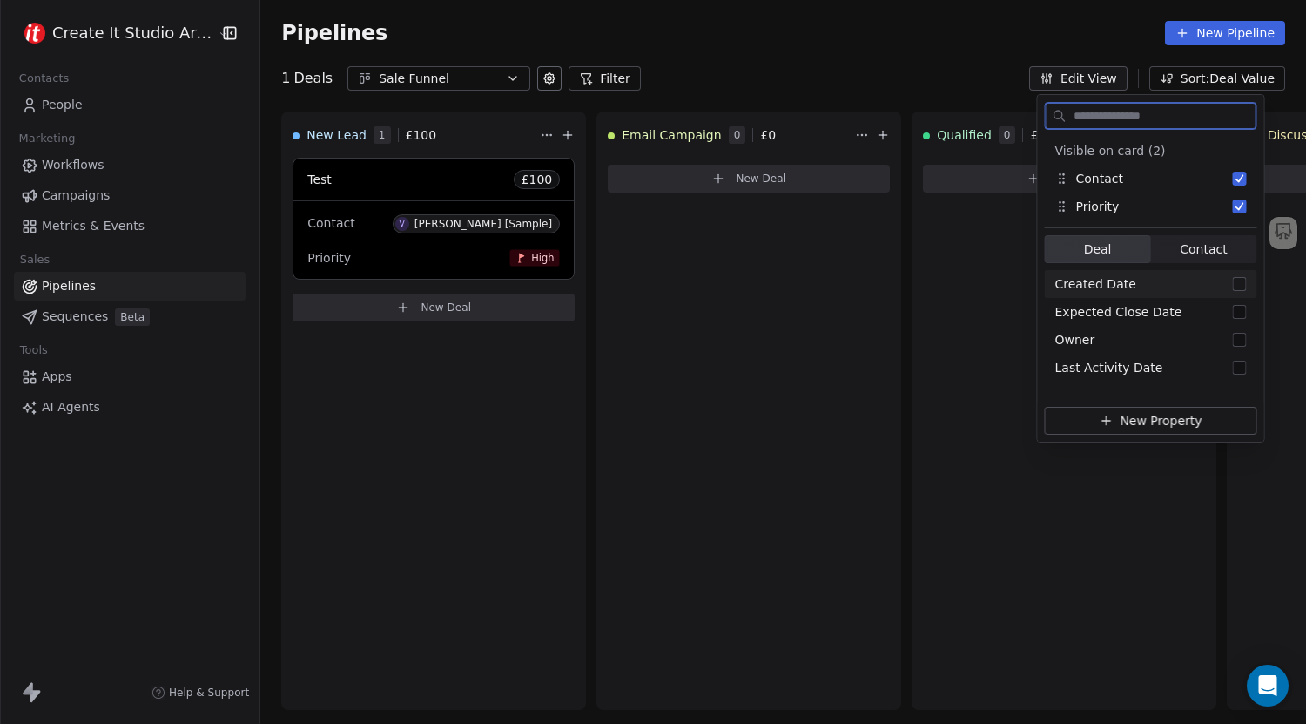
click at [1190, 251] on span "Contact" at bounding box center [1203, 249] width 47 height 18
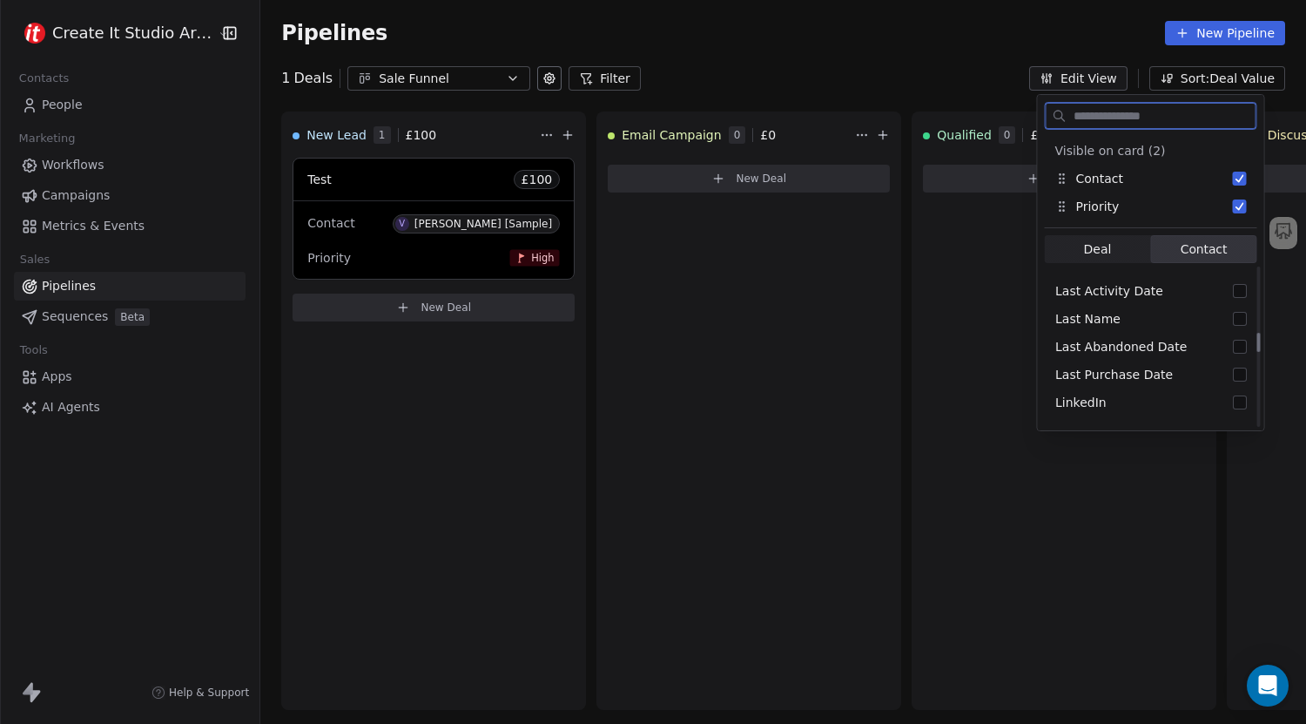
scroll to position [56, 0]
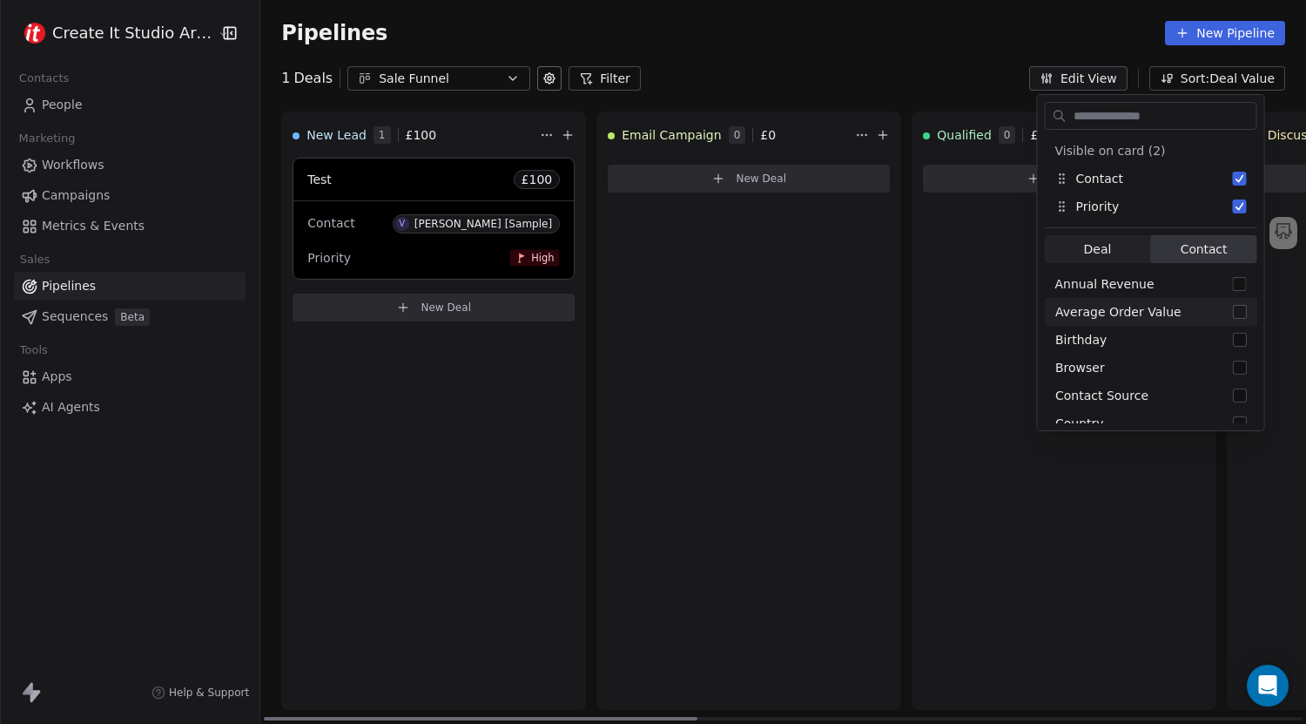
click at [866, 291] on div "Email Campaign 0 £ 0 New Deal" at bounding box center [748, 410] width 305 height 598
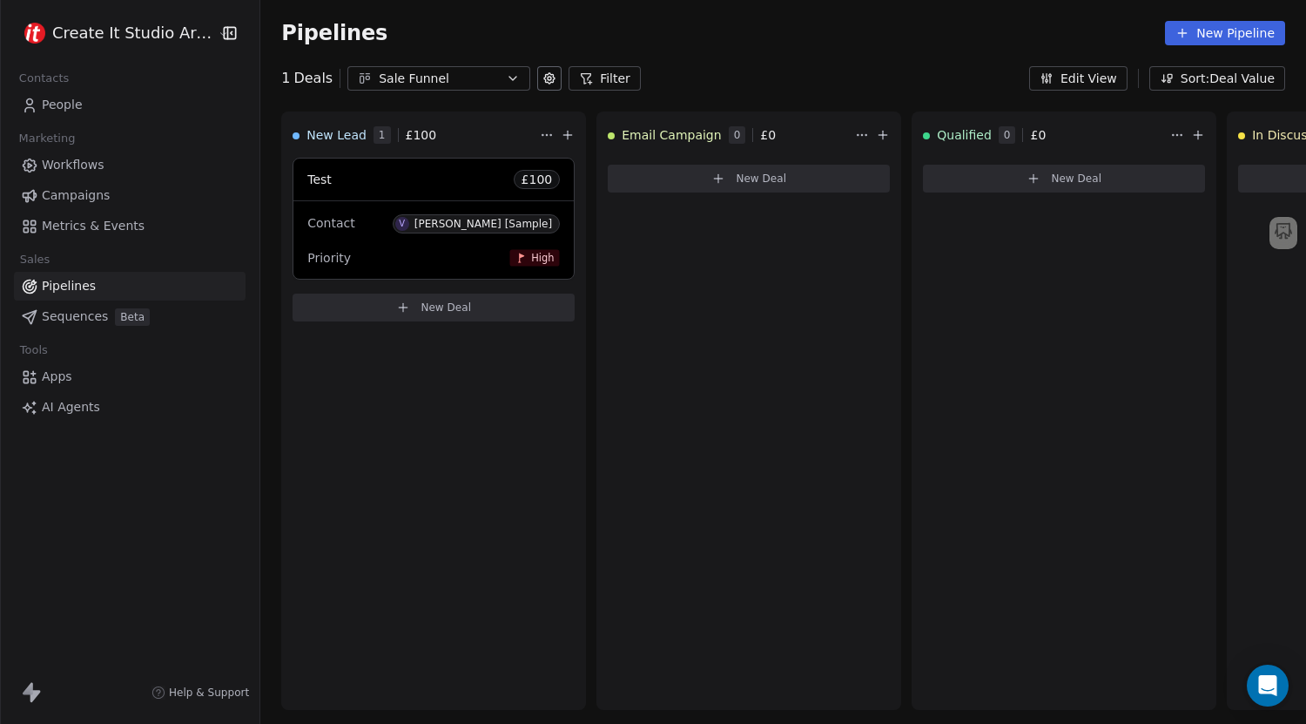
click at [582, 74] on icon at bounding box center [587, 79] width 10 height 10
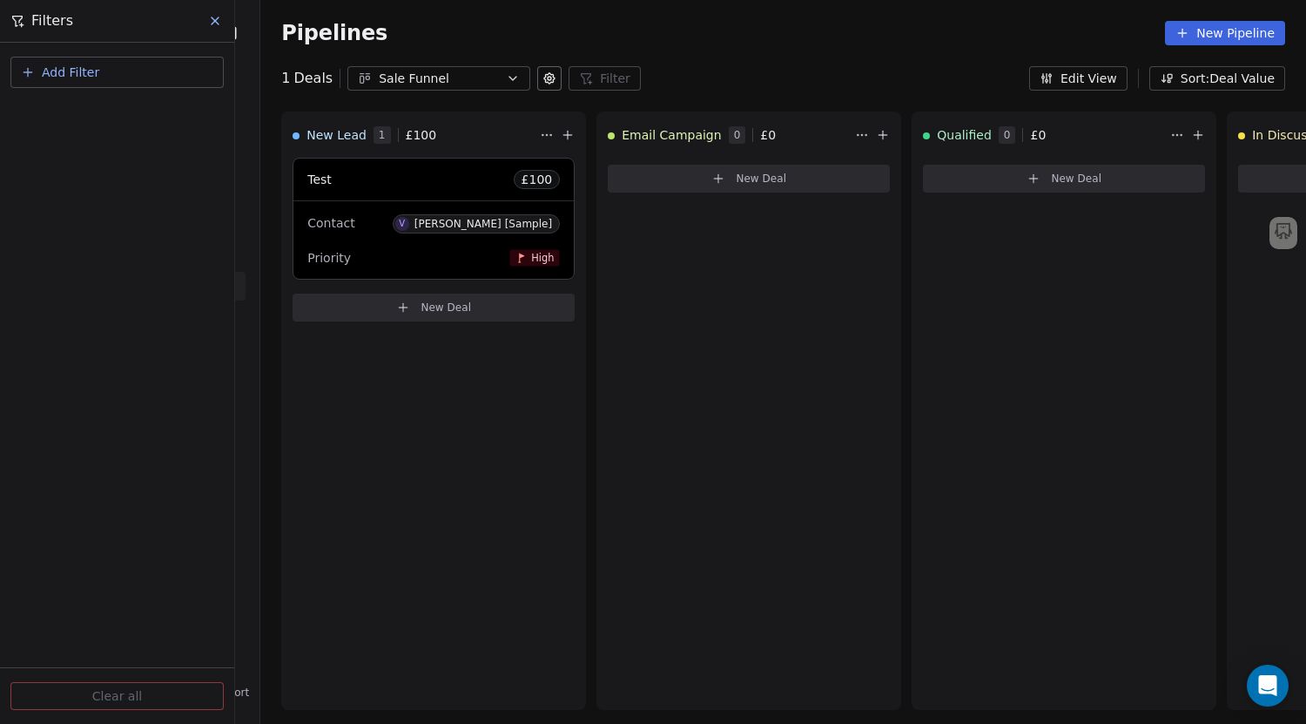
click at [208, 22] on icon at bounding box center [215, 21] width 14 height 14
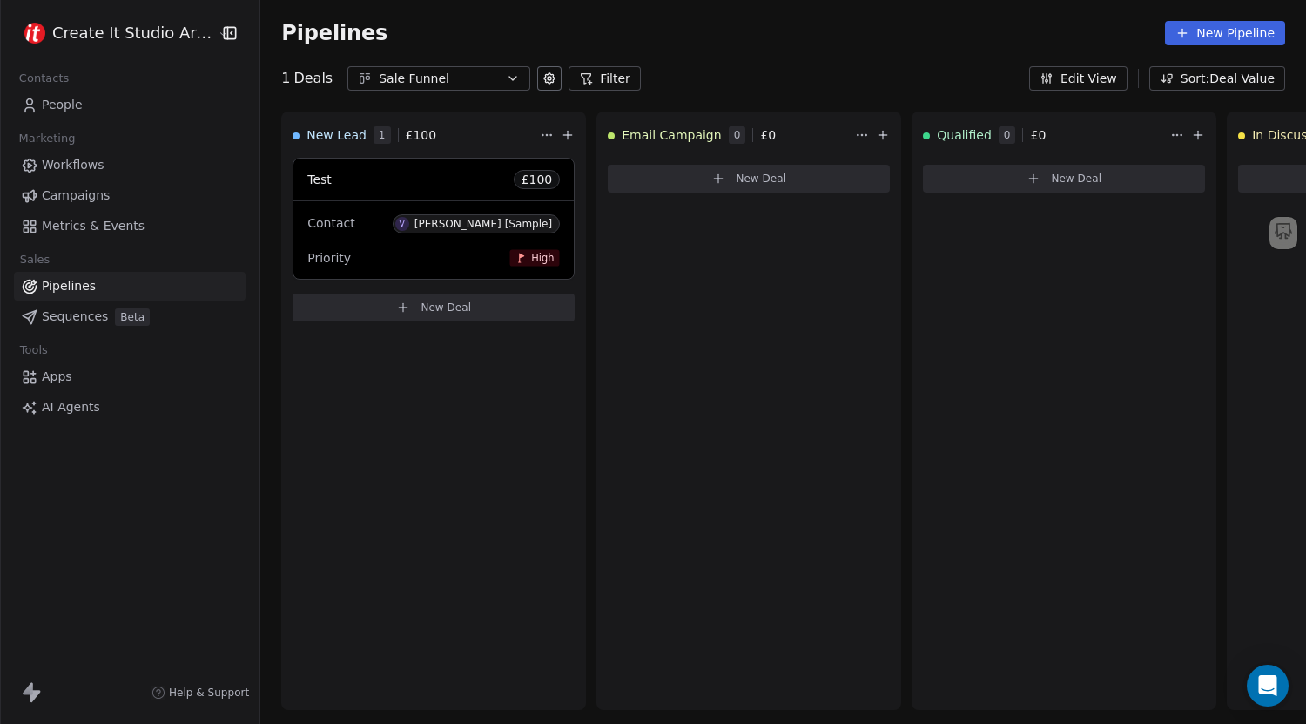
click at [1054, 82] on icon "button" at bounding box center [1047, 78] width 14 height 14
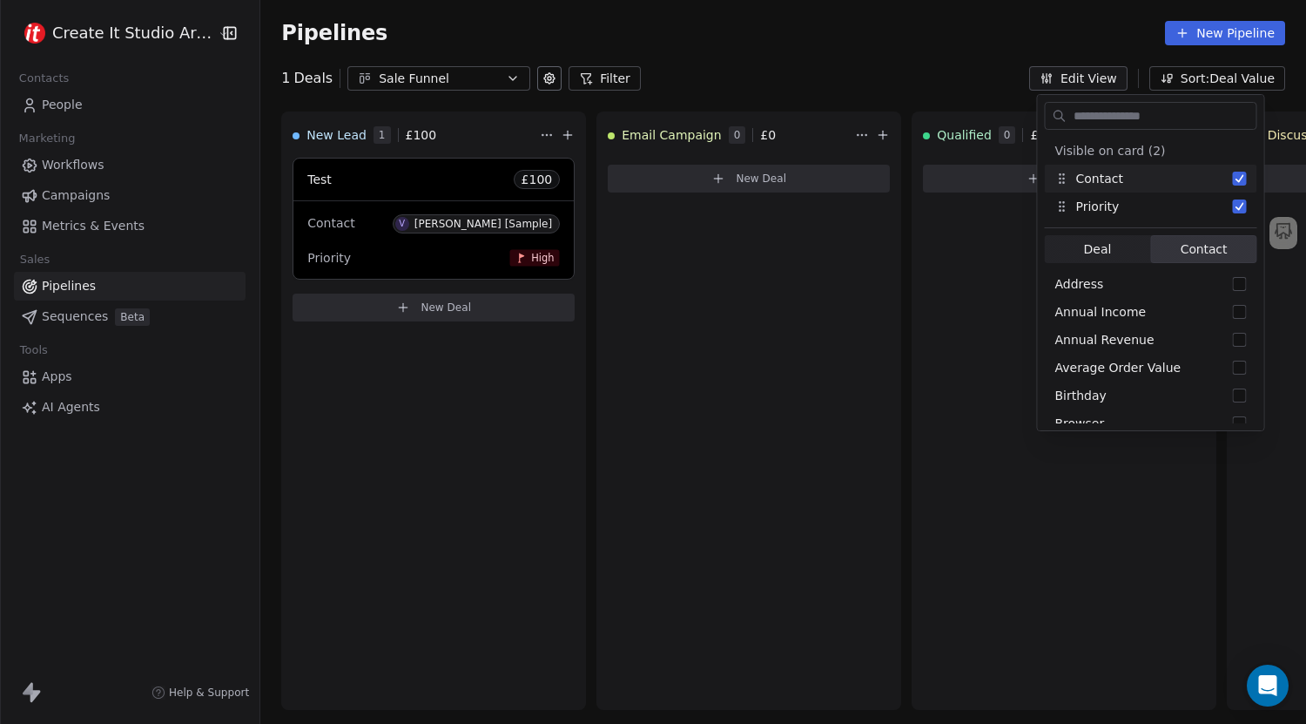
click at [897, 84] on div "1 Deals Sale Funnel Filter Edit View Sort: Deal Value" at bounding box center [783, 78] width 1046 height 24
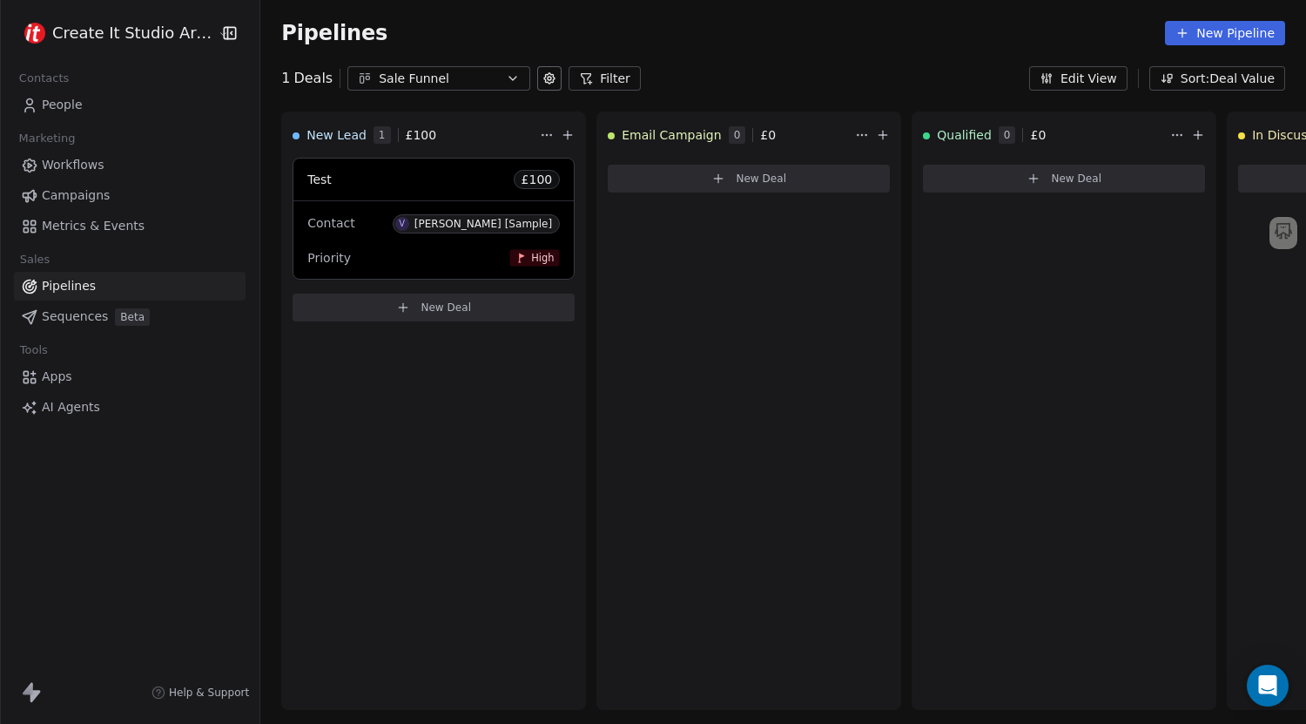
click at [1203, 84] on button "Sort: Deal Value" at bounding box center [1217, 78] width 136 height 24
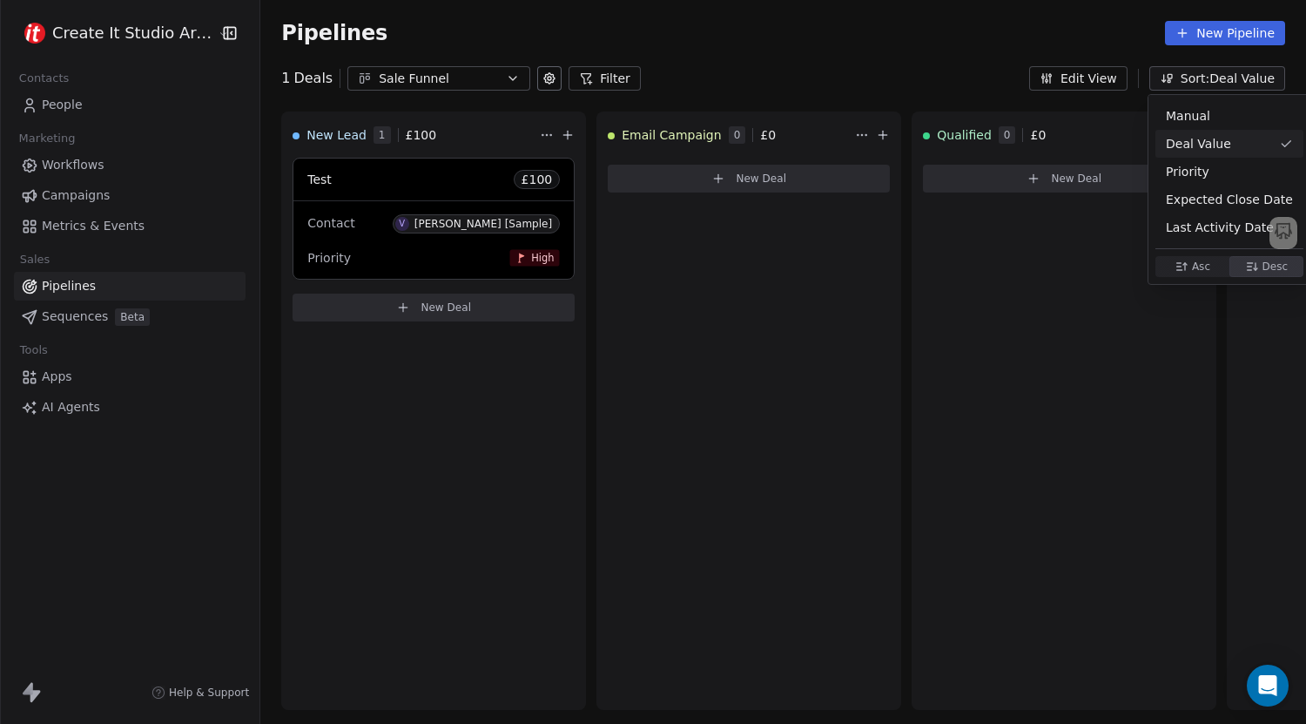
click at [812, 90] on html "Create It Studio Architects Contacts People Marketing Workflows Campaigns Metri…" at bounding box center [653, 362] width 1306 height 724
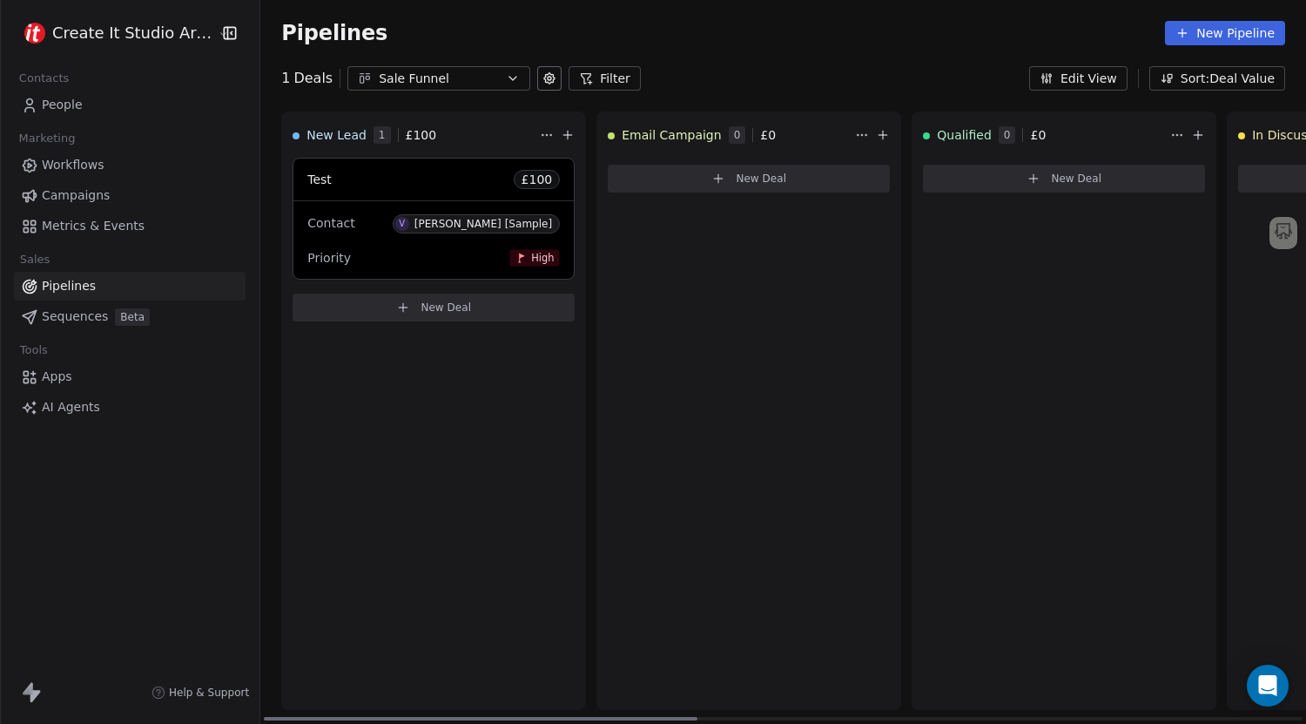
click at [394, 177] on div "Test £ 100" at bounding box center [433, 179] width 280 height 42
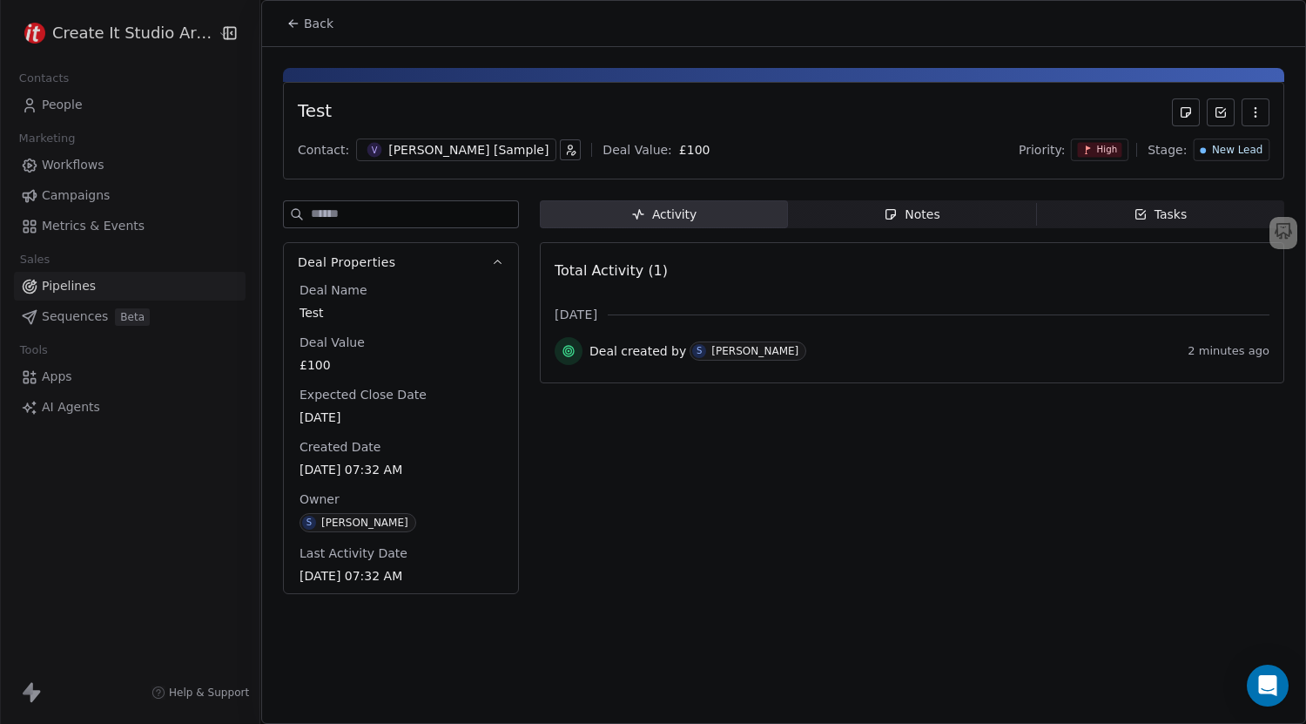
click at [320, 116] on div "Test" at bounding box center [315, 112] width 34 height 28
click at [311, 115] on div "Test" at bounding box center [315, 112] width 34 height 28
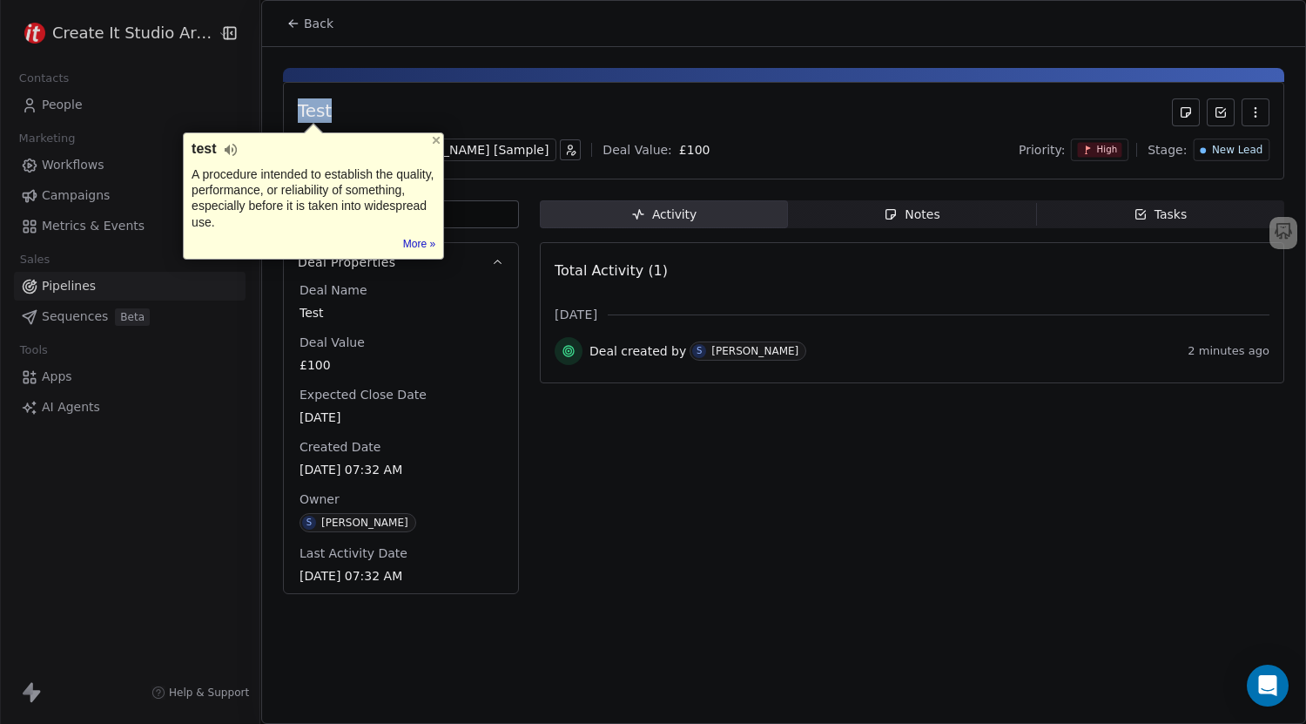
click at [421, 110] on div "Test" at bounding box center [784, 112] width 972 height 28
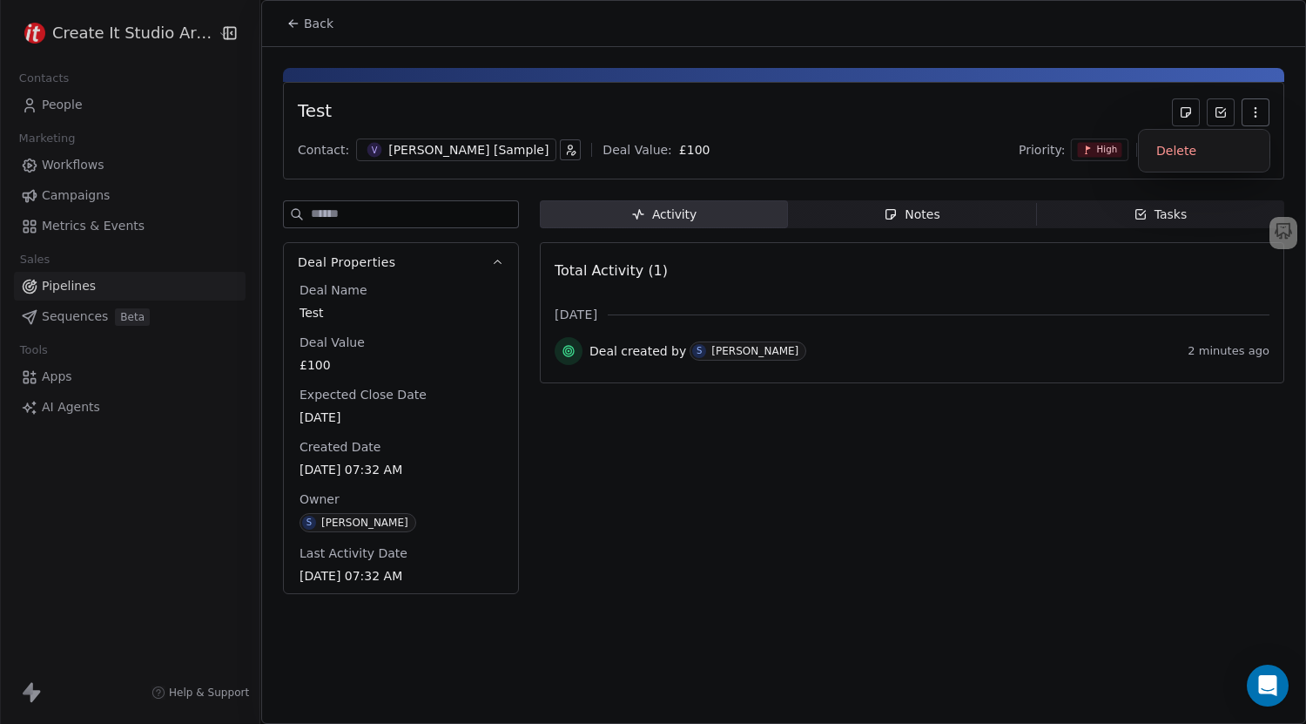
click at [1248, 112] on button "button" at bounding box center [1256, 112] width 28 height 28
click at [1096, 104] on div "Test" at bounding box center [784, 112] width 972 height 28
click at [618, 158] on body "Create It Studio Architects Contacts People Marketing Workflows Campaigns Metri…" at bounding box center [653, 362] width 1306 height 724
click at [618, 111] on html "Create It Studio Architects Contacts People Marketing Workflows Campaigns Metri…" at bounding box center [653, 362] width 1306 height 724
click at [321, 360] on span "£100" at bounding box center [401, 364] width 203 height 17
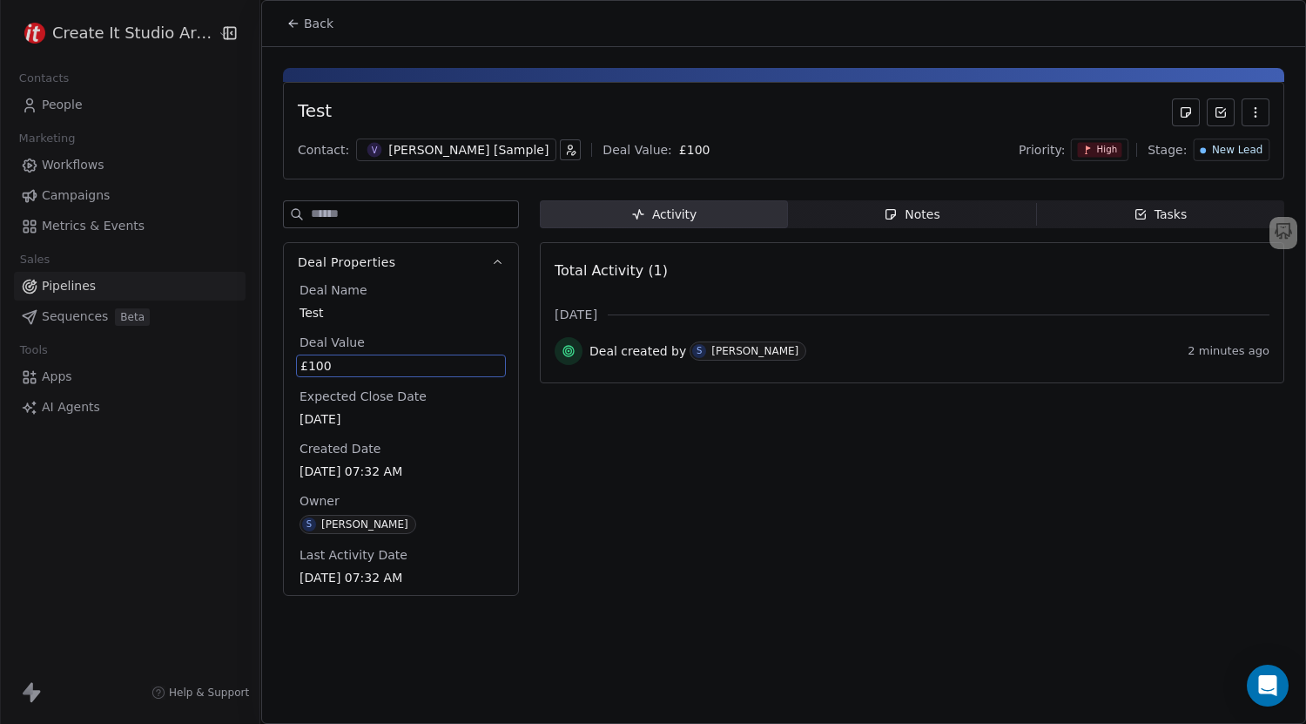
click at [312, 315] on span "Test" at bounding box center [401, 312] width 203 height 17
click at [313, 314] on span "Test" at bounding box center [400, 313] width 201 height 17
click at [321, 111] on html "Create It Studio Architects Contacts People Marketing Workflows Campaigns Metri…" at bounding box center [653, 362] width 1306 height 724
click at [327, 320] on textarea "****" at bounding box center [393, 330] width 193 height 54
type textarea "****"
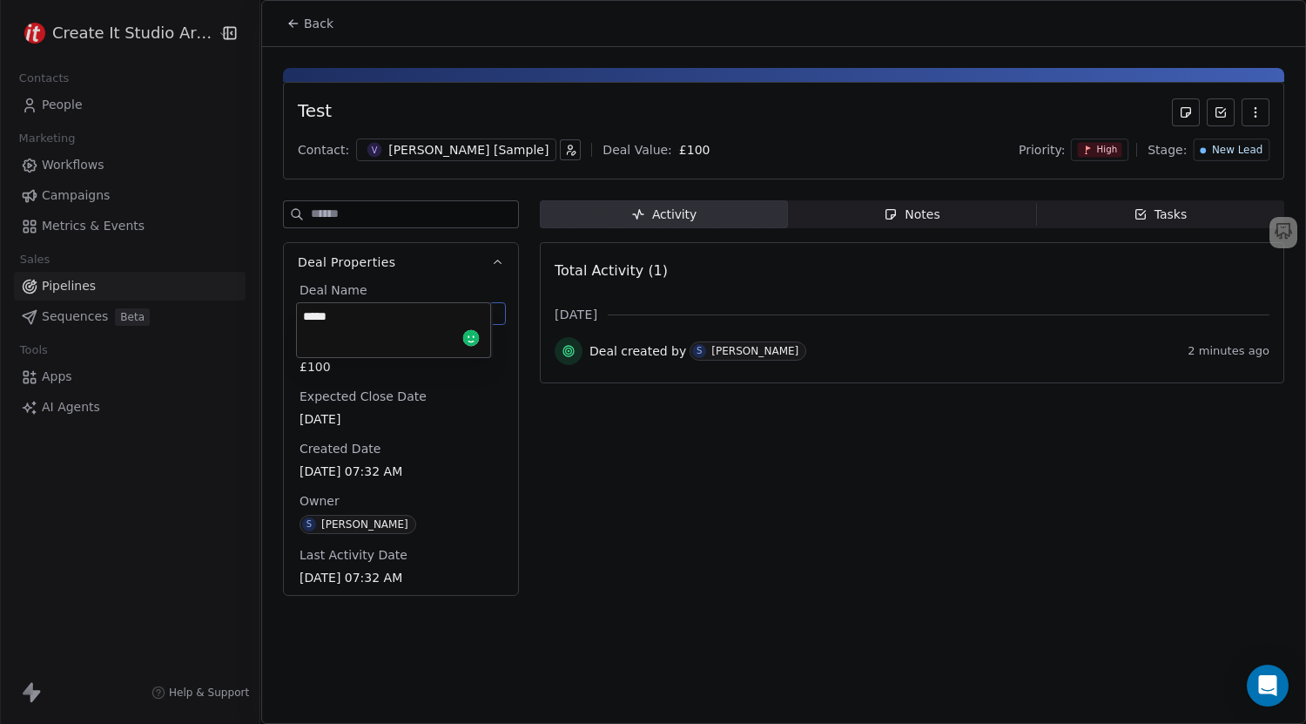
click at [371, 399] on html "Create It Studio Architects Contacts People Marketing Workflows Campaigns Metri…" at bounding box center [653, 362] width 1306 height 724
click at [394, 150] on div "[PERSON_NAME] [Sample]" at bounding box center [468, 149] width 160 height 17
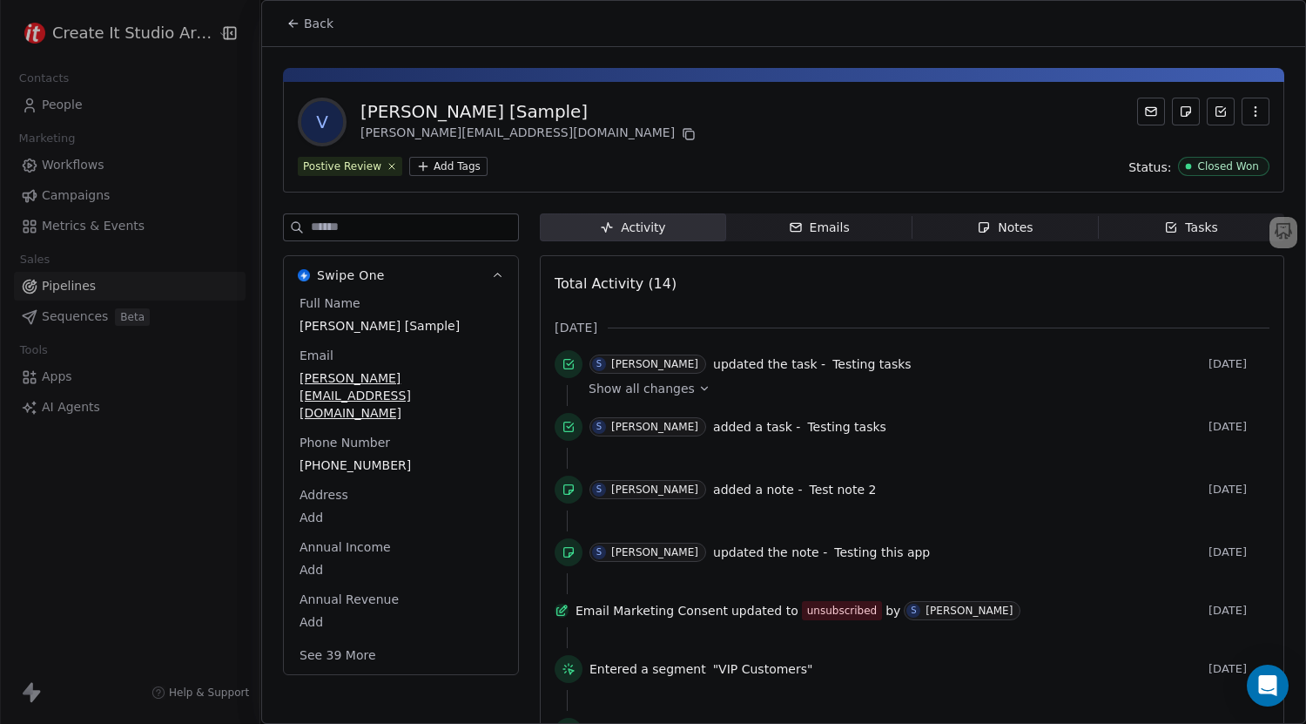
click at [289, 20] on icon at bounding box center [293, 24] width 14 height 14
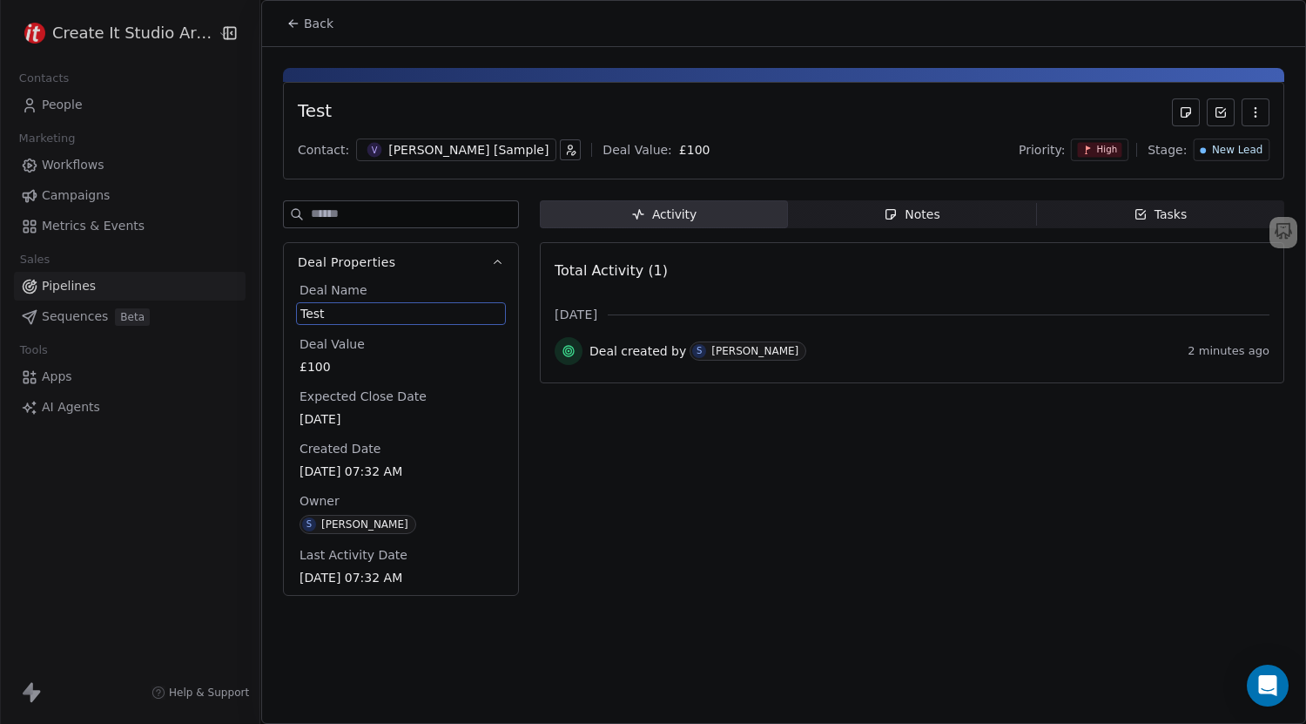
click at [289, 20] on icon at bounding box center [293, 24] width 14 height 14
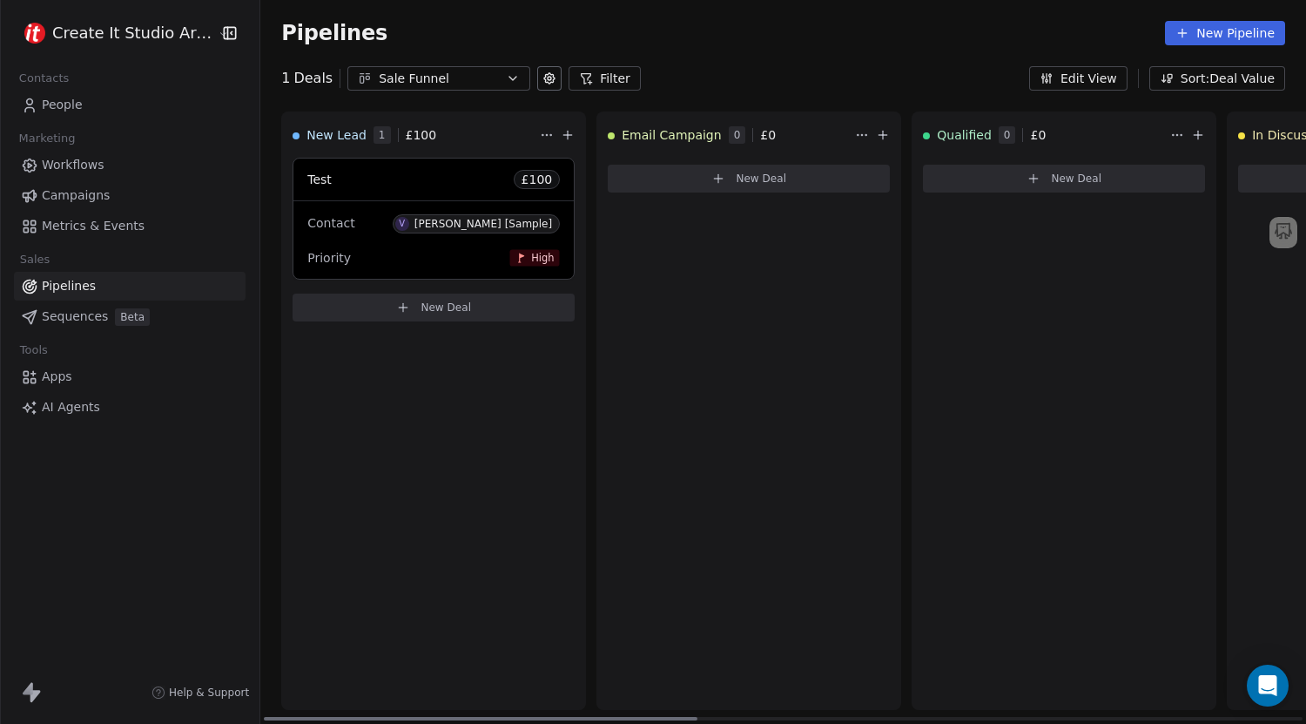
click at [536, 257] on span "High" at bounding box center [542, 257] width 23 height 13
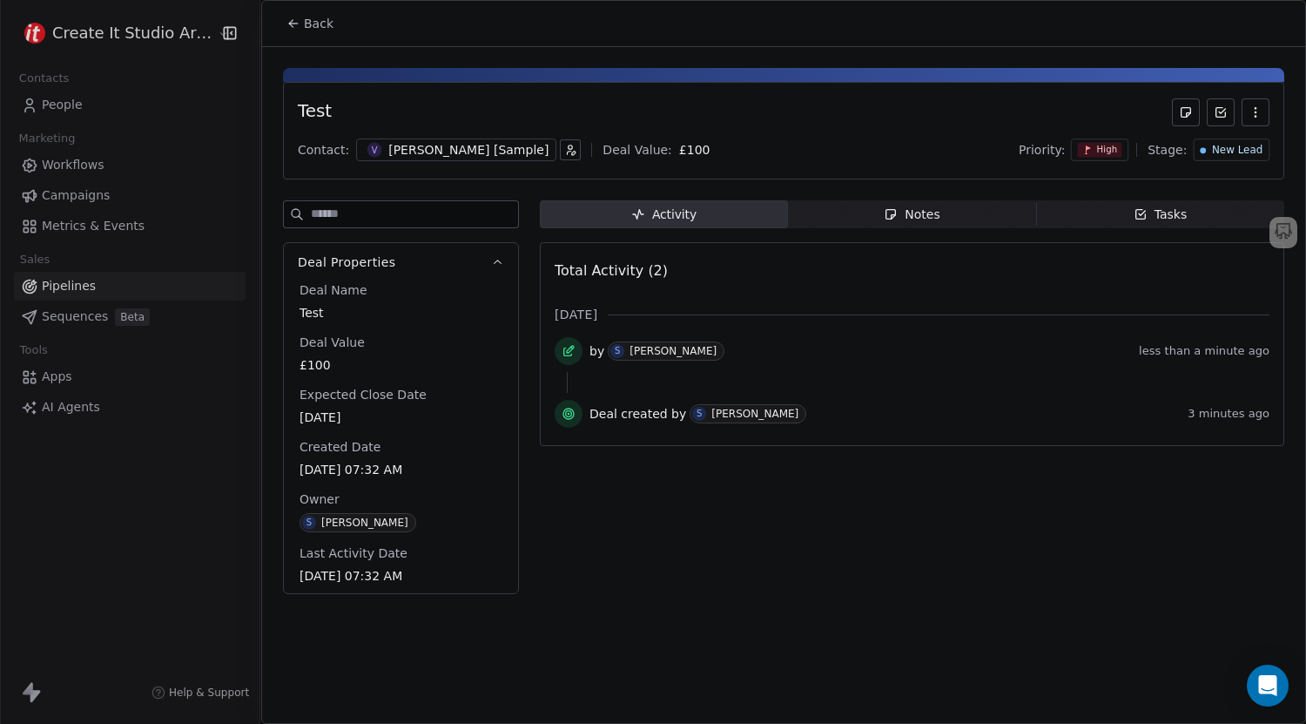
click at [1250, 112] on icon "button" at bounding box center [1256, 112] width 14 height 14
click at [819, 534] on div "Activity Activity Notes Notes Tasks Tasks Total Activity (2) [DATE] by S [PERSO…" at bounding box center [912, 402] width 745 height 404
click at [877, 218] on span "Notes Notes" at bounding box center [912, 214] width 248 height 28
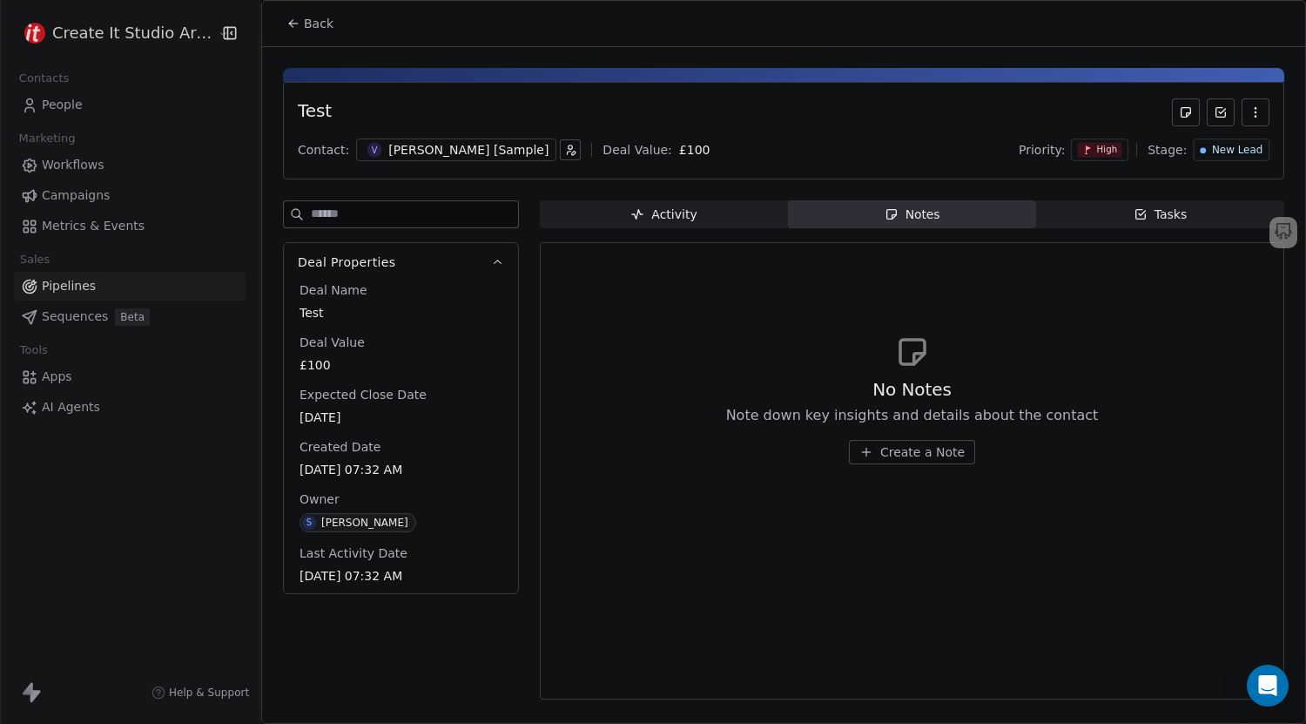
click at [1120, 216] on span "Tasks Tasks" at bounding box center [1160, 214] width 248 height 28
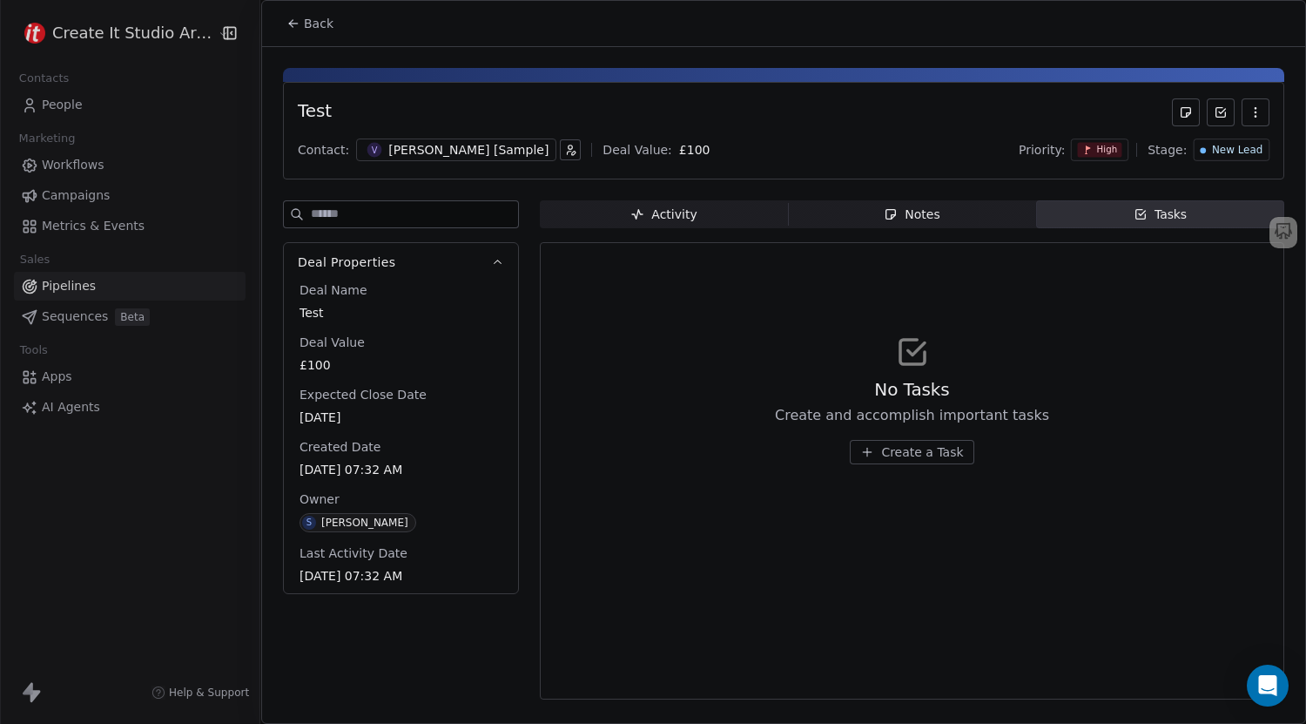
click at [677, 217] on div "Activity" at bounding box center [663, 215] width 66 height 18
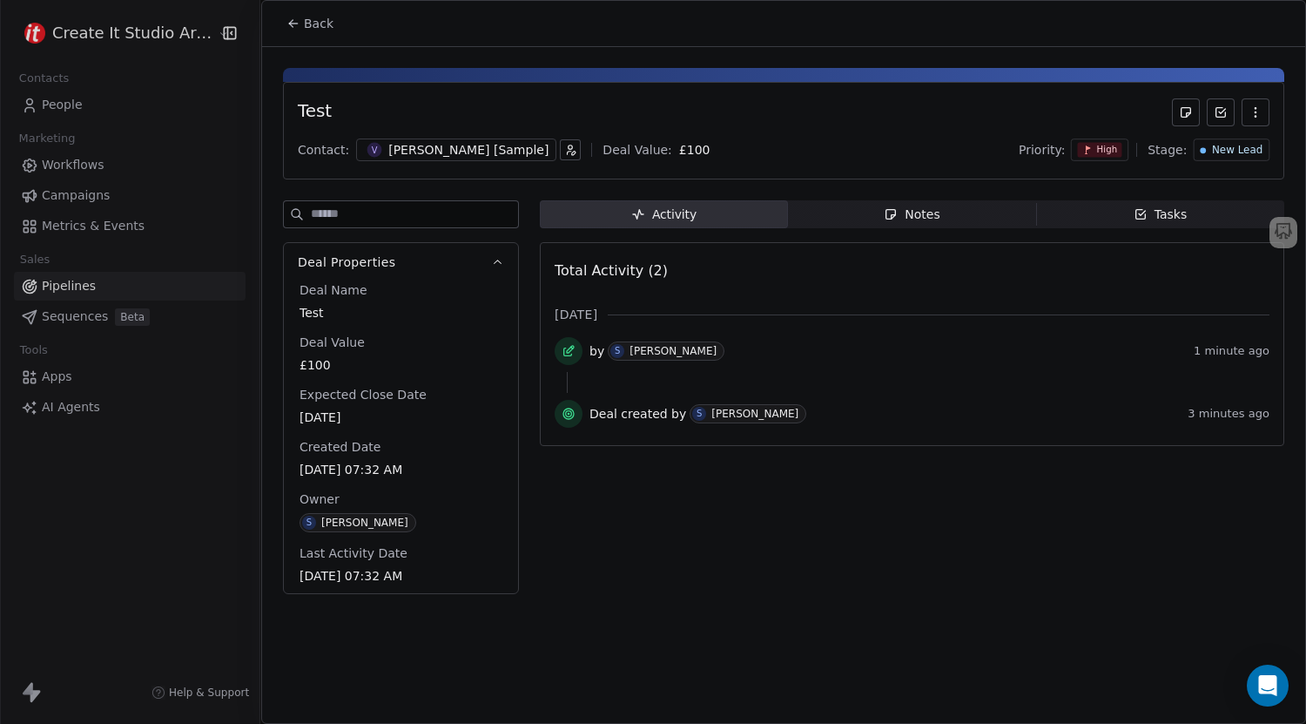
click at [291, 21] on icon at bounding box center [290, 21] width 3 height 3
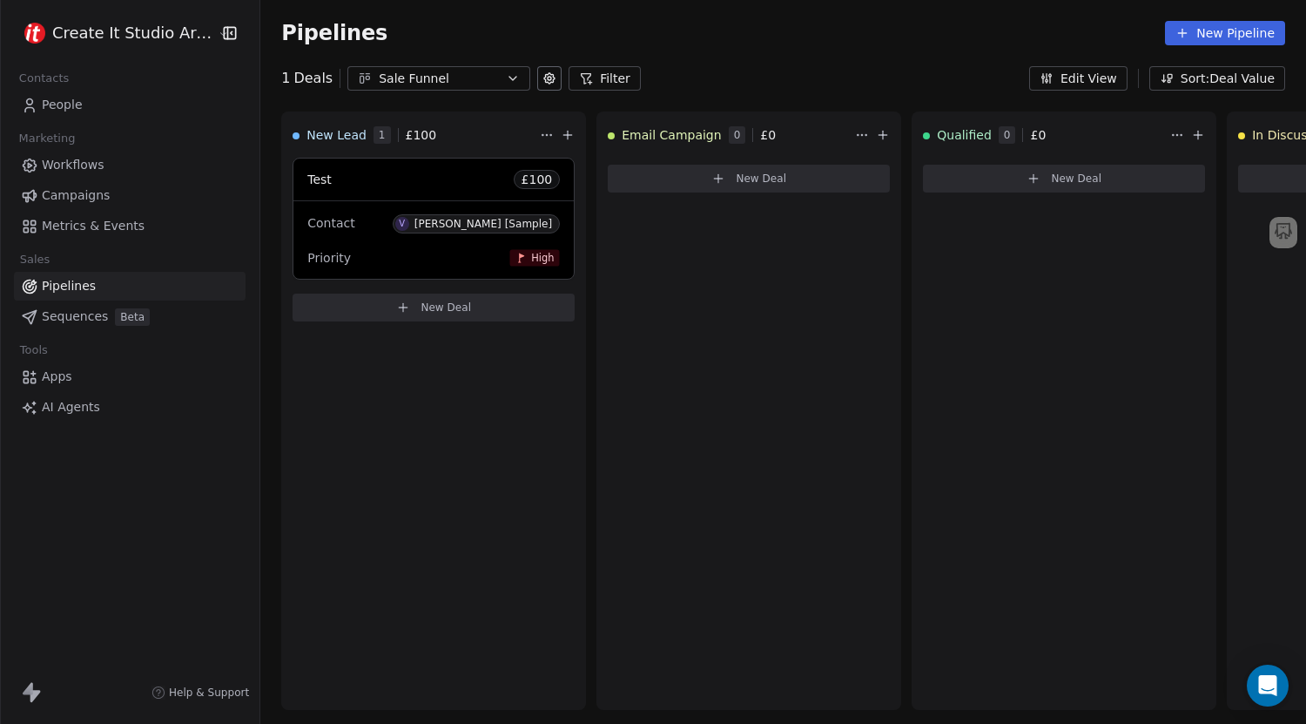
click at [28, 697] on icon at bounding box center [31, 692] width 21 height 21
click at [77, 321] on span "Sequences" at bounding box center [75, 316] width 66 height 18
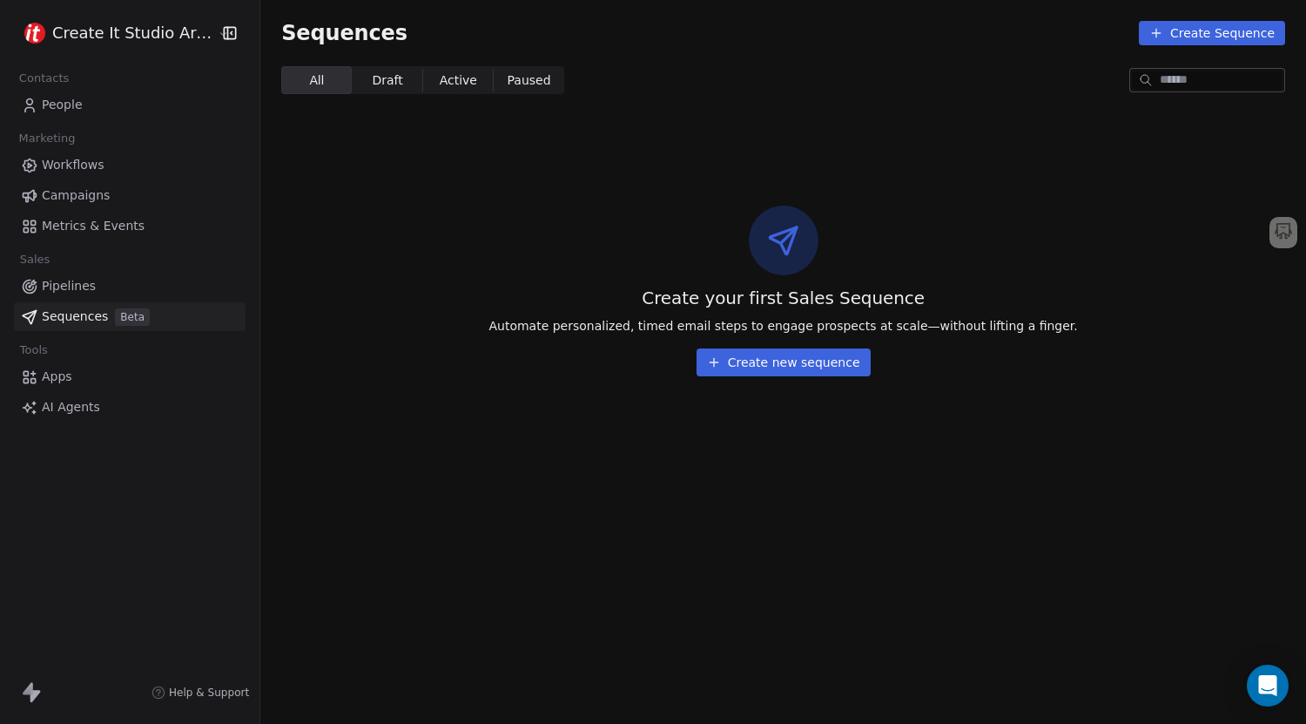
click at [77, 160] on span "Workflows" at bounding box center [73, 165] width 63 height 18
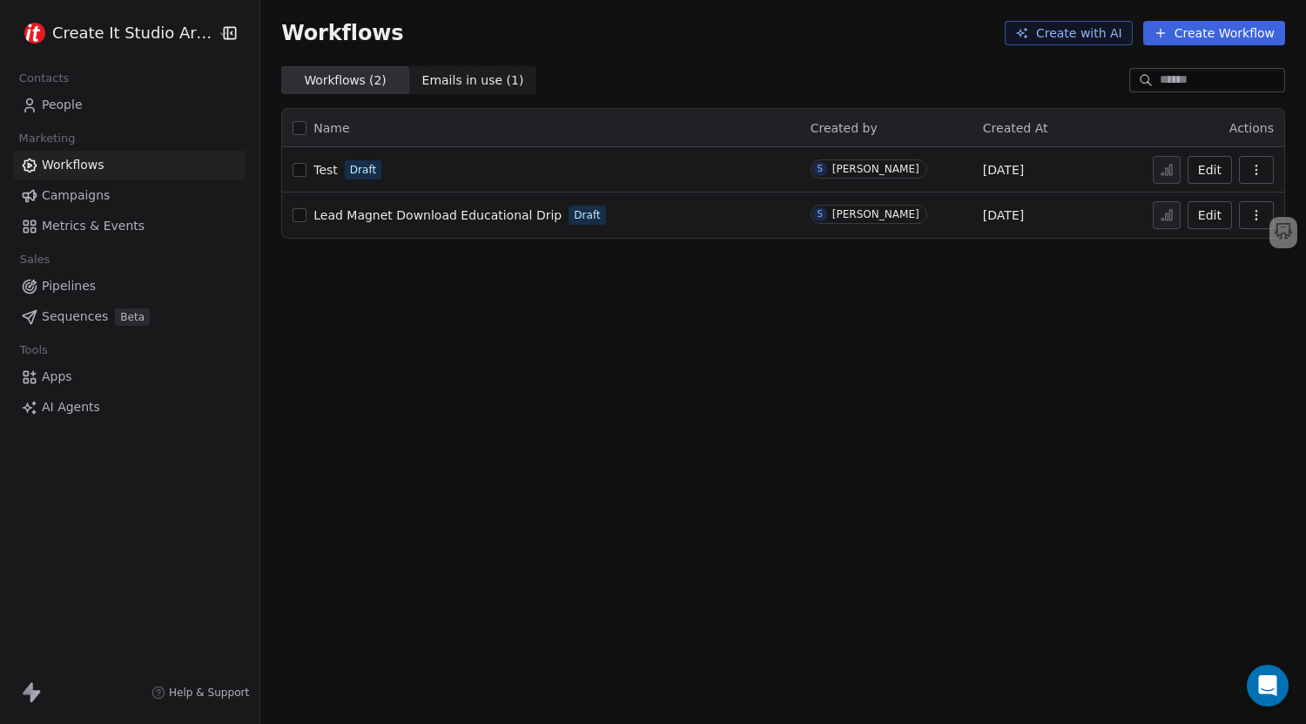
click at [64, 196] on span "Campaigns" at bounding box center [76, 195] width 68 height 18
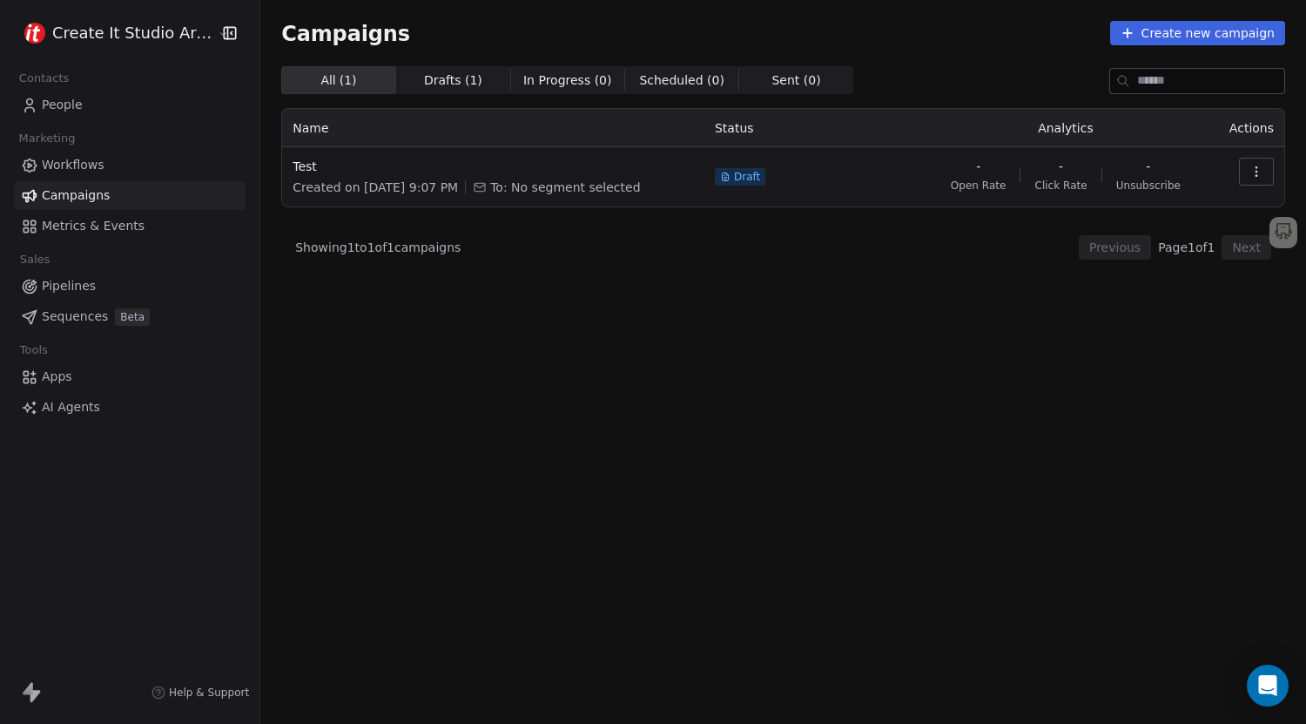
click at [57, 229] on span "Metrics & Events" at bounding box center [93, 226] width 103 height 18
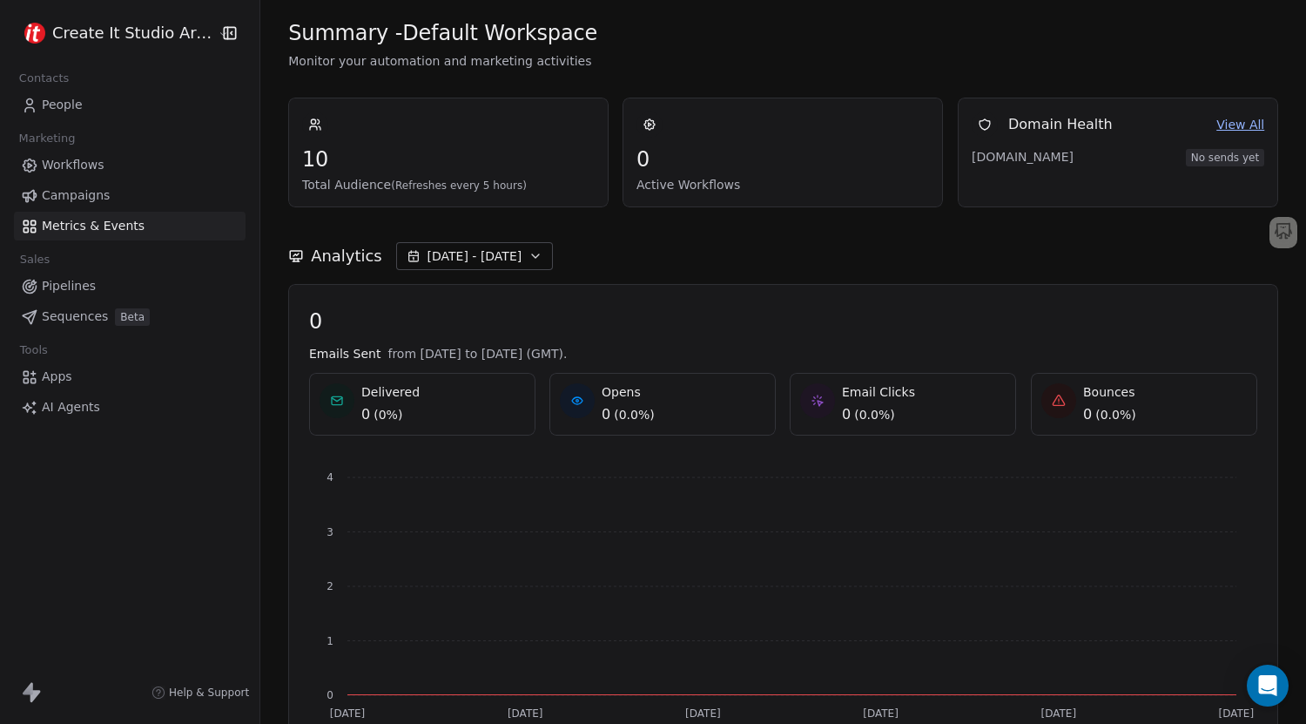
click at [80, 198] on span "Campaigns" at bounding box center [76, 195] width 68 height 18
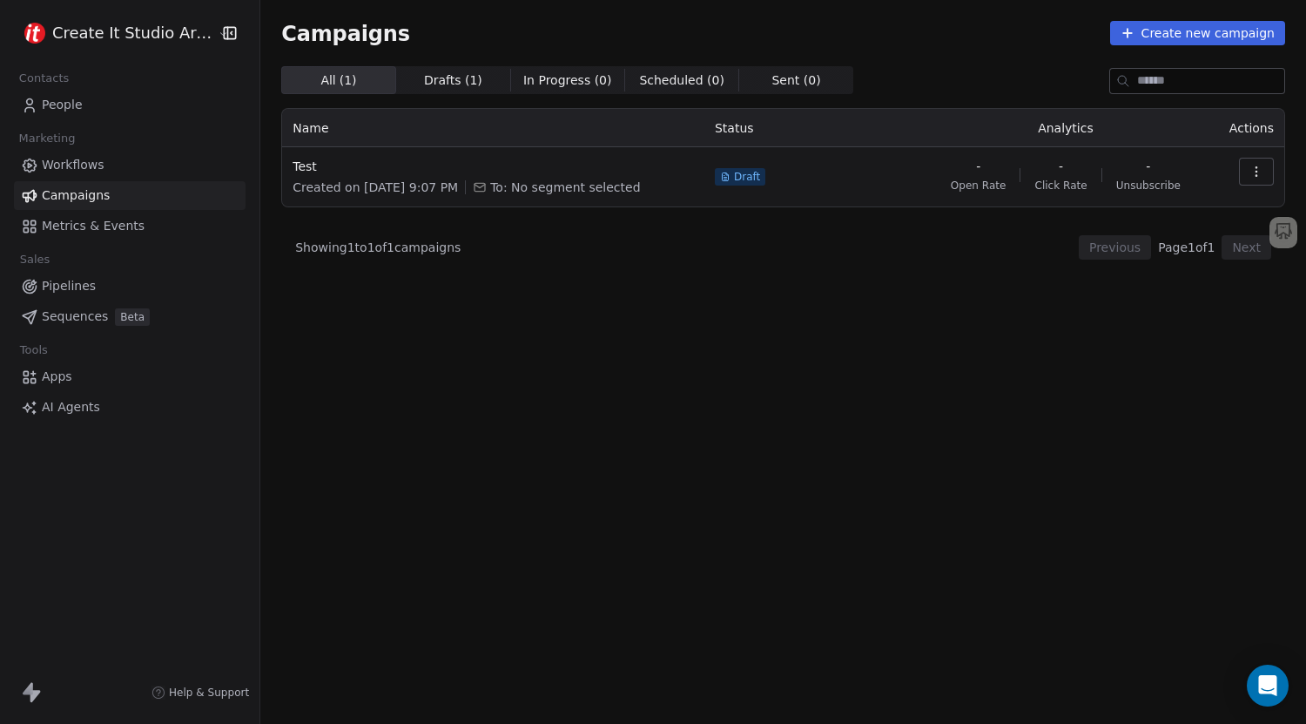
click at [87, 171] on span "Workflows" at bounding box center [73, 165] width 63 height 18
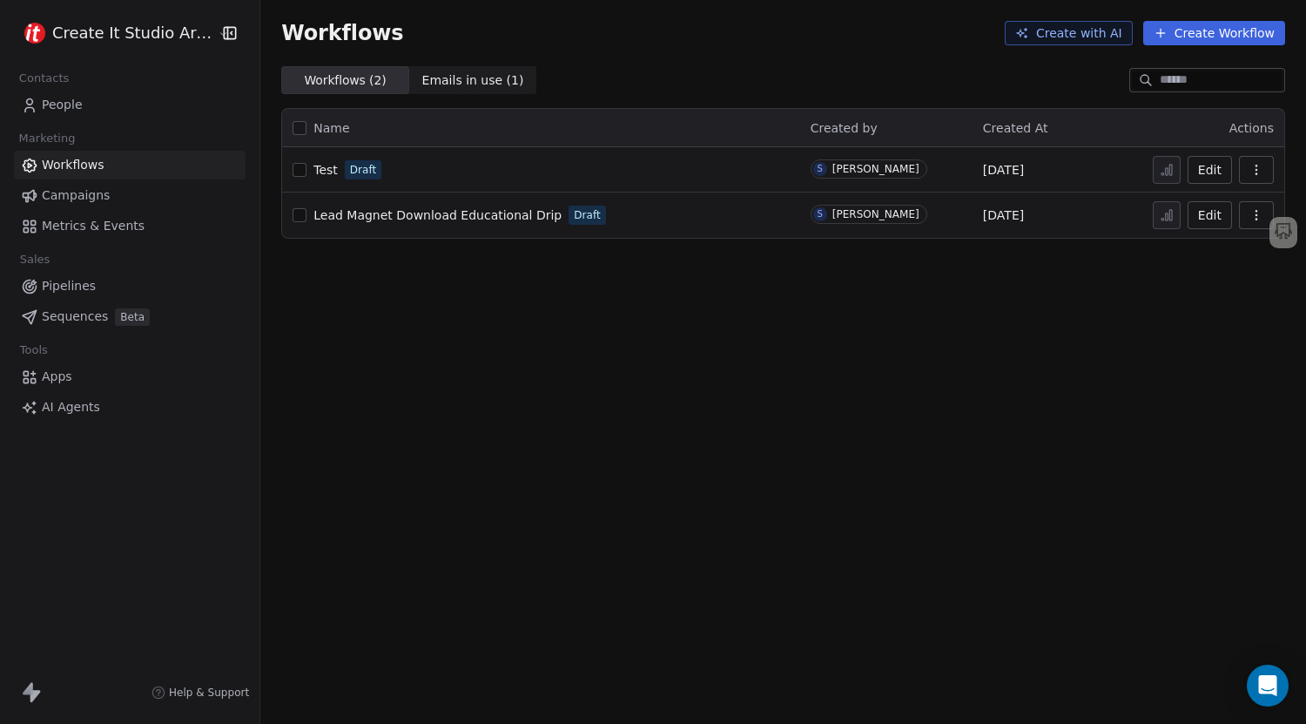
click at [489, 214] on span "Lead Magnet Download Educational Drip" at bounding box center [437, 215] width 248 height 14
click at [1211, 217] on button "Edit" at bounding box center [1210, 215] width 44 height 28
